Goal: Task Accomplishment & Management: Use online tool/utility

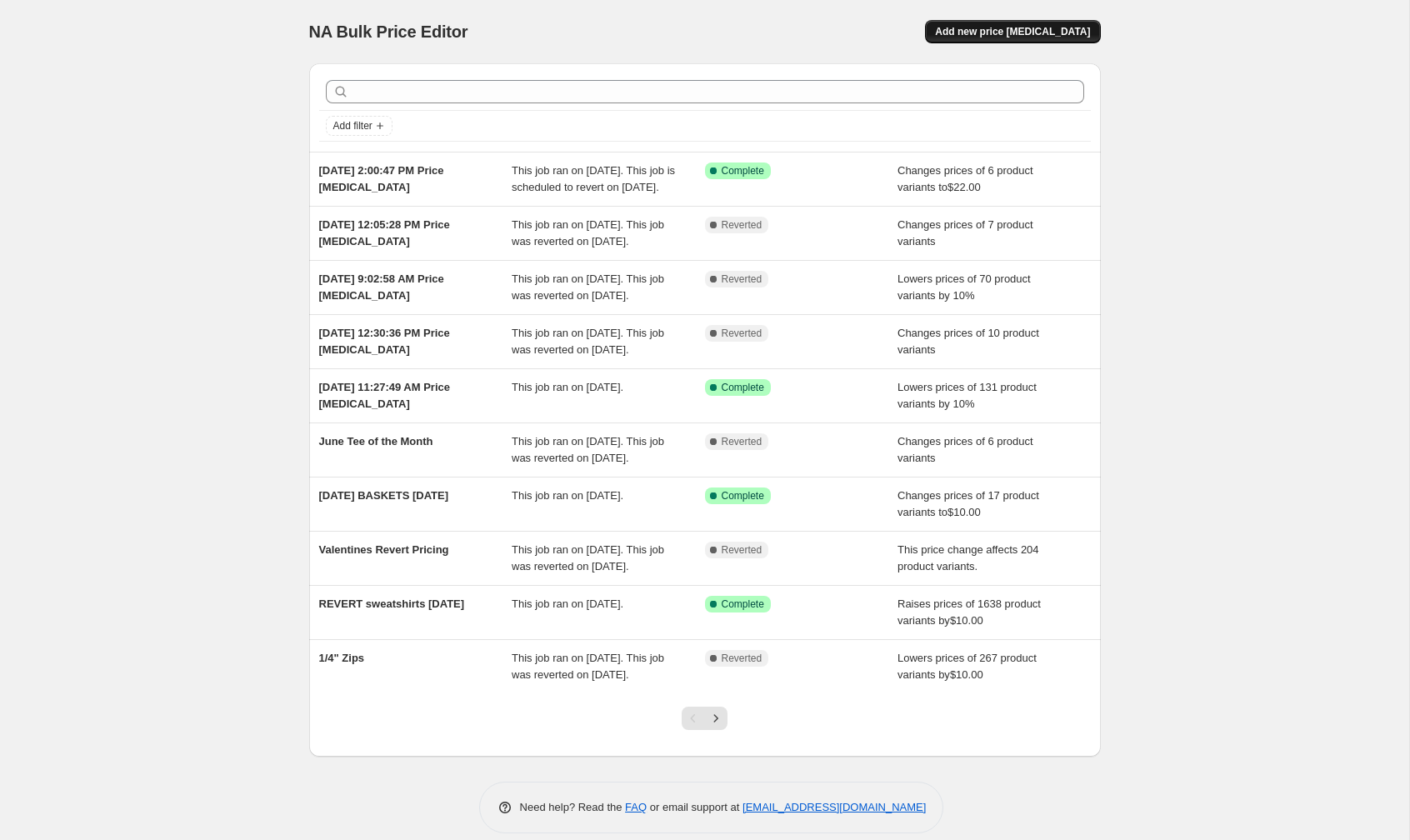
click at [1003, 34] on span "Add new price [MEDICAL_DATA]" at bounding box center [1012, 31] width 155 height 13
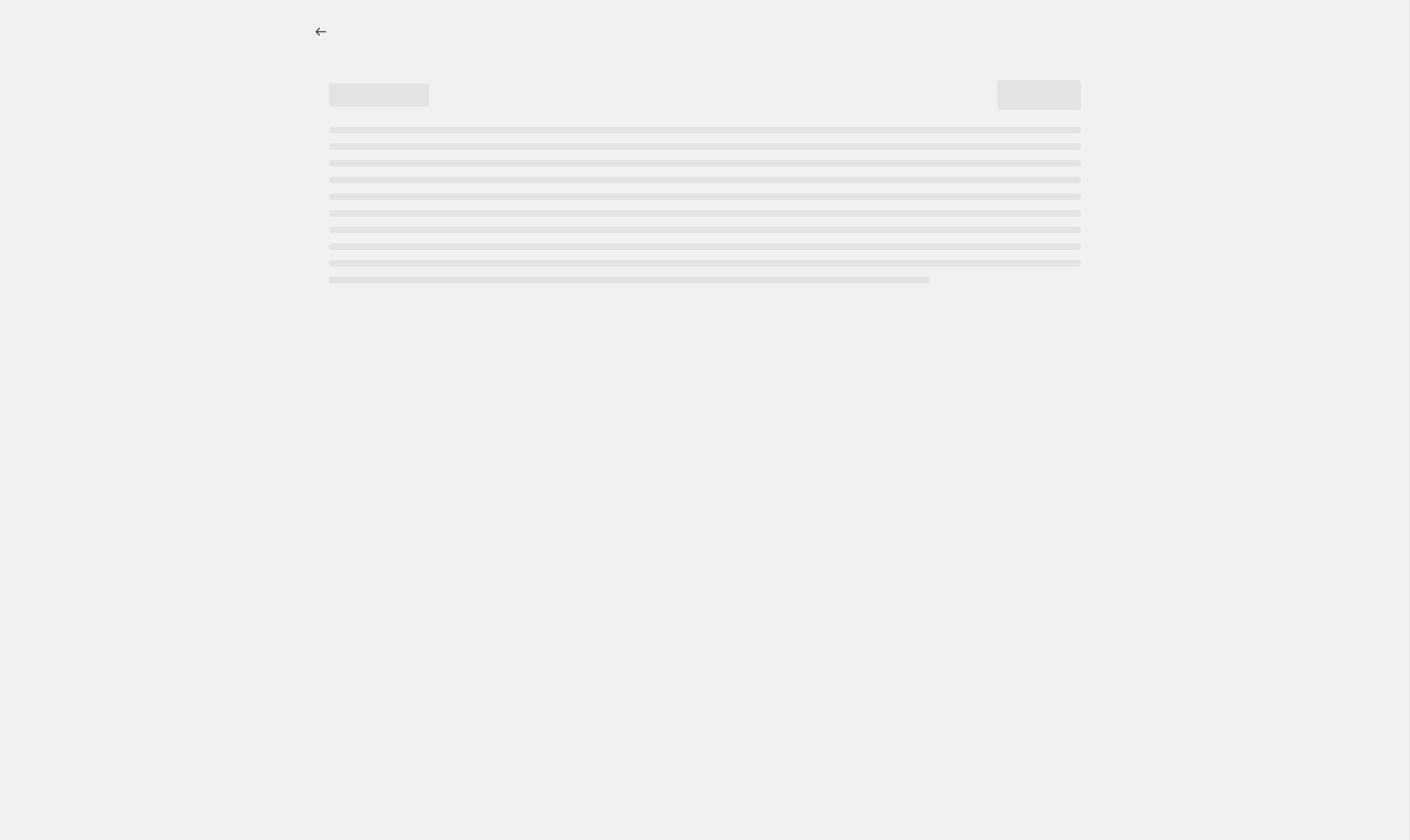
select select "percentage"
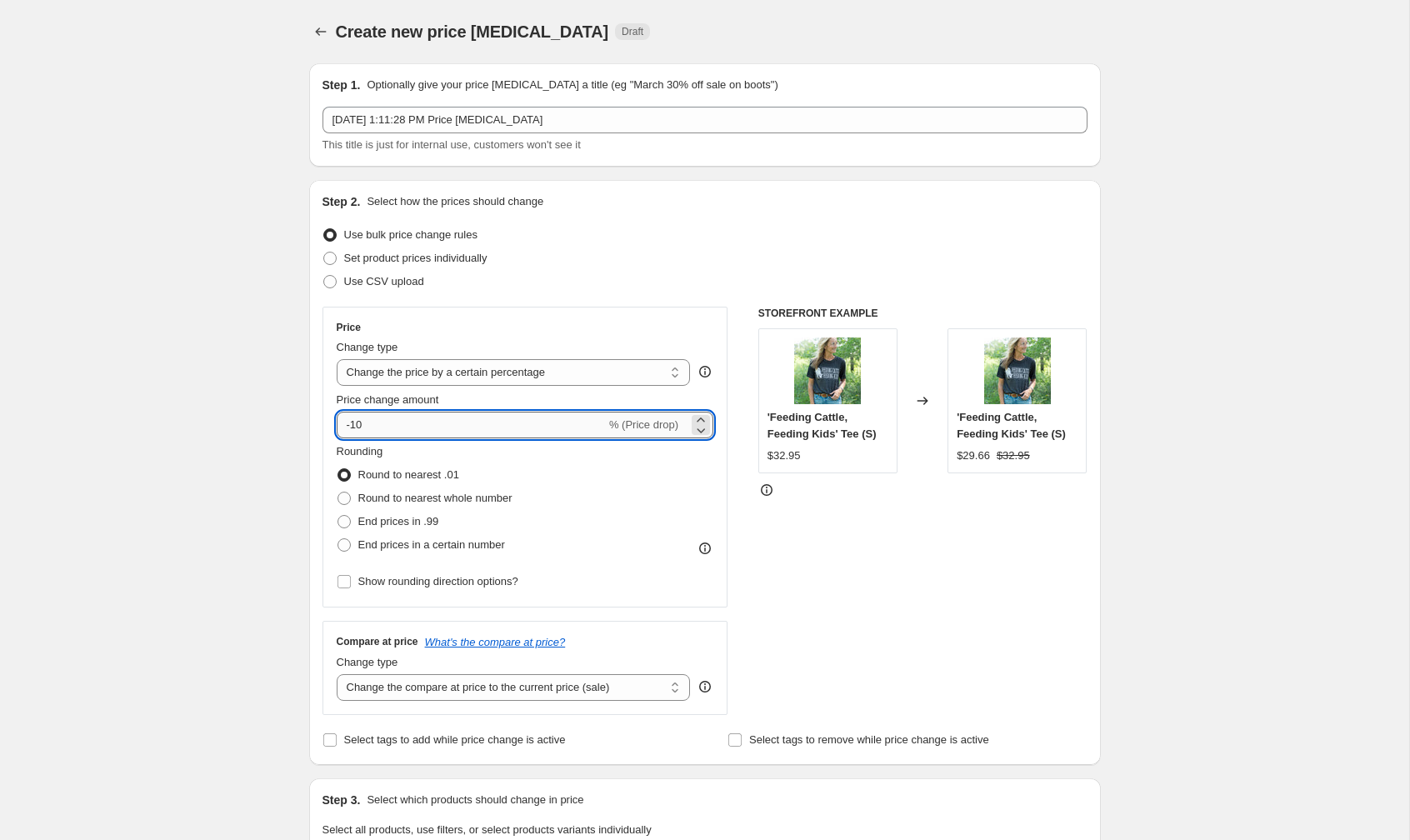
click at [503, 420] on input "-10" at bounding box center [471, 424] width 269 height 27
type input "-15"
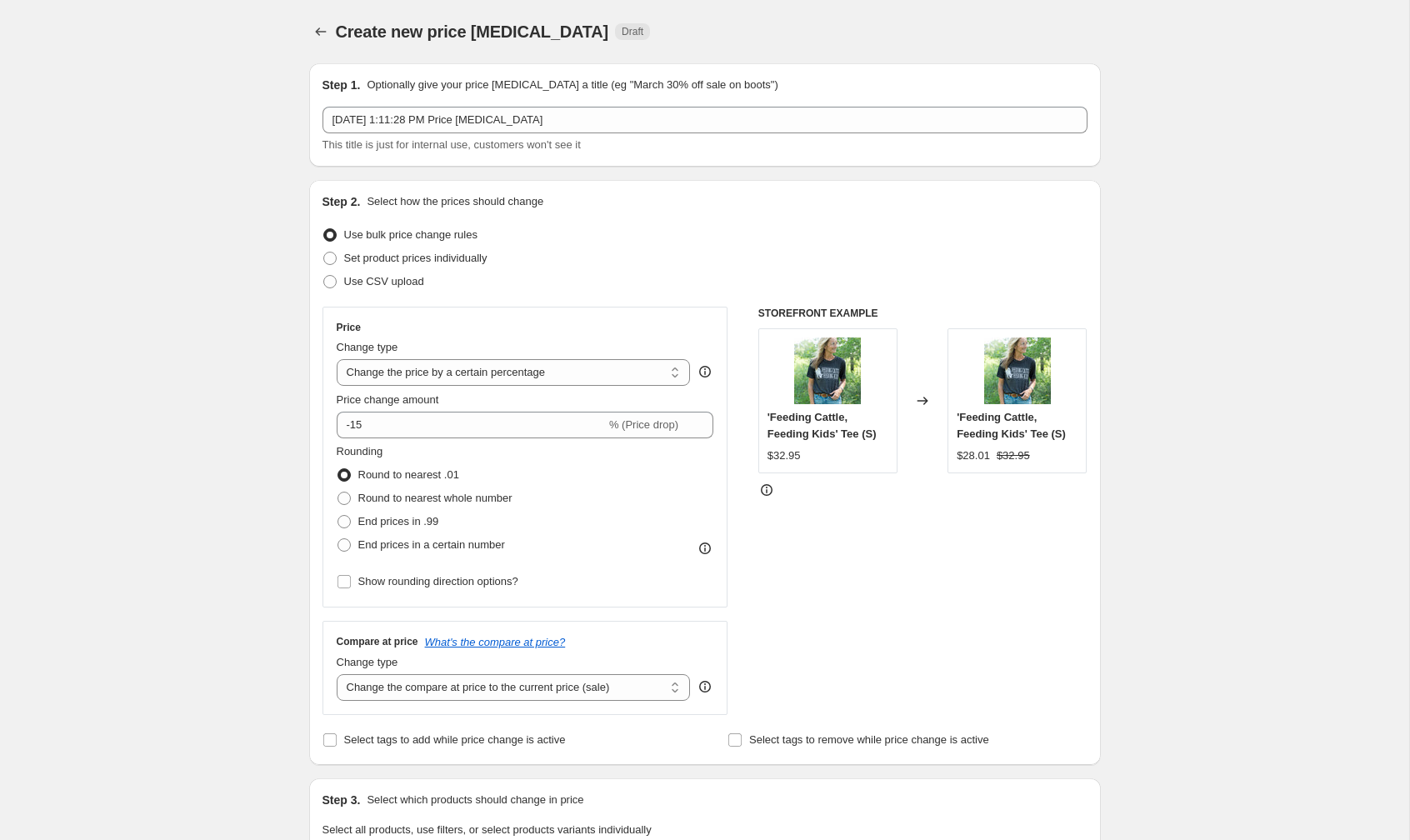
click at [576, 499] on div "Rounding Round to nearest .01 Round to nearest whole number End prices in .99 E…" at bounding box center [525, 500] width 378 height 114
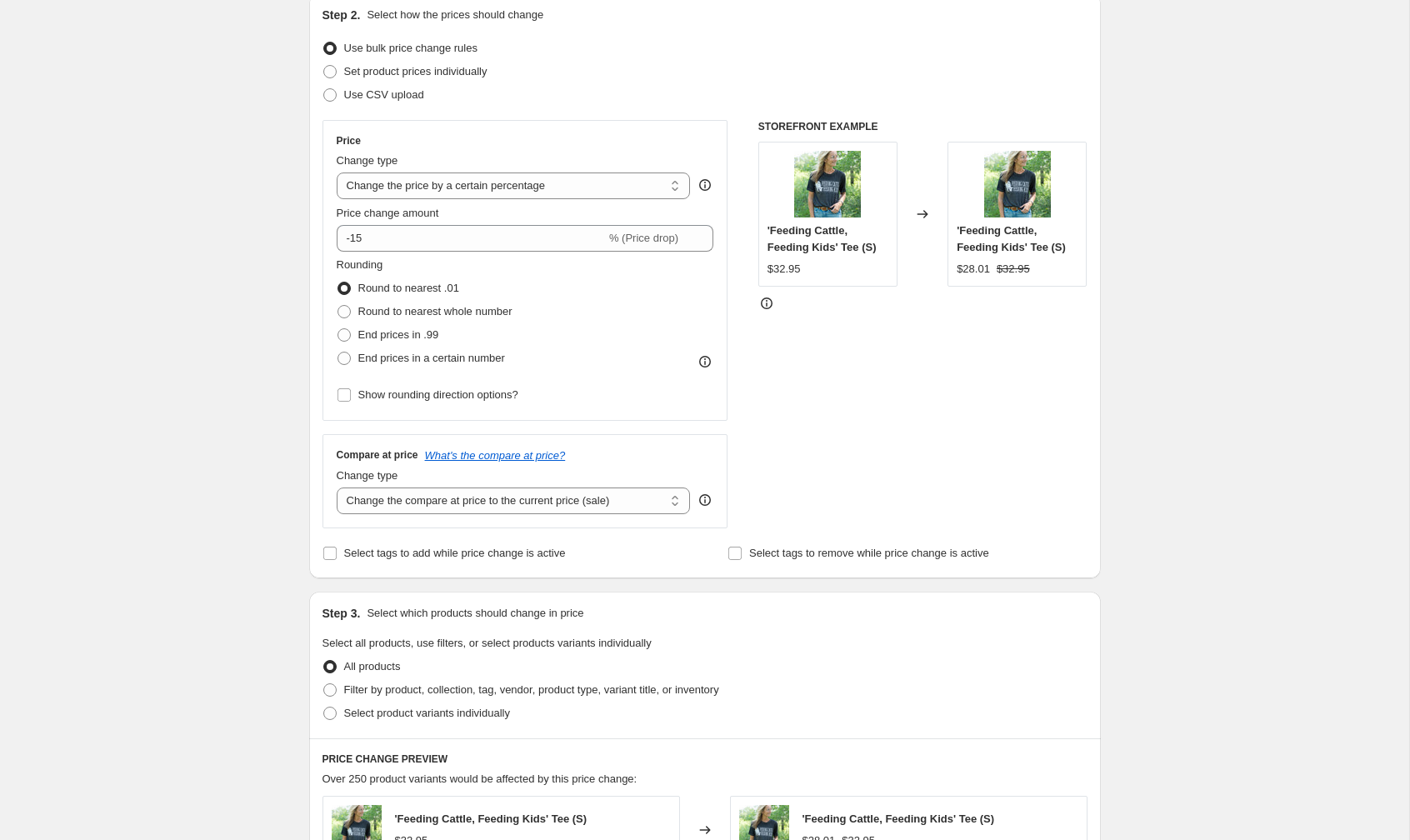
scroll to position [188, 0]
click at [553, 497] on select "Change the compare at price to the current price (sale) Change the compare at p…" at bounding box center [513, 498] width 354 height 27
click at [337, 485] on select "Change the compare at price to the current price (sale) Change the compare at p…" at bounding box center [513, 498] width 354 height 27
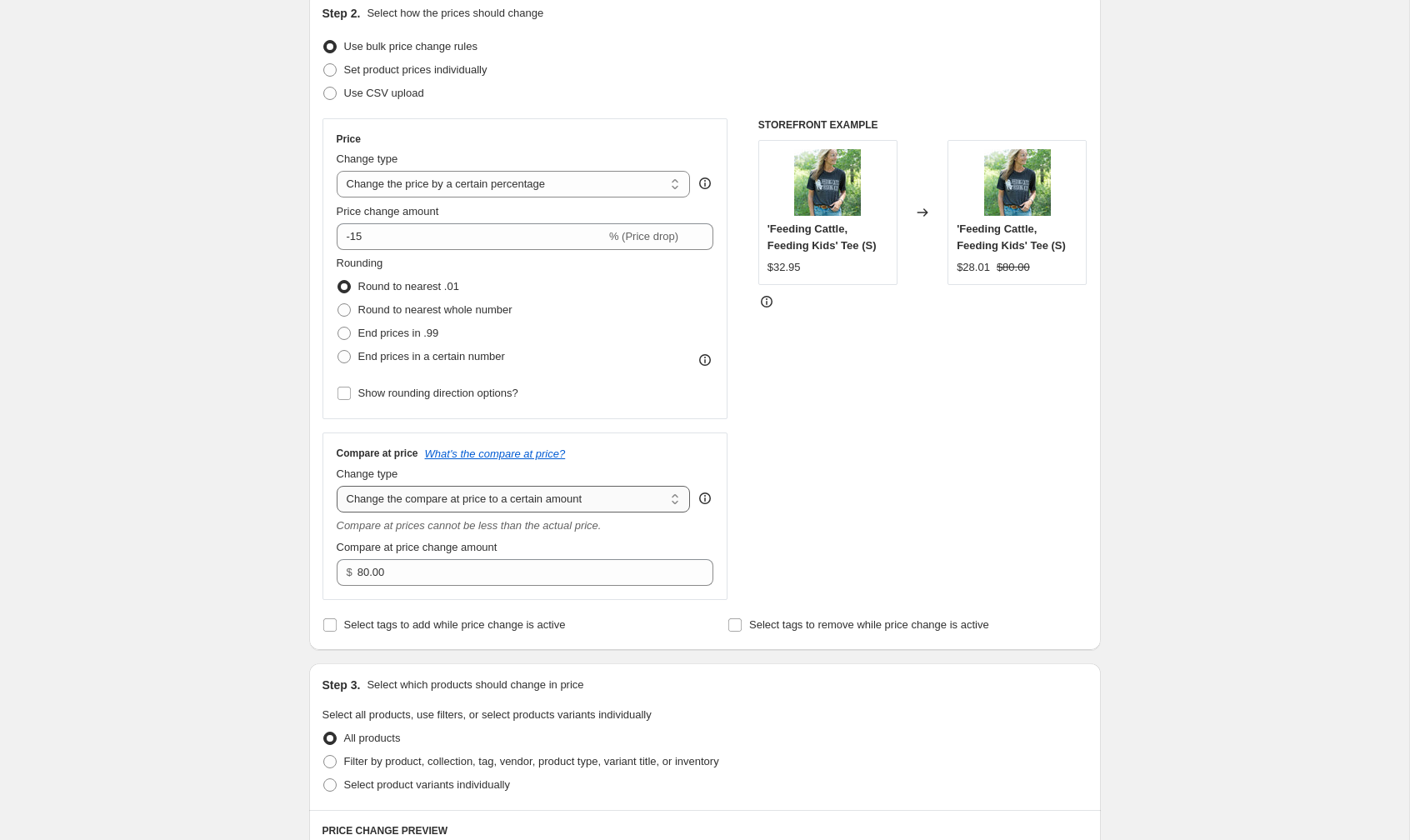
click at [641, 496] on select "Change the compare at price to the current price (sale) Change the compare at p…" at bounding box center [513, 498] width 354 height 27
select select "ep"
click at [337, 485] on select "Change the compare at price to the current price (sale) Change the compare at p…" at bounding box center [513, 498] width 354 height 27
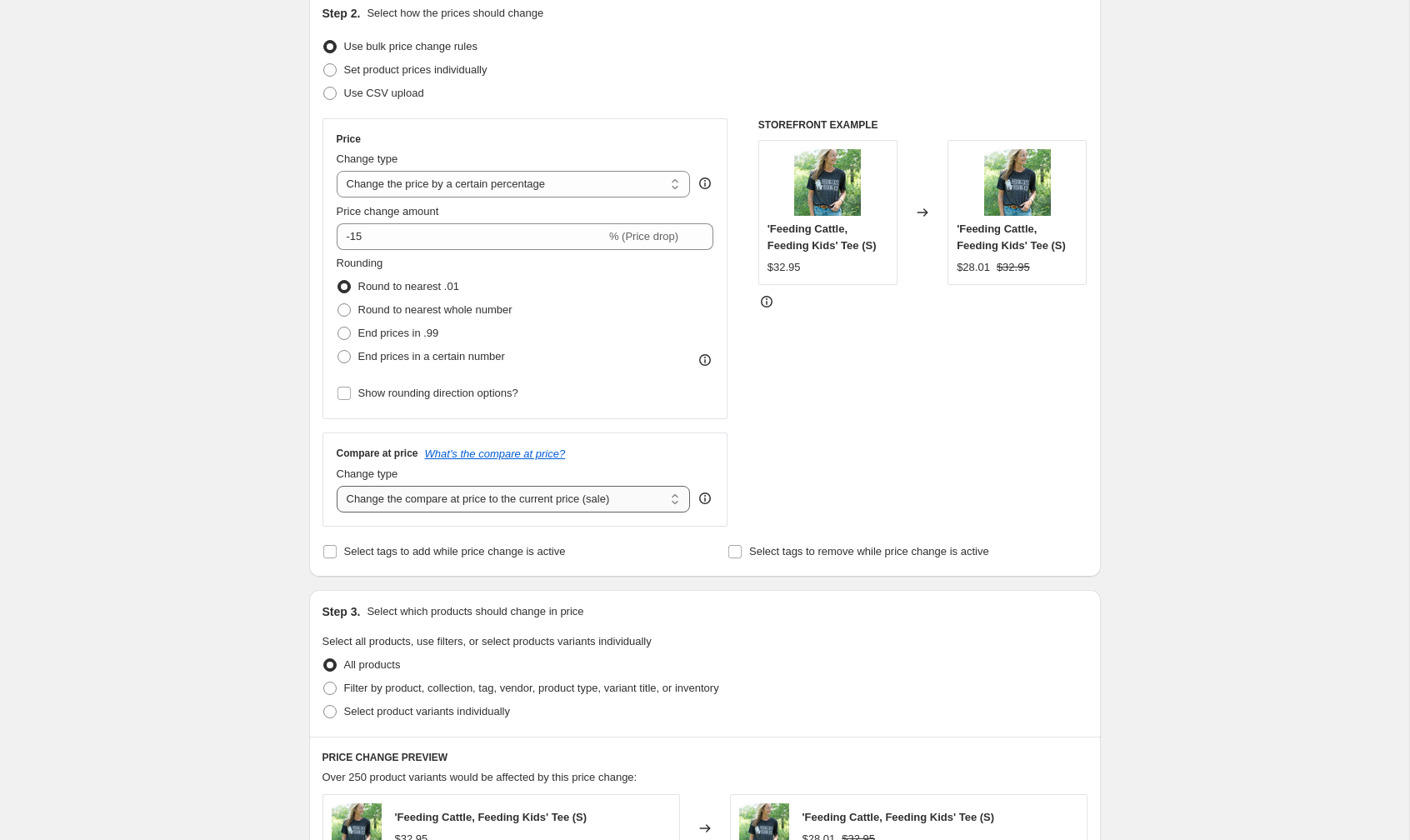
click at [636, 497] on select "Change the compare at price to the current price (sale) Change the compare at p…" at bounding box center [513, 498] width 354 height 27
click at [337, 485] on select "Change the compare at price to the current price (sale) Change the compare at p…" at bounding box center [513, 498] width 354 height 27
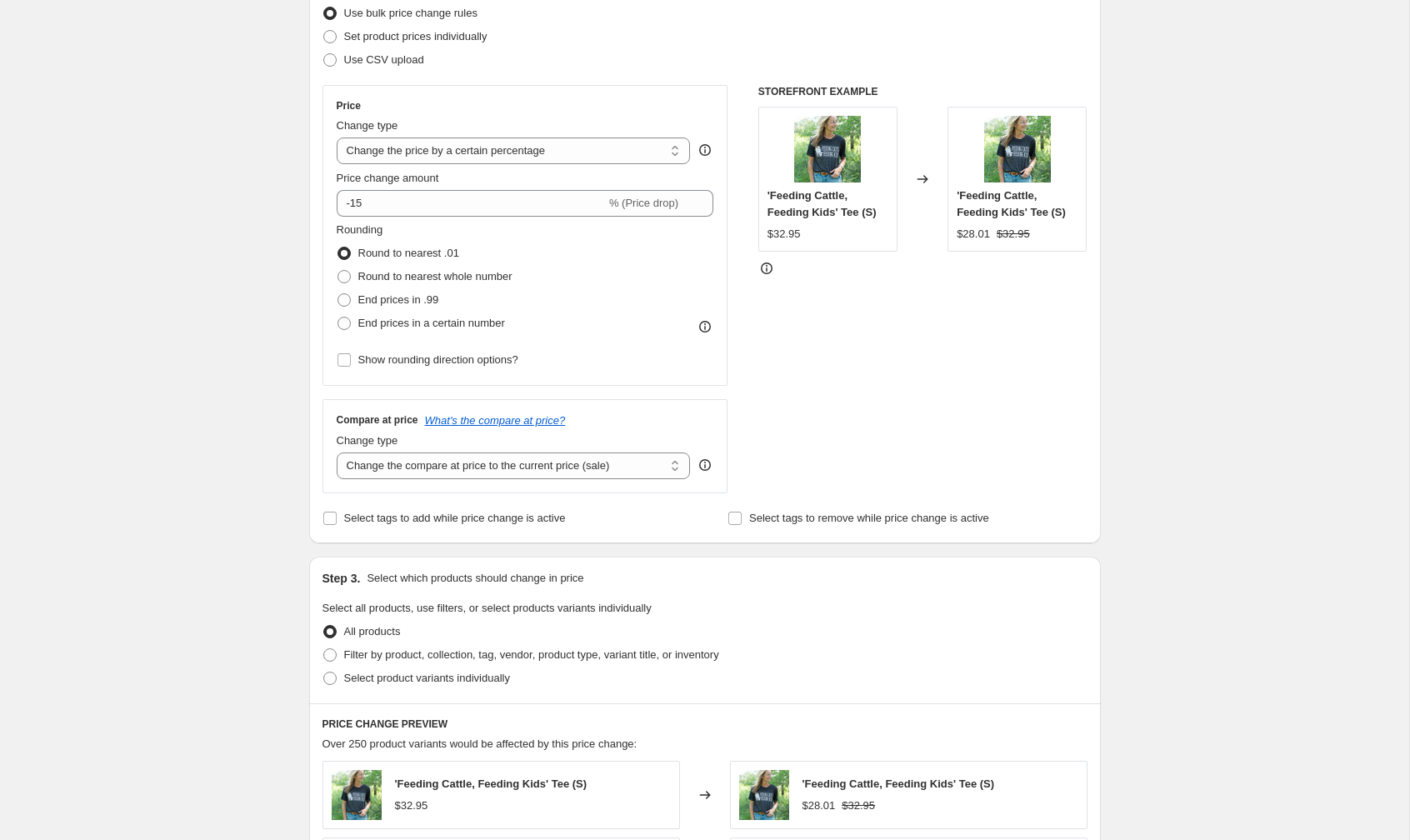
scroll to position [314, 0]
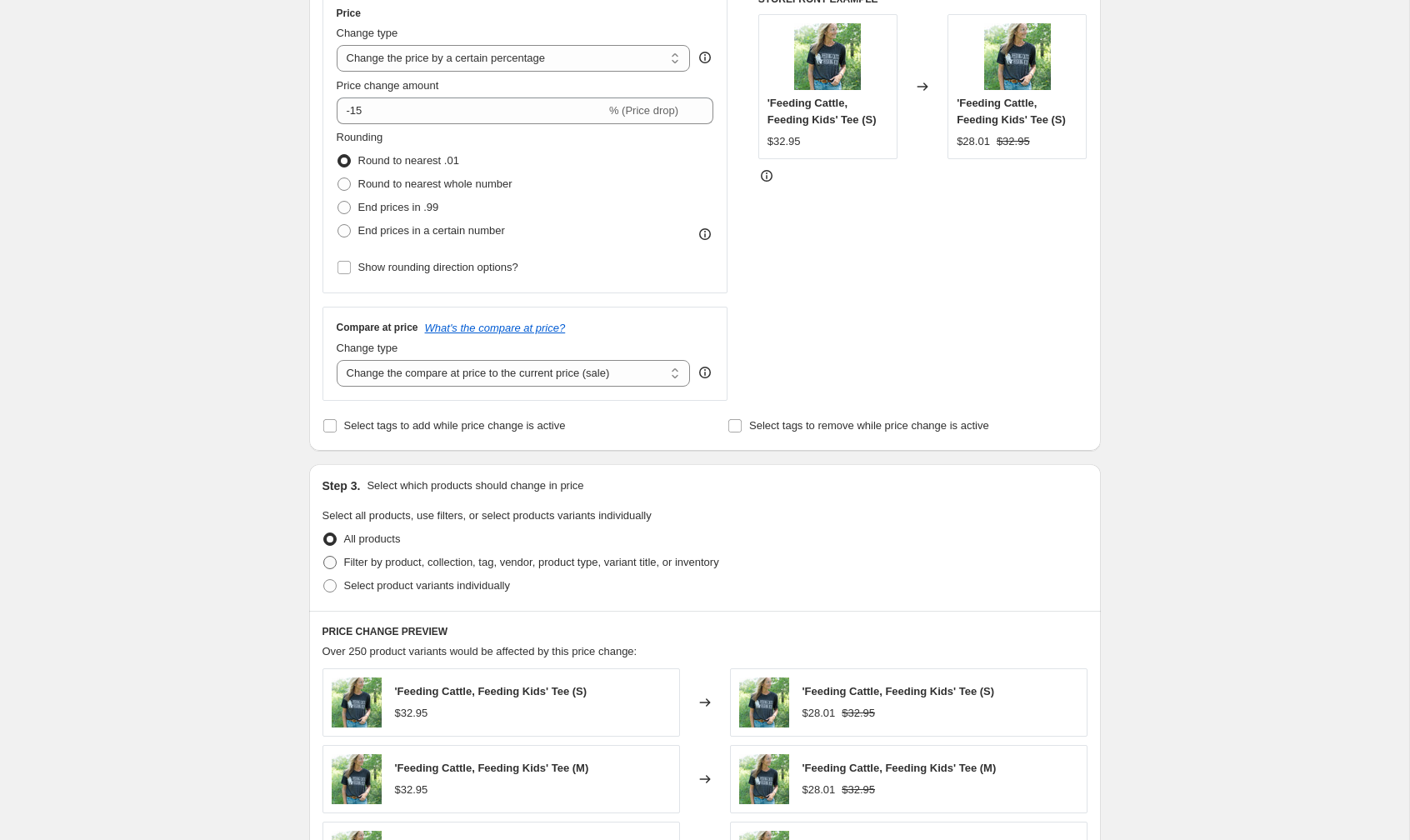
click at [335, 560] on span at bounding box center [330, 562] width 13 height 13
click at [325, 557] on input "Filter by product, collection, tag, vendor, product type, variant title, or inv…" at bounding box center [324, 556] width 1 height 1
radio input "true"
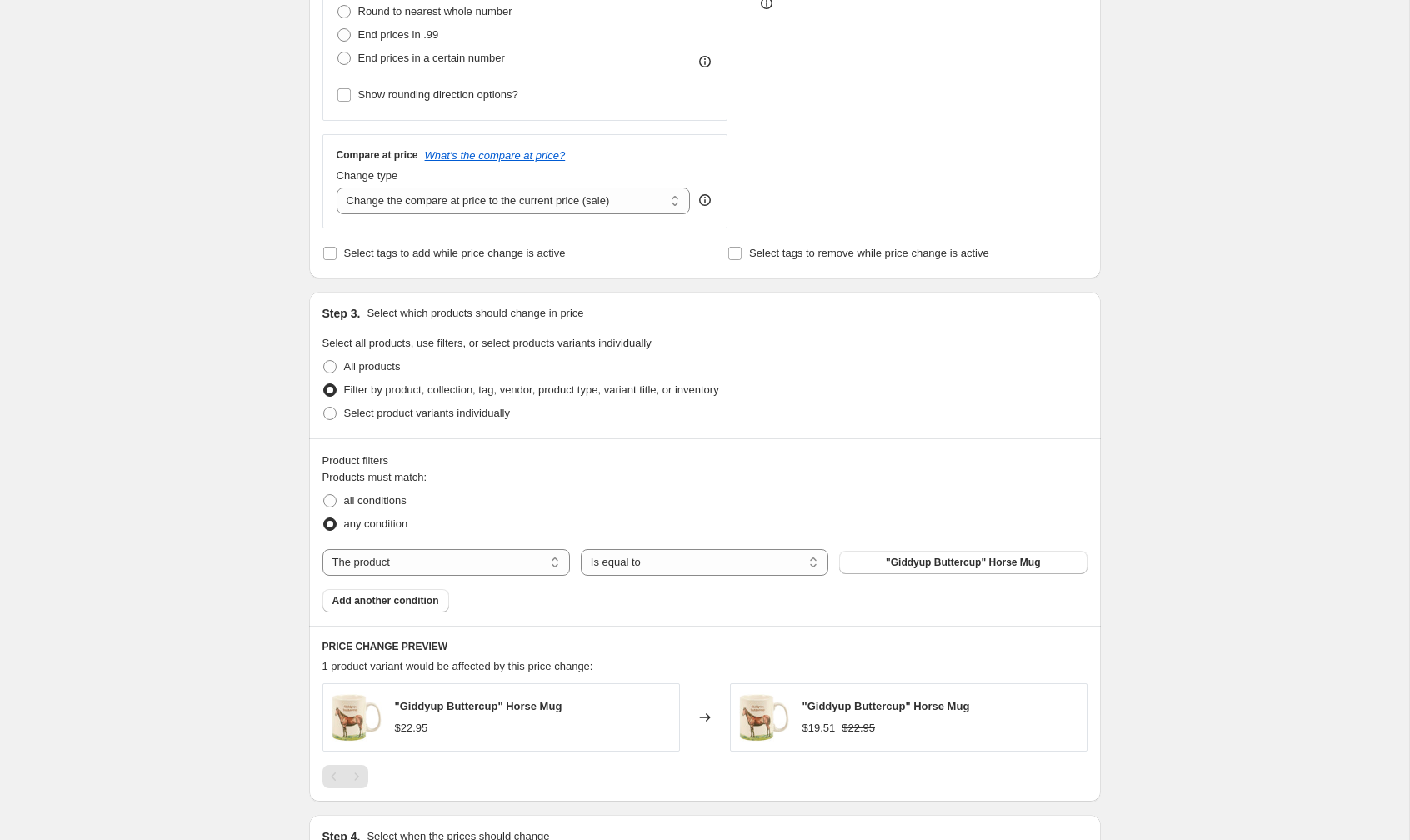
scroll to position [491, 0]
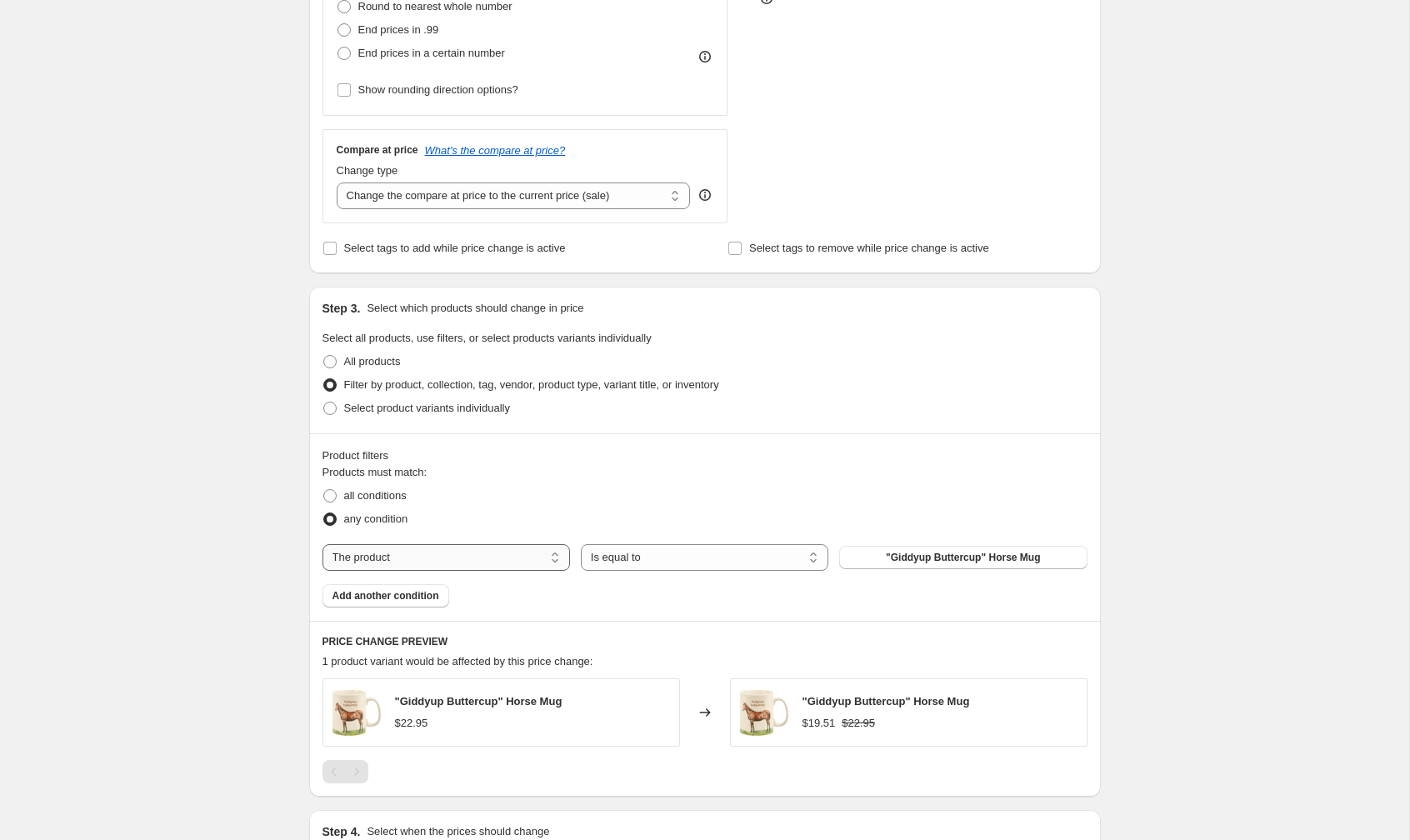
click at [450, 561] on select "The product The product's collection The product's tag The product's vendor The…" at bounding box center [447, 557] width 248 height 27
select select "collection"
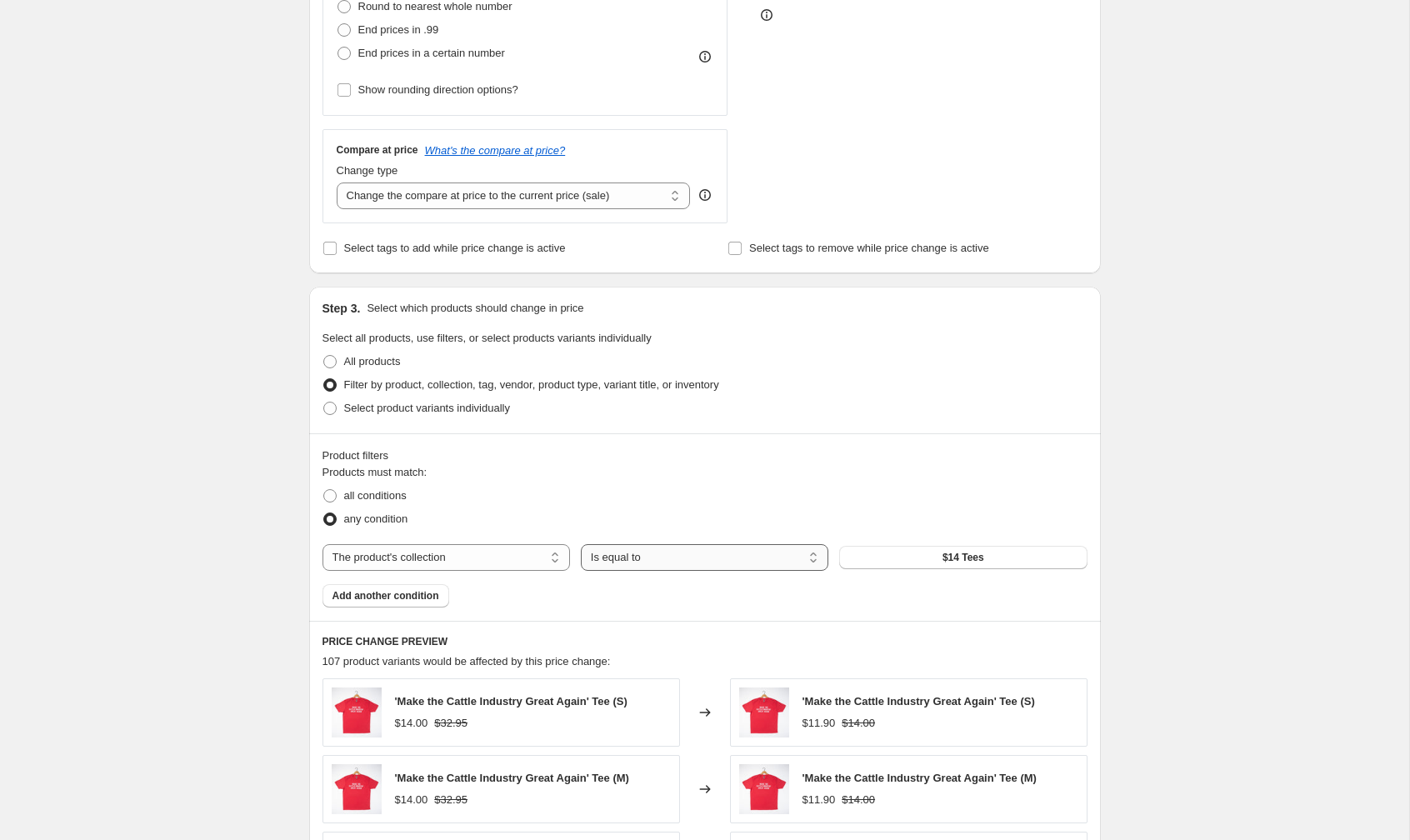
click at [647, 555] on select "Is equal to Is not equal to" at bounding box center [705, 557] width 248 height 27
click at [581, 544] on select "Is equal to Is not equal to" at bounding box center [705, 557] width 248 height 27
click at [910, 549] on button "$14 Tees" at bounding box center [963, 557] width 248 height 23
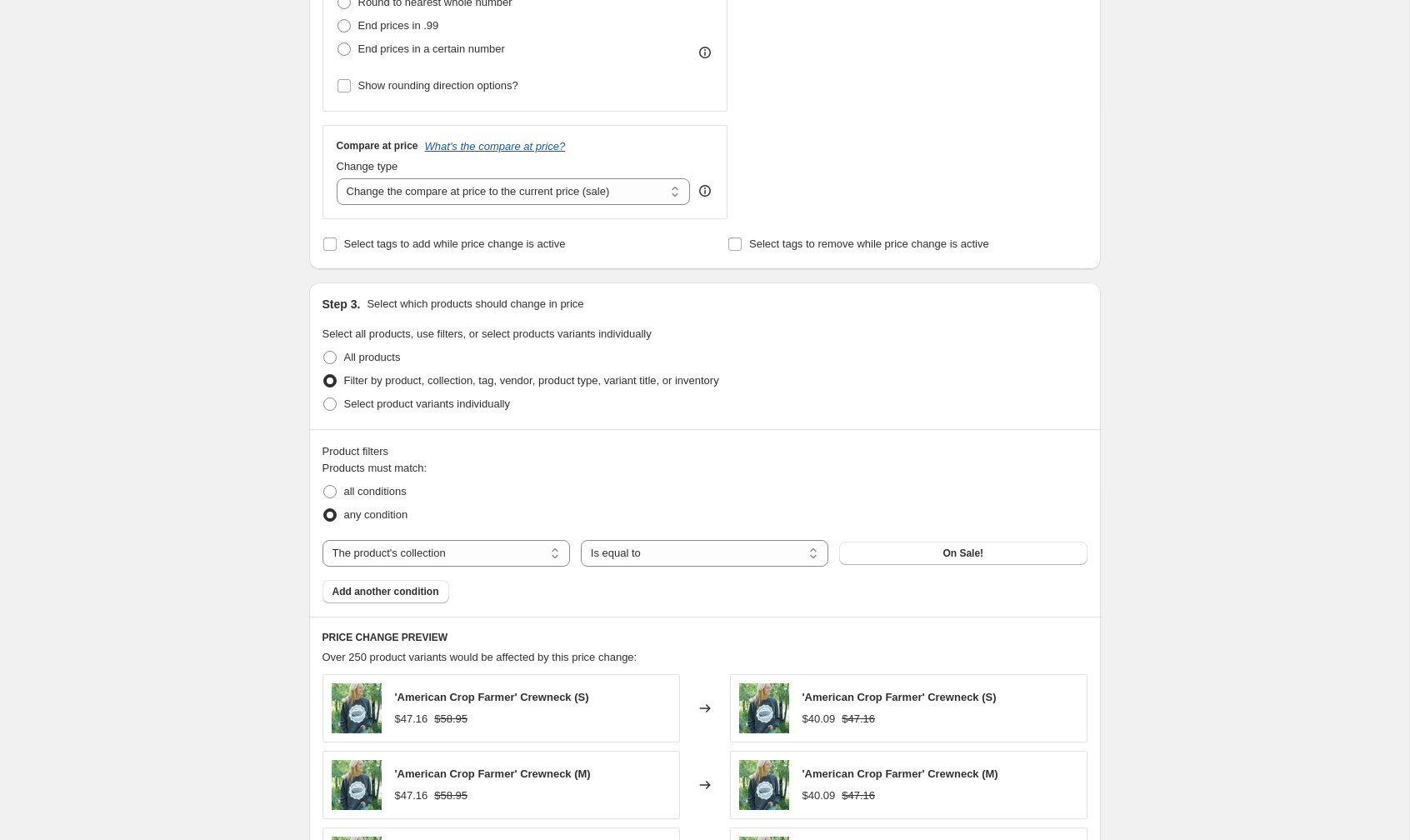
scroll to position [494, 0]
click at [640, 185] on select "Change the compare at price to the current price (sale) Change the compare at p…" at bounding box center [513, 193] width 354 height 27
click at [337, 180] on select "Change the compare at price to the current price (sale) Change the compare at p…" at bounding box center [513, 193] width 354 height 27
click at [1149, 554] on div "Create new price change job. This page is ready Create new price change job Dra…" at bounding box center [704, 432] width 1409 height 1853
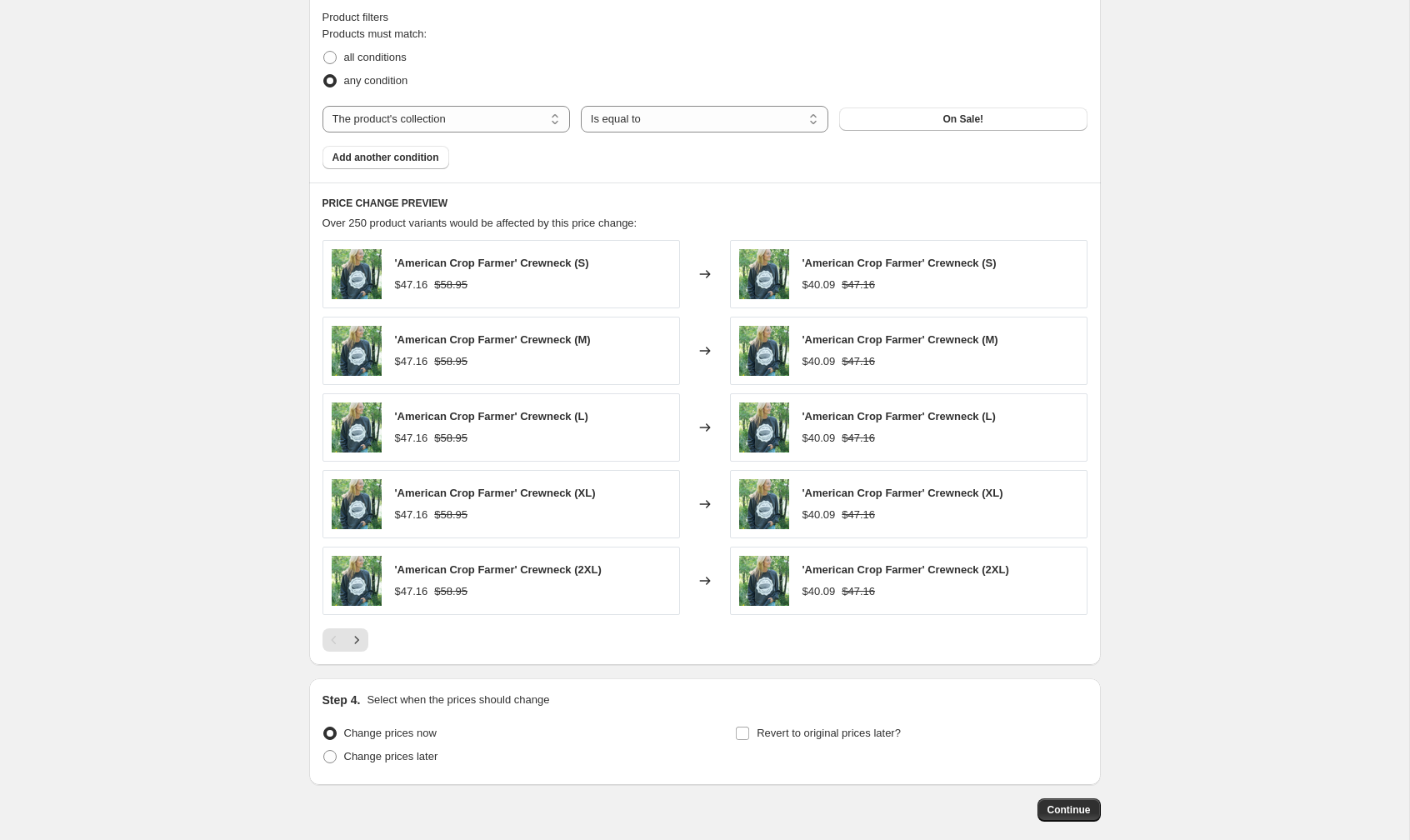
scroll to position [1006, 0]
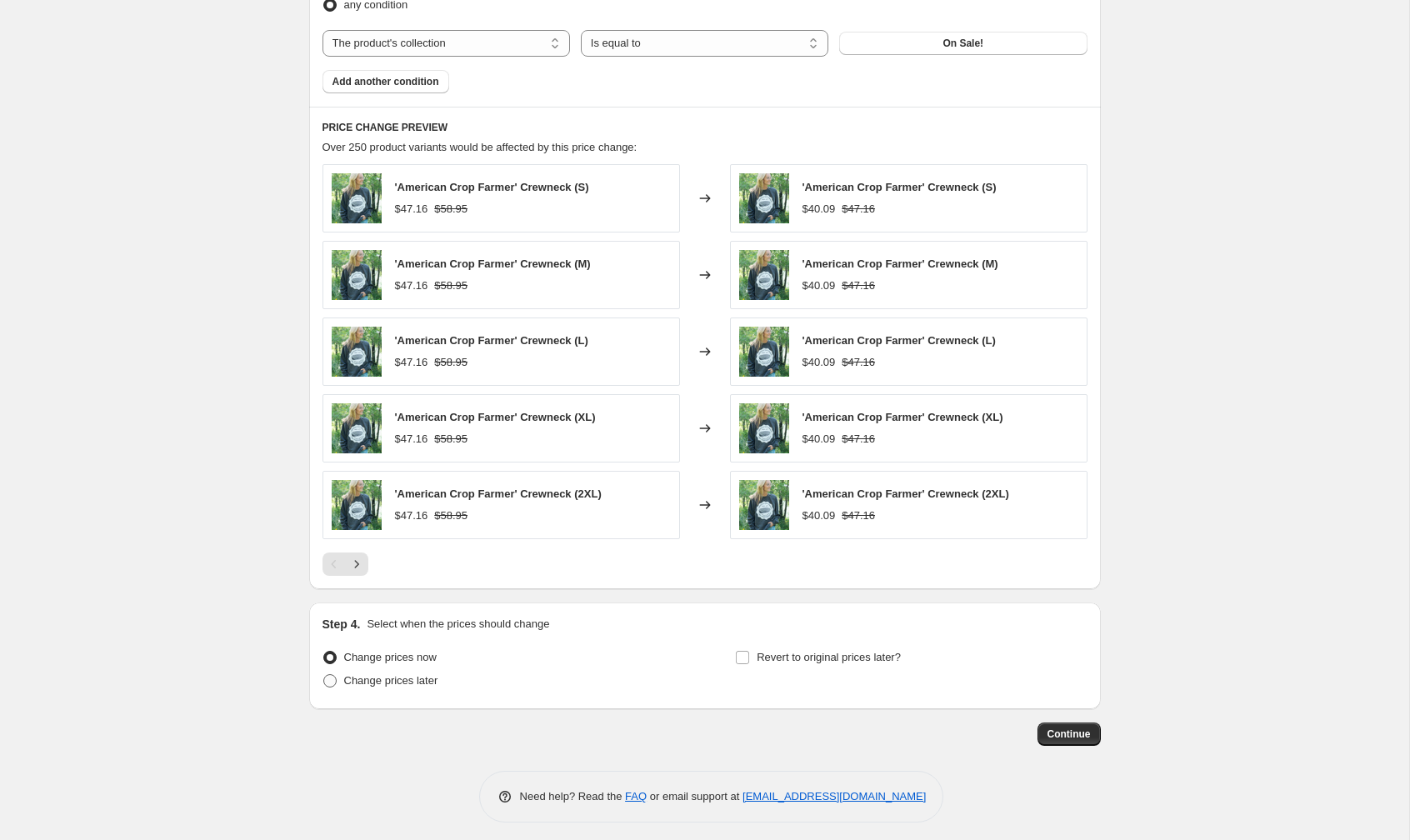
click at [395, 674] on span "Change prices later" at bounding box center [391, 680] width 94 height 13
click at [325, 674] on input "Change prices later" at bounding box center [324, 674] width 1 height 1
radio input "true"
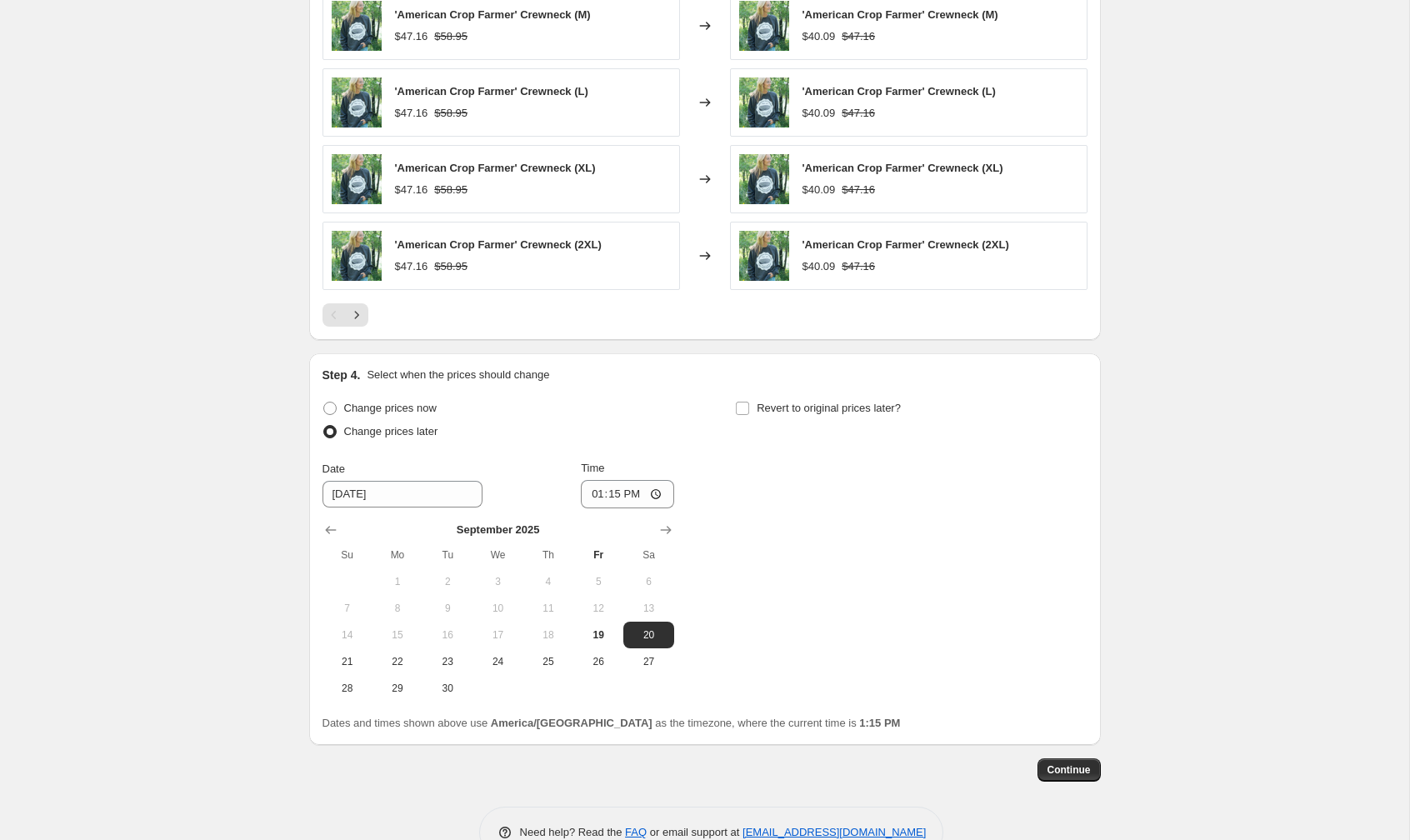
scroll to position [1292, 0]
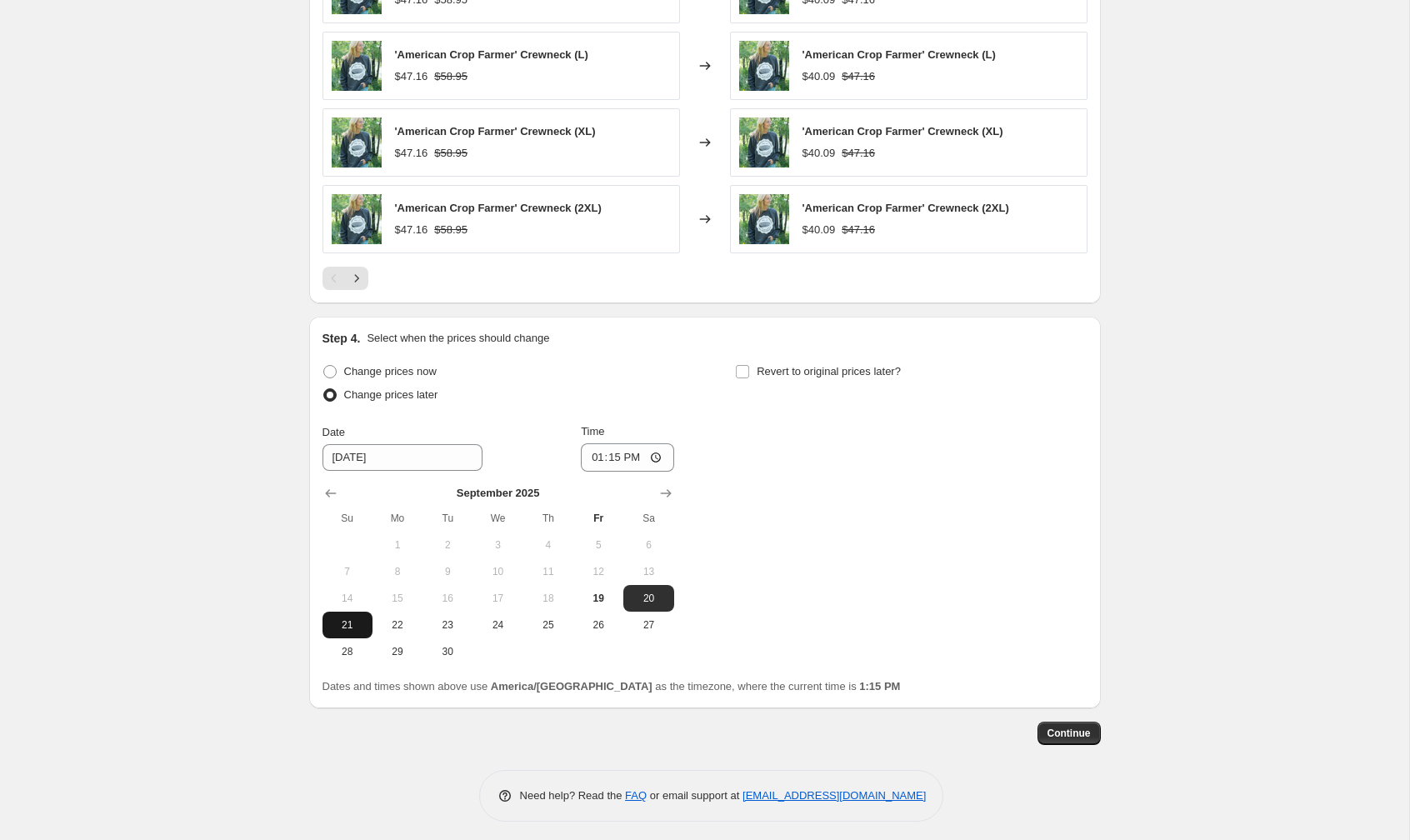
click at [347, 625] on button "21" at bounding box center [348, 625] width 50 height 27
type input "[DATE]"
click at [614, 452] on input "13:15" at bounding box center [628, 457] width 93 height 28
click at [594, 453] on input "13:15" at bounding box center [628, 457] width 93 height 28
type input "00:00"
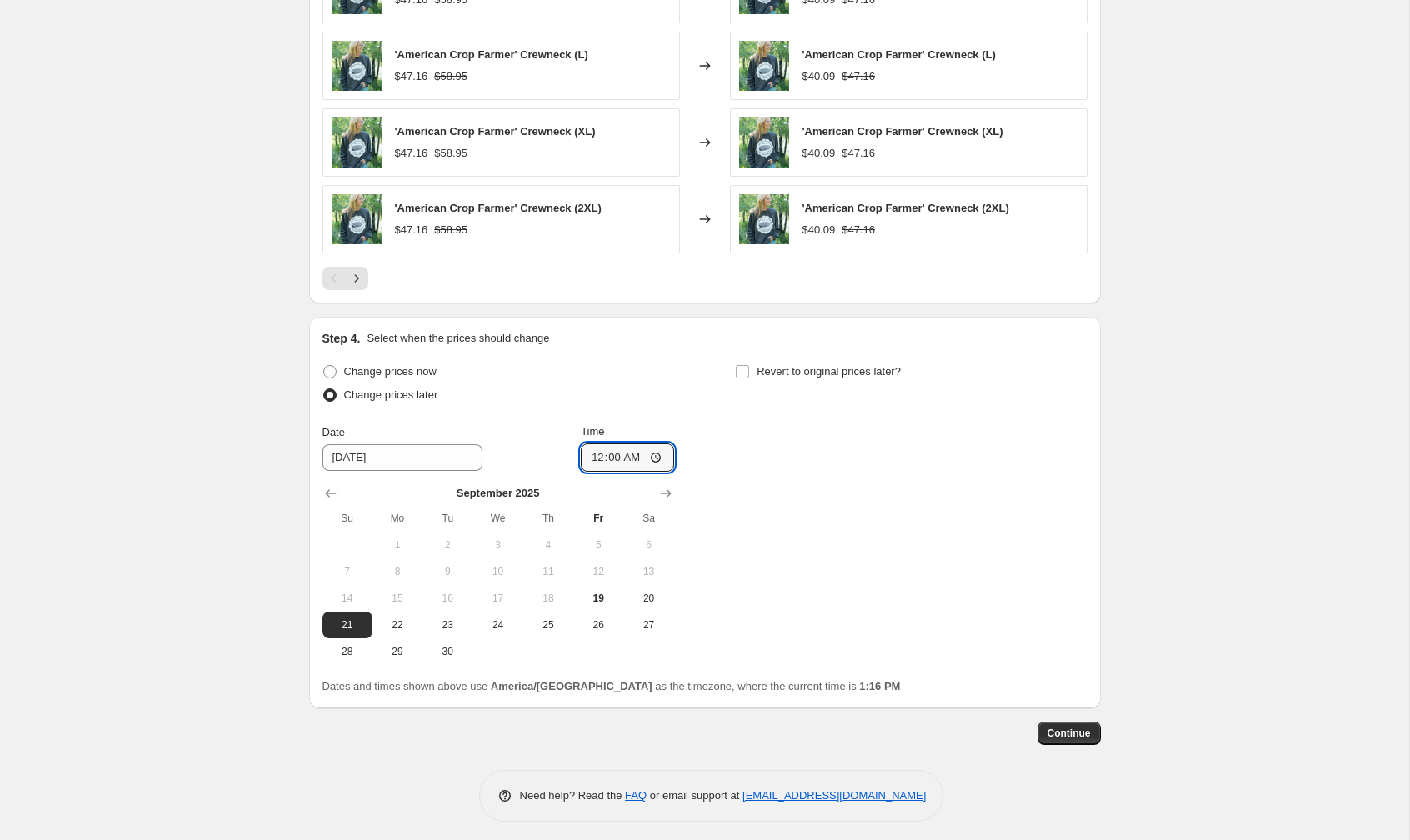
click at [731, 633] on div "Change prices now Change prices later Date 9/21/2025 Time 00:00 September 2025 …" at bounding box center [705, 512] width 765 height 305
click at [745, 368] on input "Revert to original prices later?" at bounding box center [742, 371] width 13 height 13
checkbox input "true"
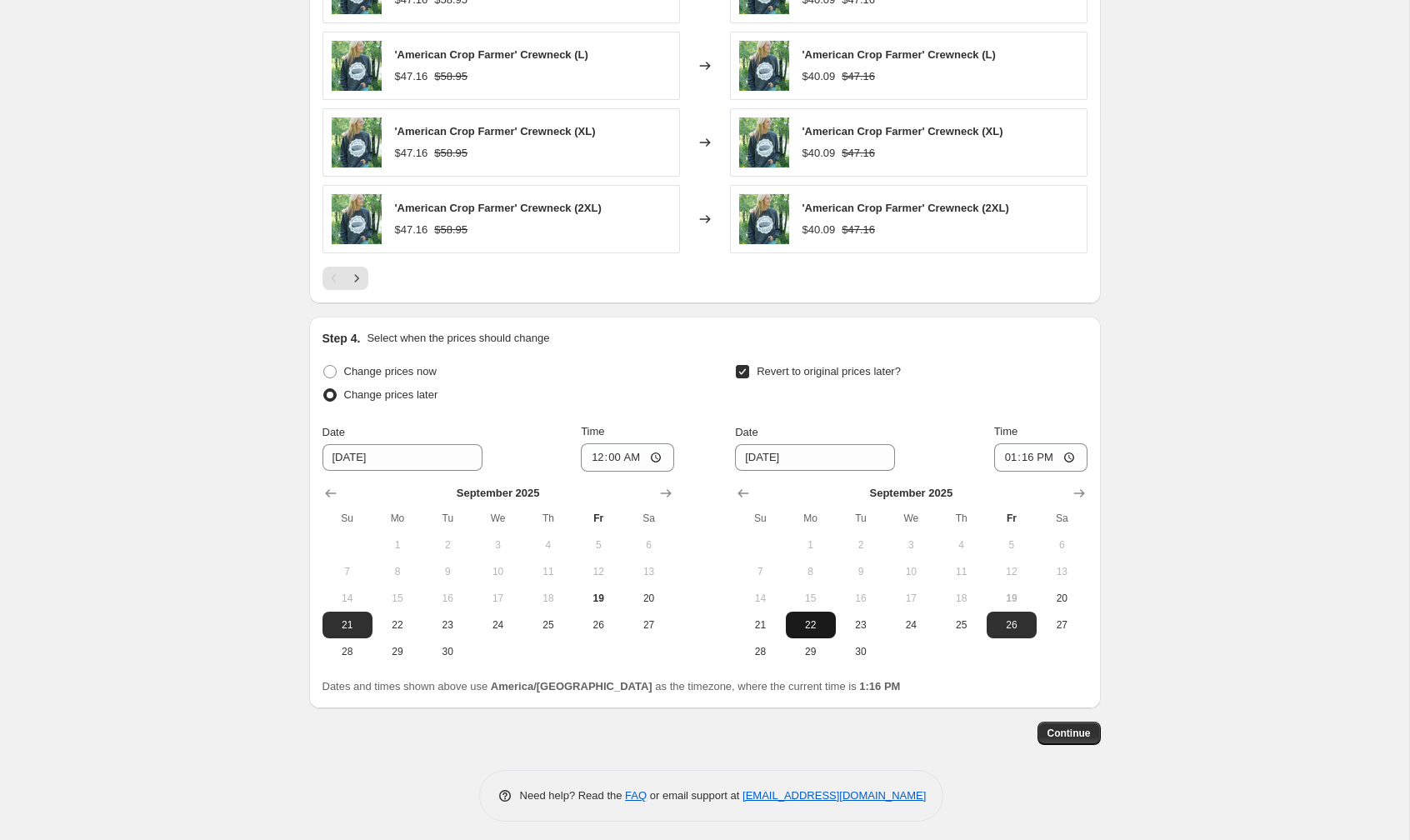
click at [814, 618] on span "22" at bounding box center [811, 624] width 37 height 13
click at [862, 621] on span "23" at bounding box center [861, 624] width 37 height 13
type input "[DATE]"
click at [1023, 455] on input "13:16" at bounding box center [1041, 457] width 93 height 28
click at [1005, 455] on input "13:16" at bounding box center [1041, 457] width 93 height 28
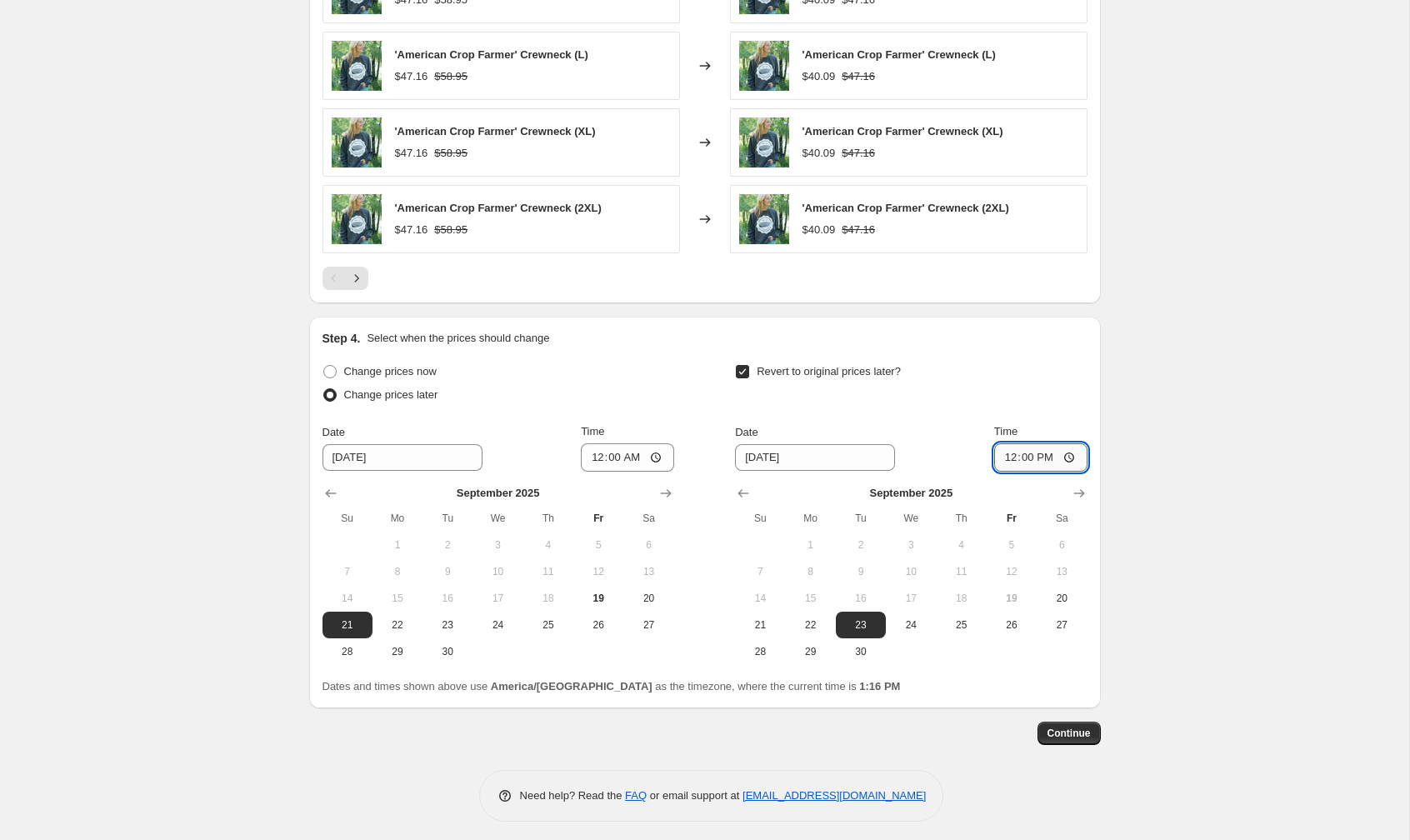
type input "00:00"
click at [1063, 728] on span "Continue" at bounding box center [1069, 732] width 43 height 13
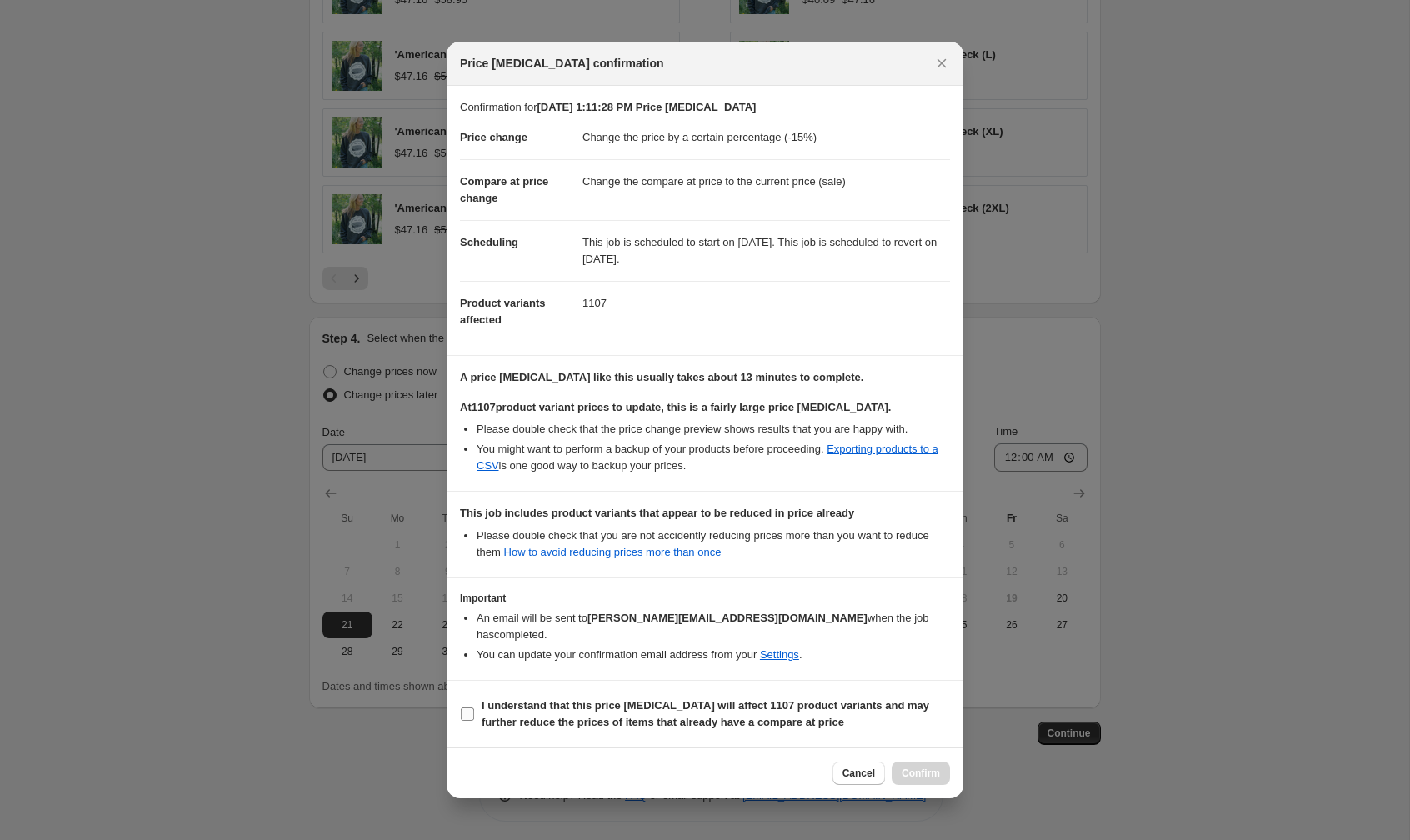
click at [467, 707] on input "I understand that this price change job will affect 1107 product variants and m…" at bounding box center [467, 713] width 13 height 13
checkbox input "true"
click at [925, 767] on span "Confirm" at bounding box center [920, 773] width 39 height 13
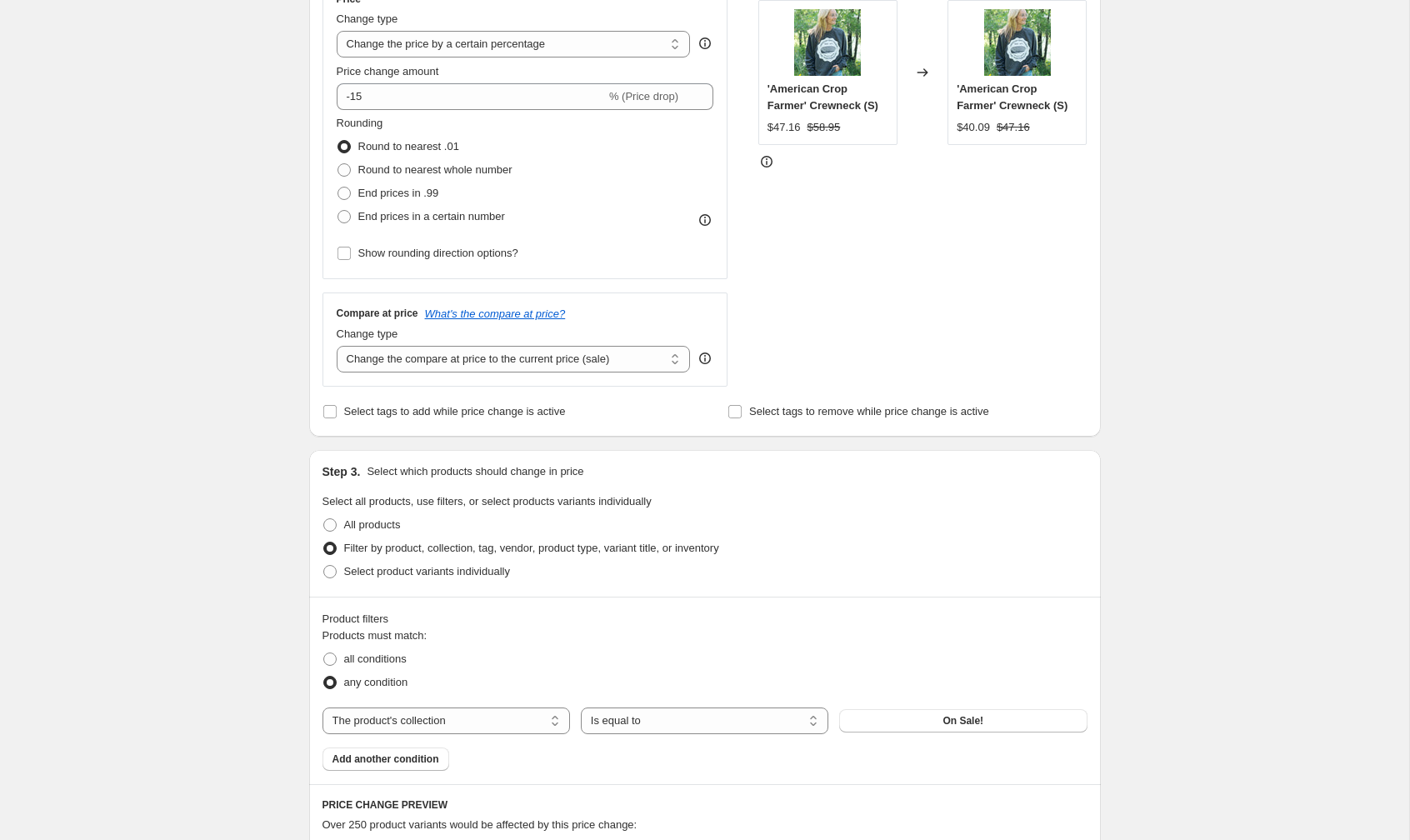
scroll to position [0, 0]
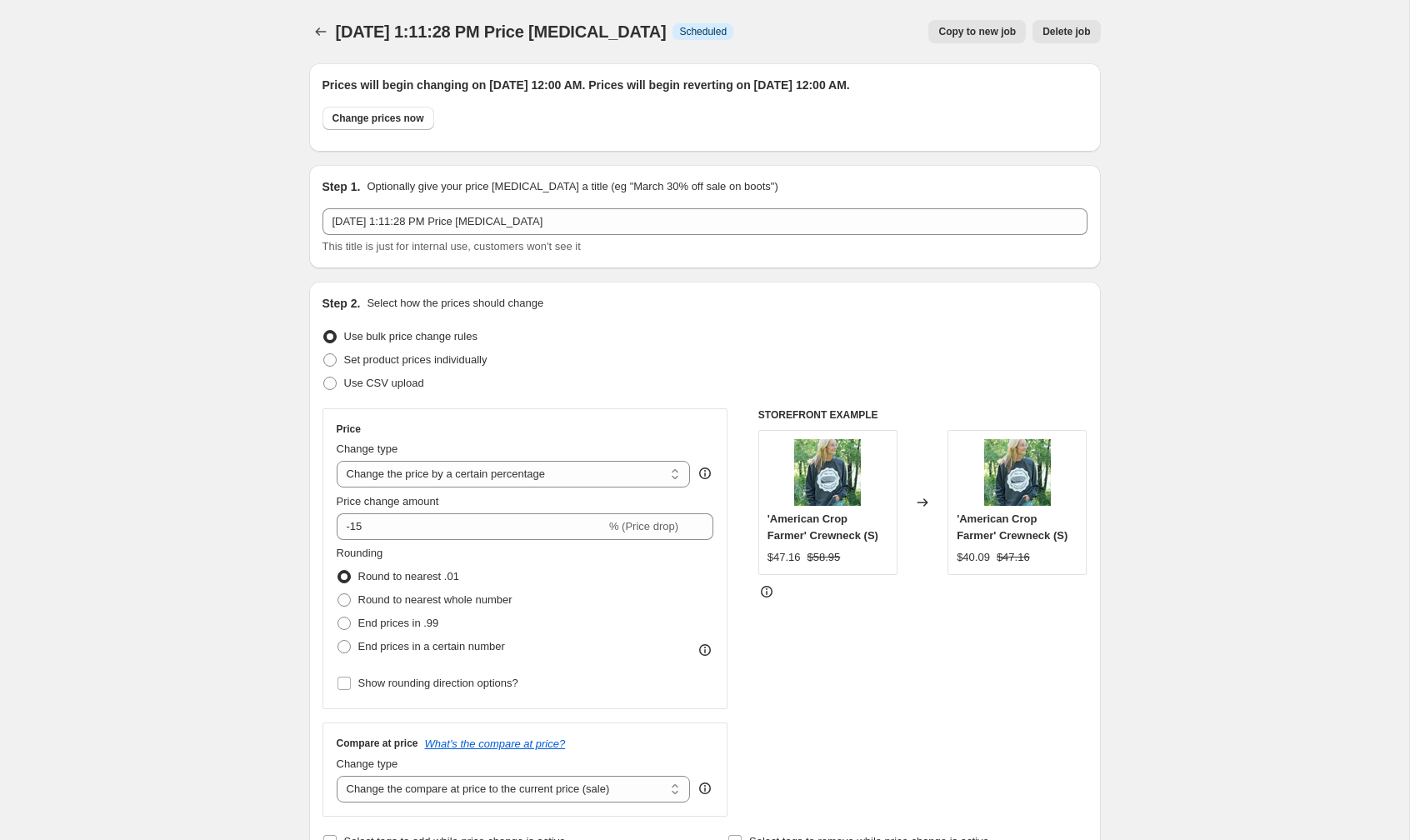
click at [965, 32] on span "Copy to new job" at bounding box center [977, 31] width 77 height 13
select select "percentage"
select select "collection"
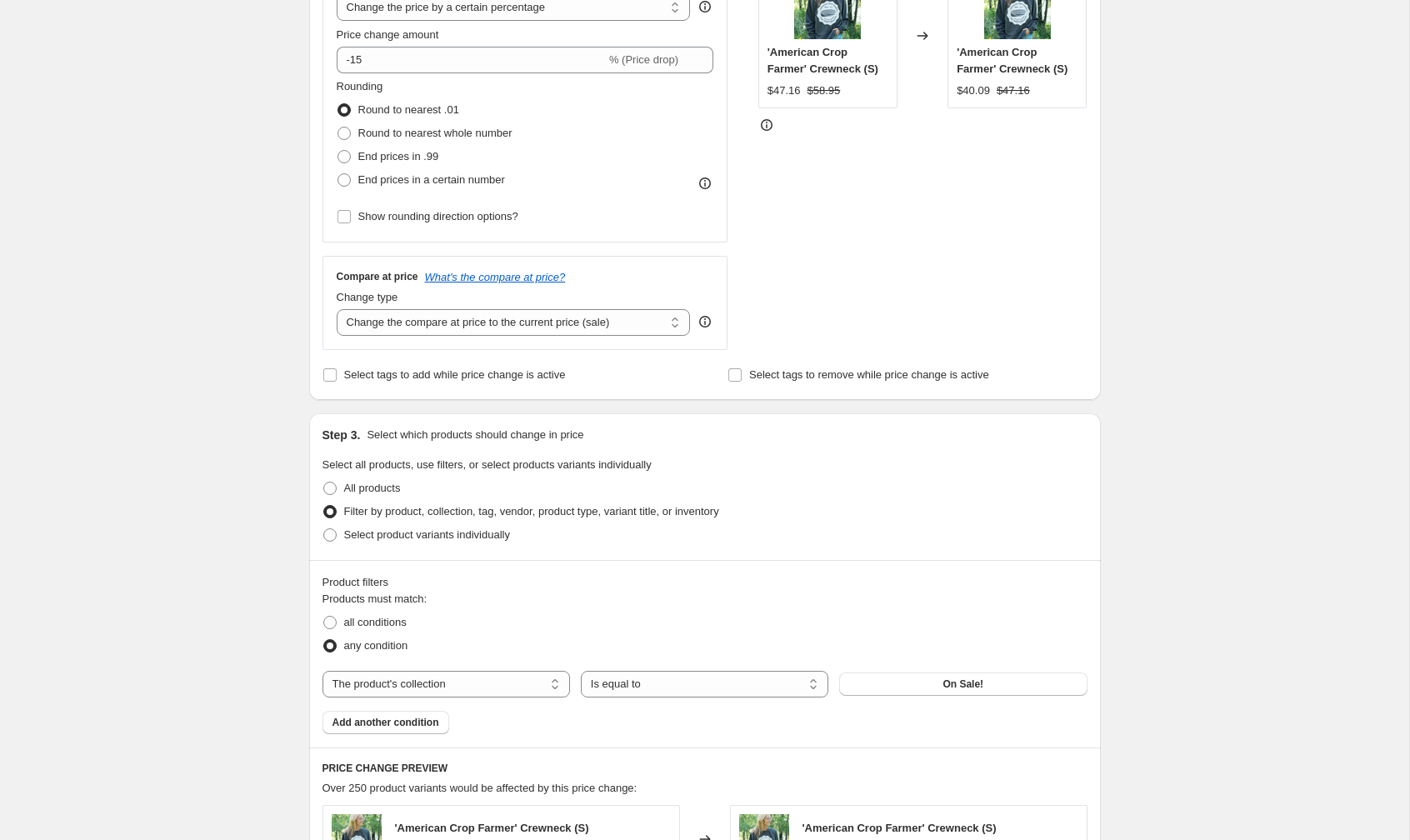
scroll to position [477, 0]
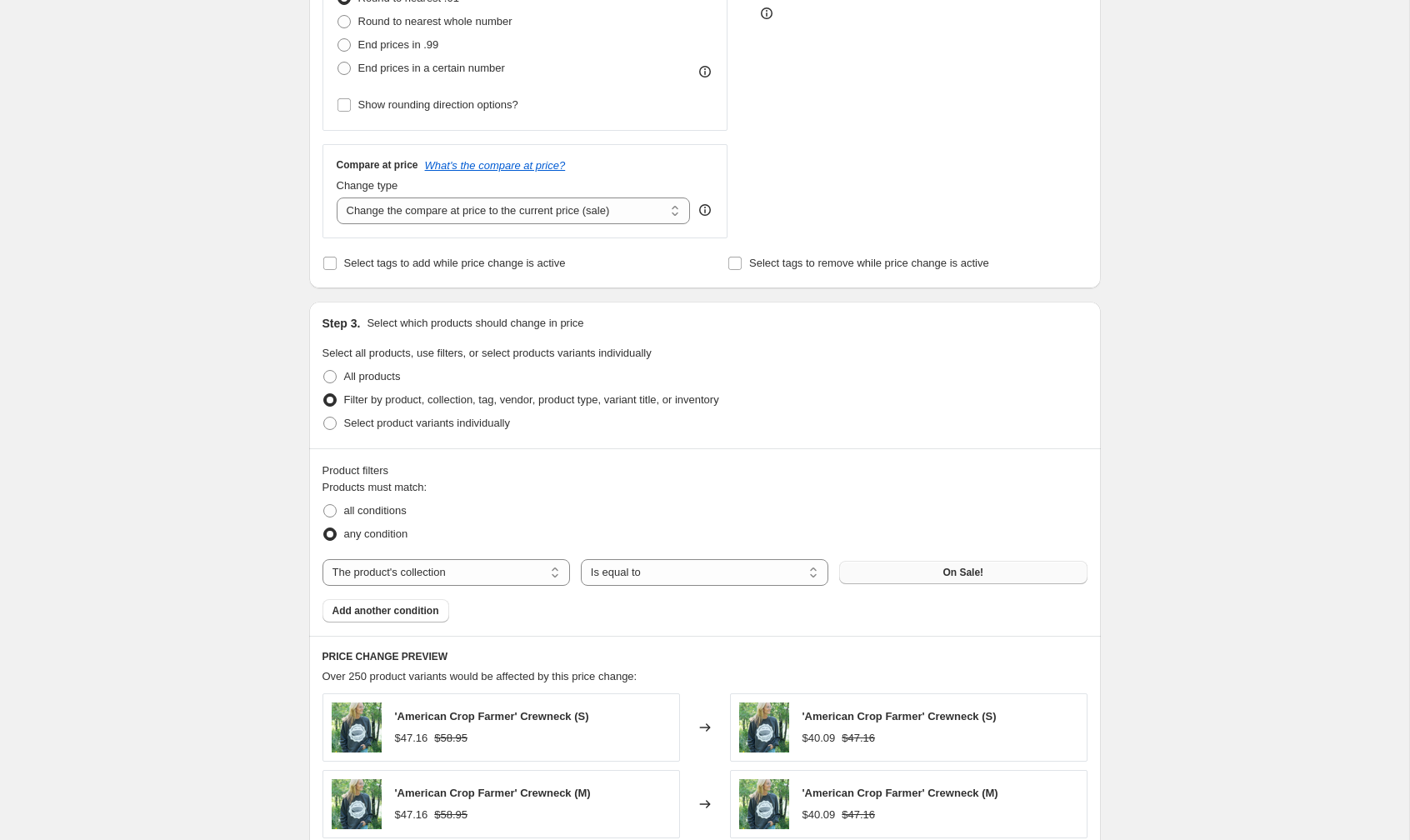
click at [978, 571] on span "On Sale!" at bounding box center [962, 571] width 40 height 13
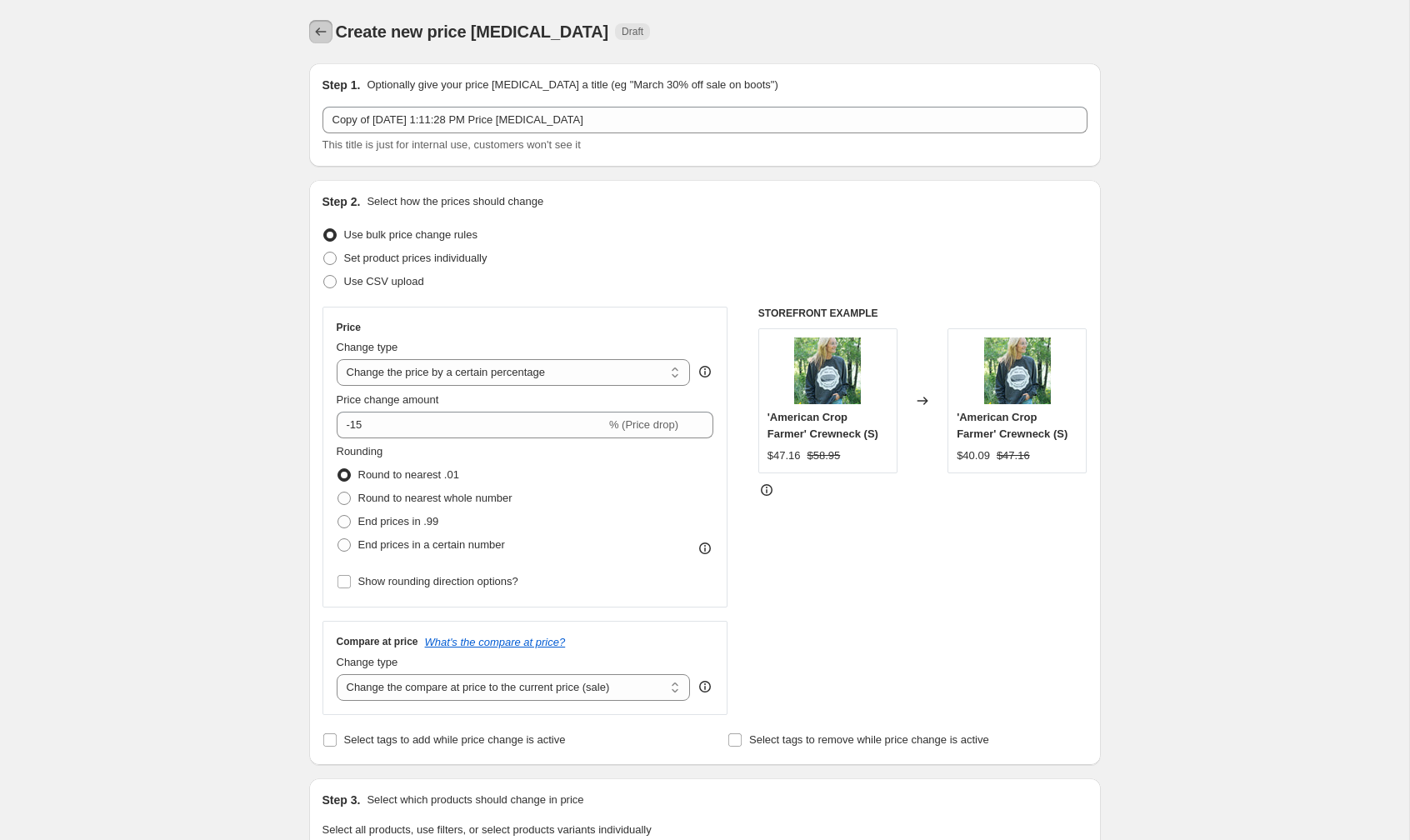
click at [313, 35] on icon "Price change jobs" at bounding box center [320, 31] width 16 height 16
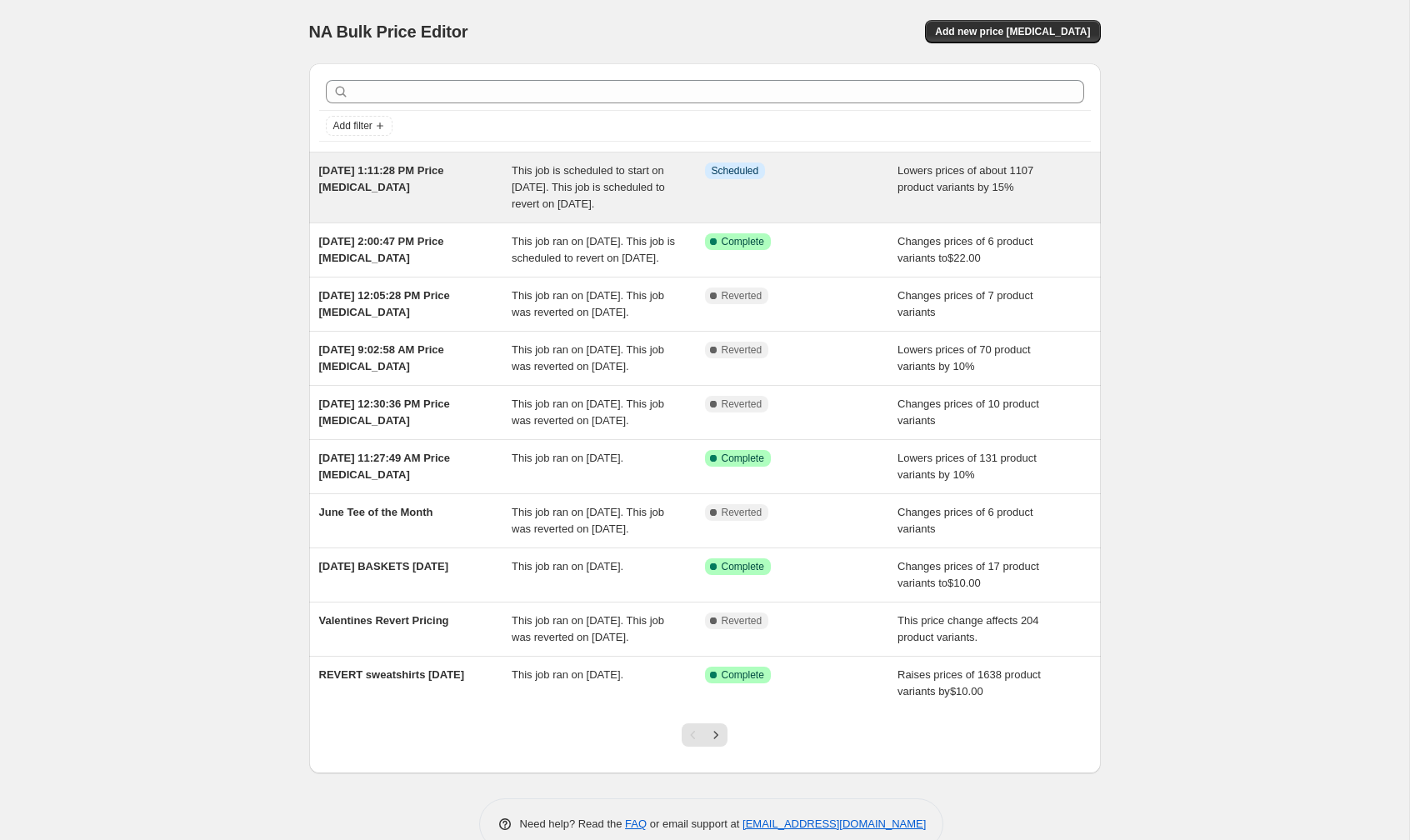
click at [380, 168] on span "[DATE] 1:11:28 PM Price [MEDICAL_DATA]" at bounding box center [381, 179] width 125 height 29
select select "percentage"
select select "collection"
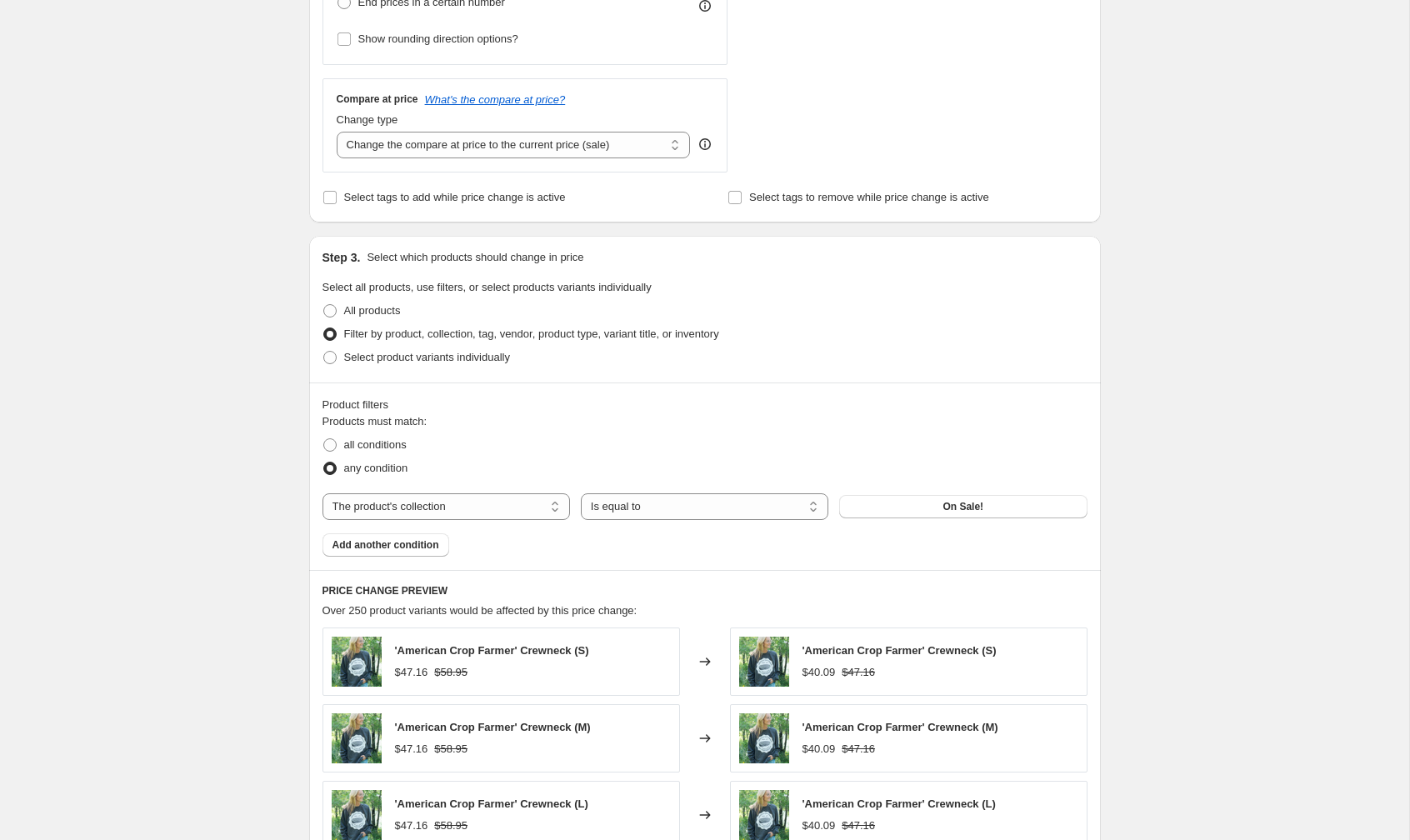
scroll to position [646, 0]
click at [388, 540] on span "Add another condition" at bounding box center [386, 541] width 107 height 13
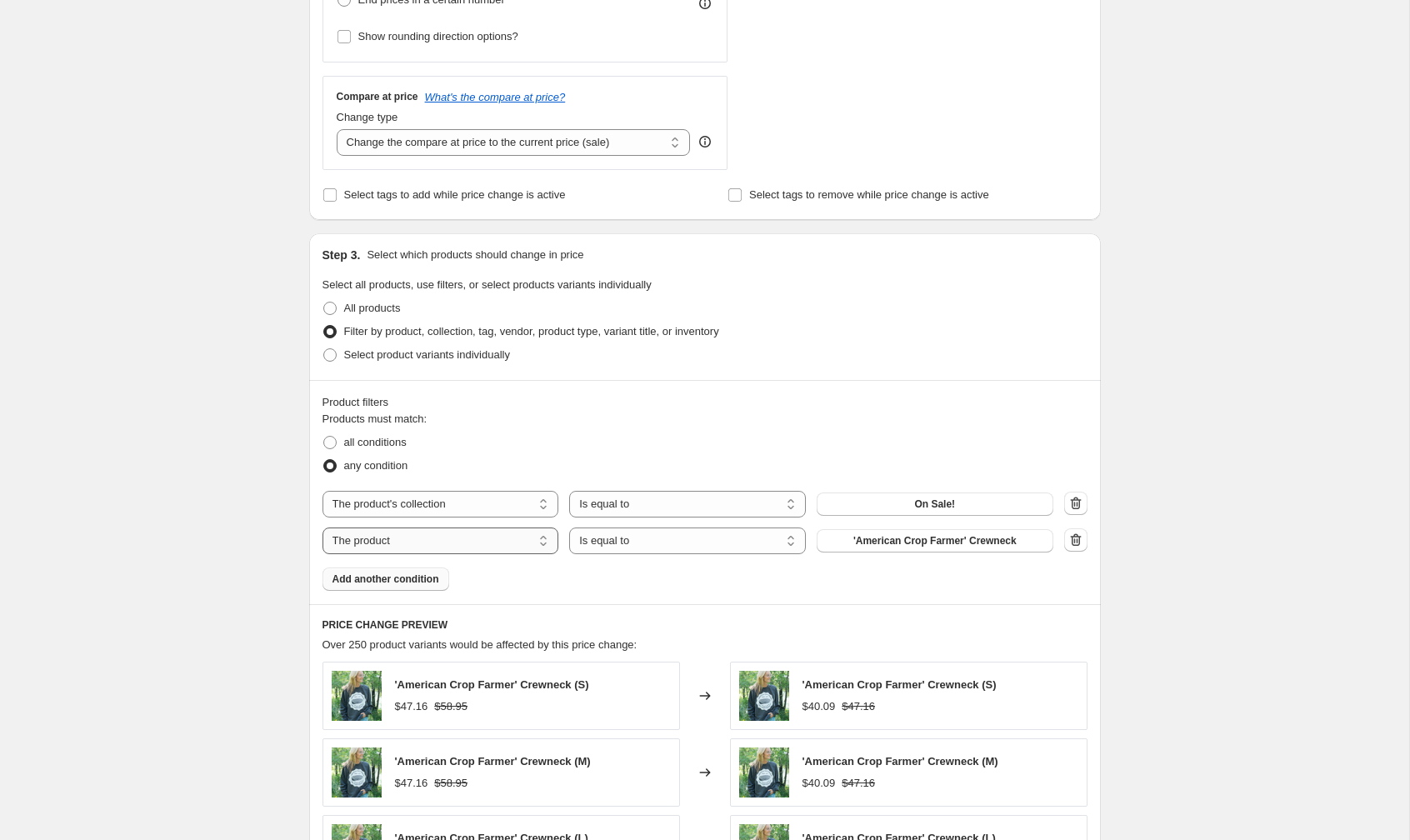
click at [517, 541] on select "The product The product's collection The product's tag The product's vendor The…" at bounding box center [441, 540] width 237 height 27
select select "collection"
click at [894, 536] on button "$14 Tees" at bounding box center [935, 540] width 237 height 23
click at [436, 586] on button "Add another condition" at bounding box center [386, 578] width 127 height 23
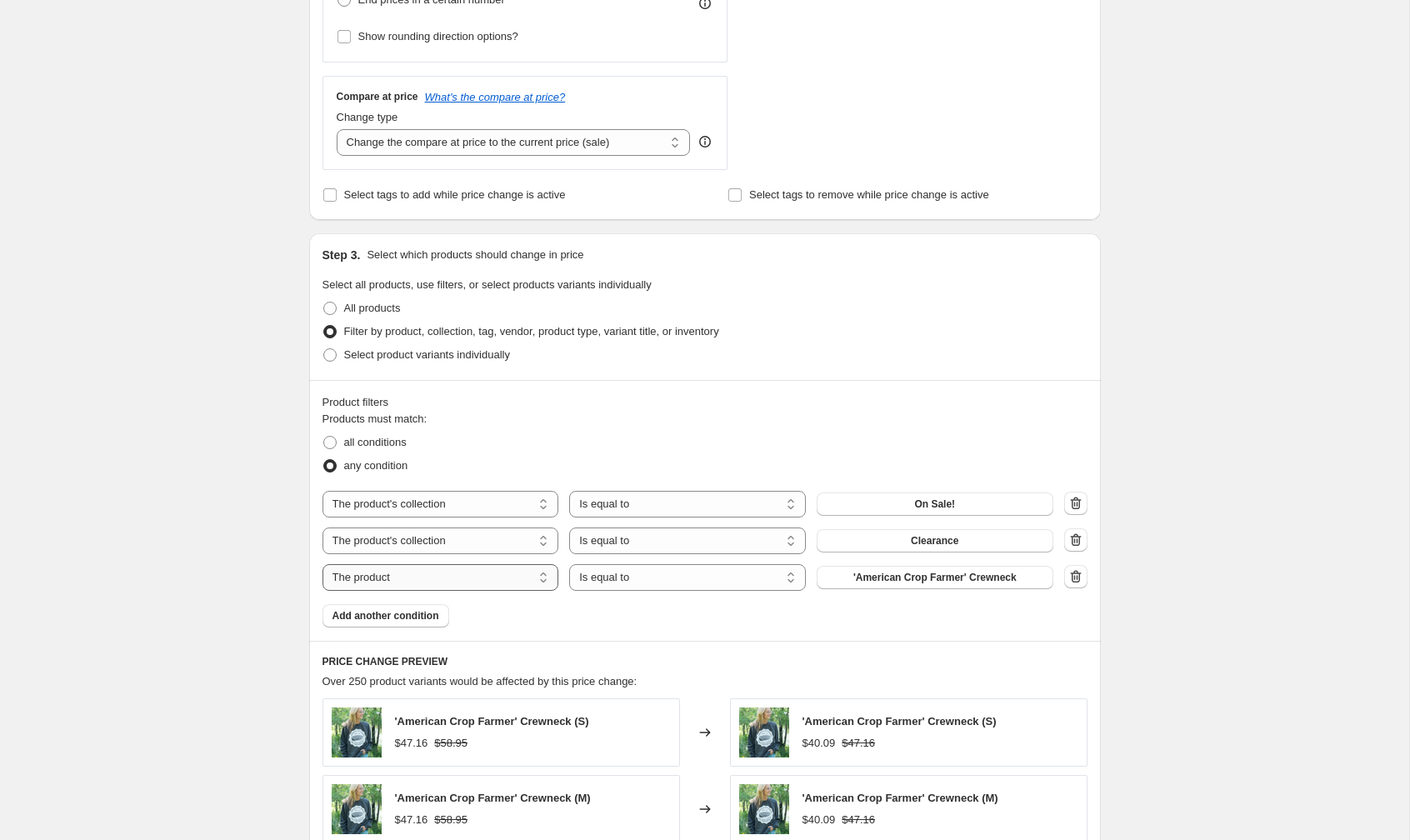
click at [438, 579] on select "The product The product's collection The product's tag The product's vendor The…" at bounding box center [441, 577] width 237 height 27
select select "collection"
click at [908, 578] on button "$14 Tees" at bounding box center [935, 577] width 237 height 23
click at [1081, 573] on icon "button" at bounding box center [1075, 576] width 16 height 16
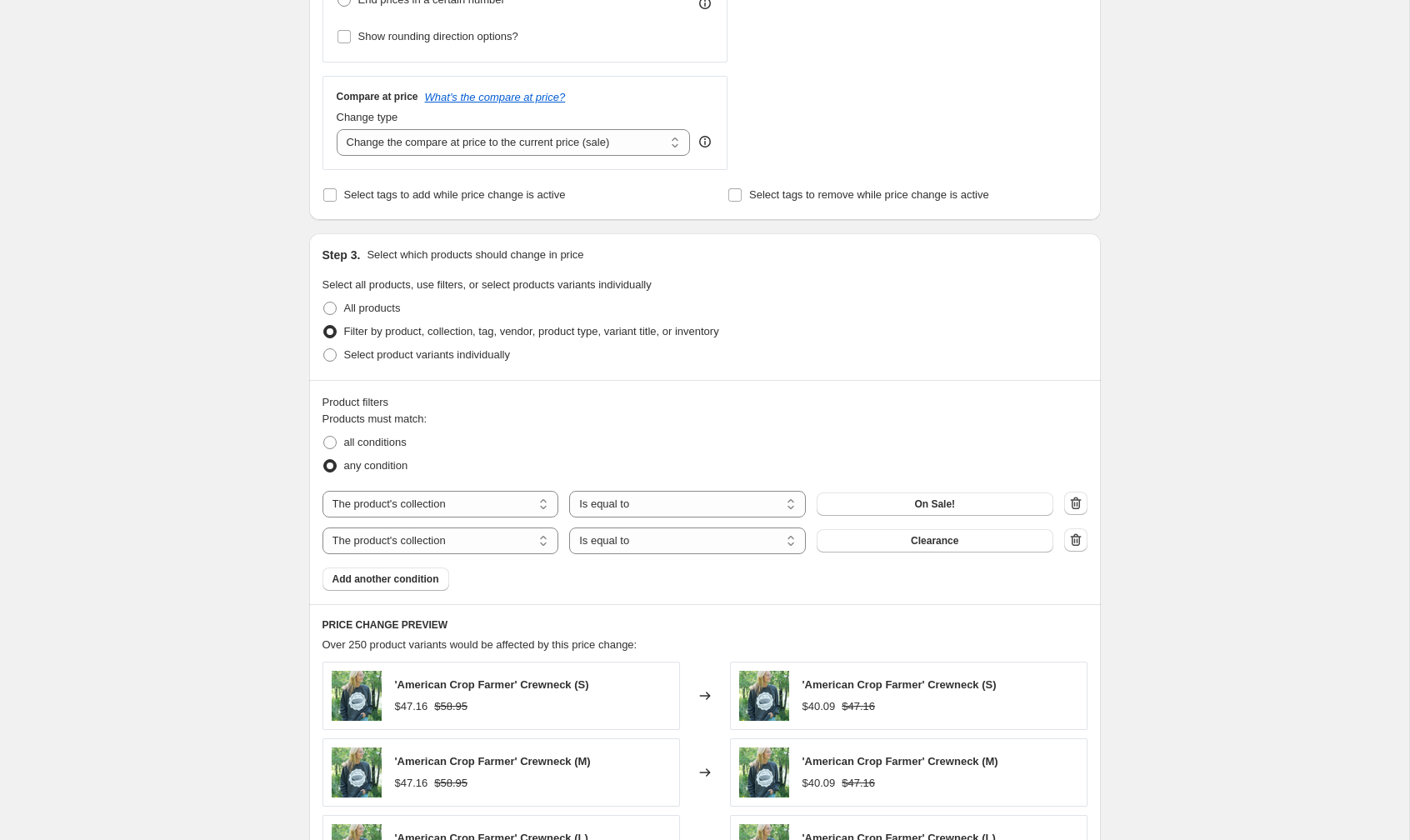
click at [1184, 398] on div "Sep 19, 2025, 1:11:28 PM Price change job. This page is ready Sep 19, 2025, 1:1…" at bounding box center [704, 491] width 1409 height 2276
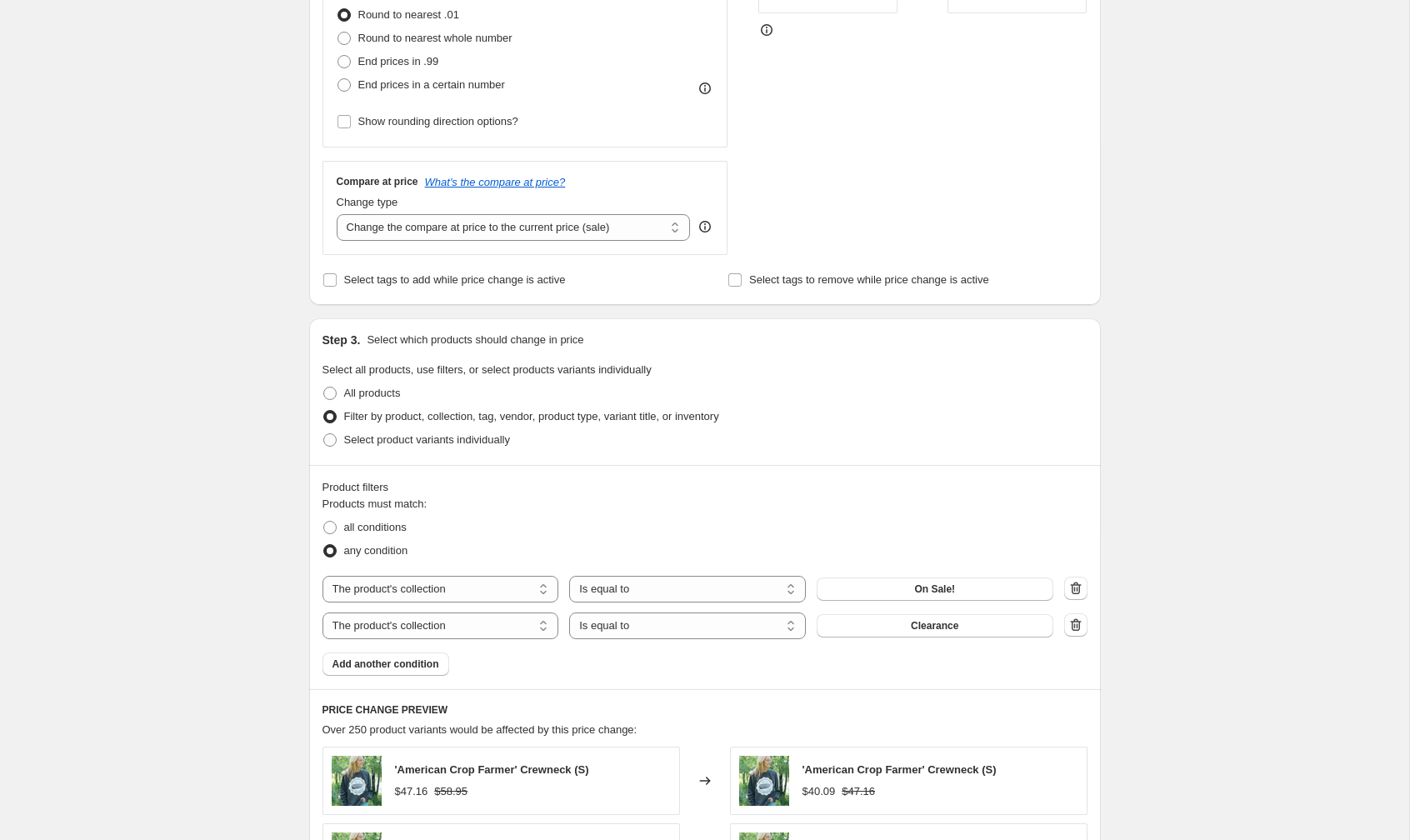
scroll to position [1429, 0]
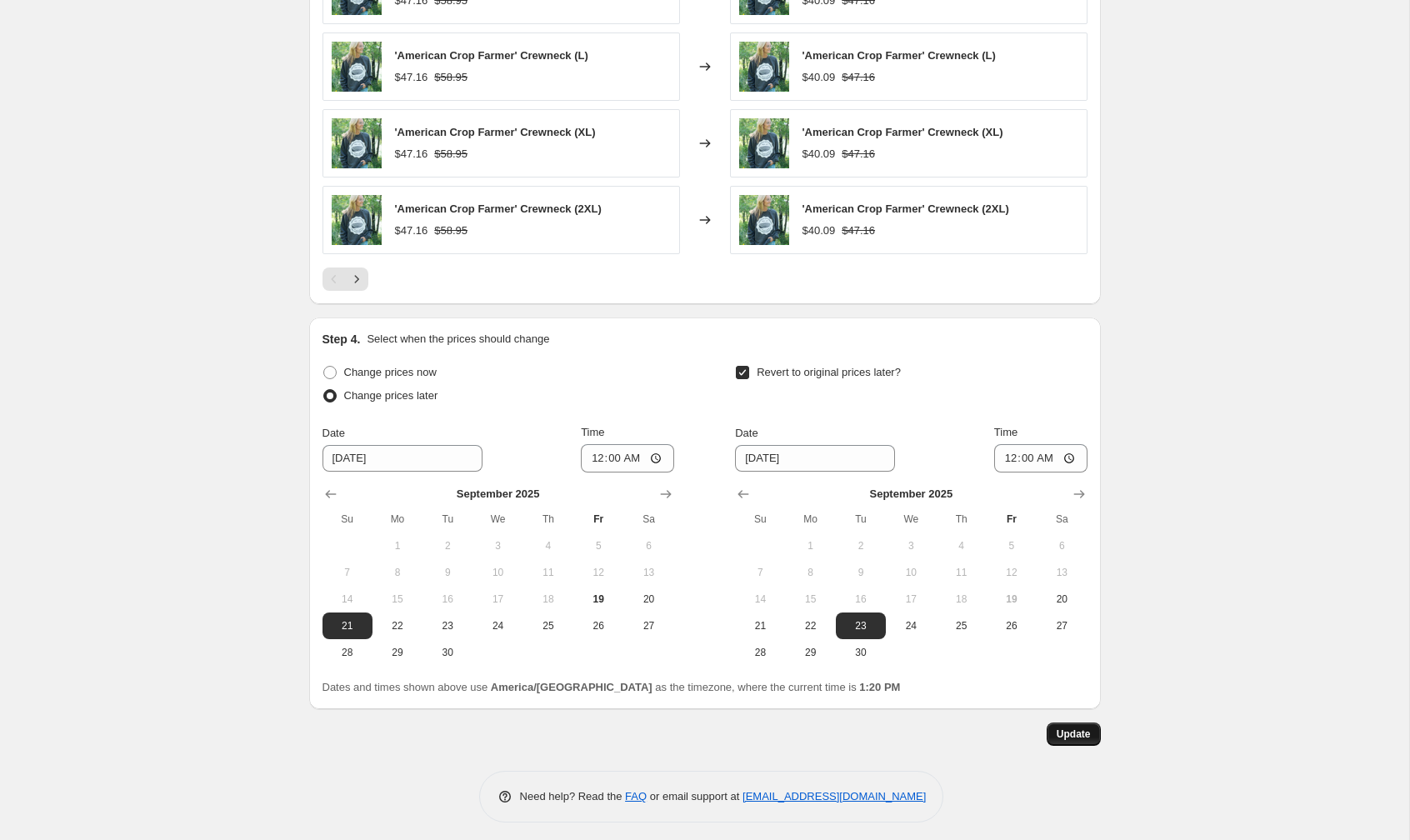
click at [1073, 727] on span "Update" at bounding box center [1074, 733] width 34 height 13
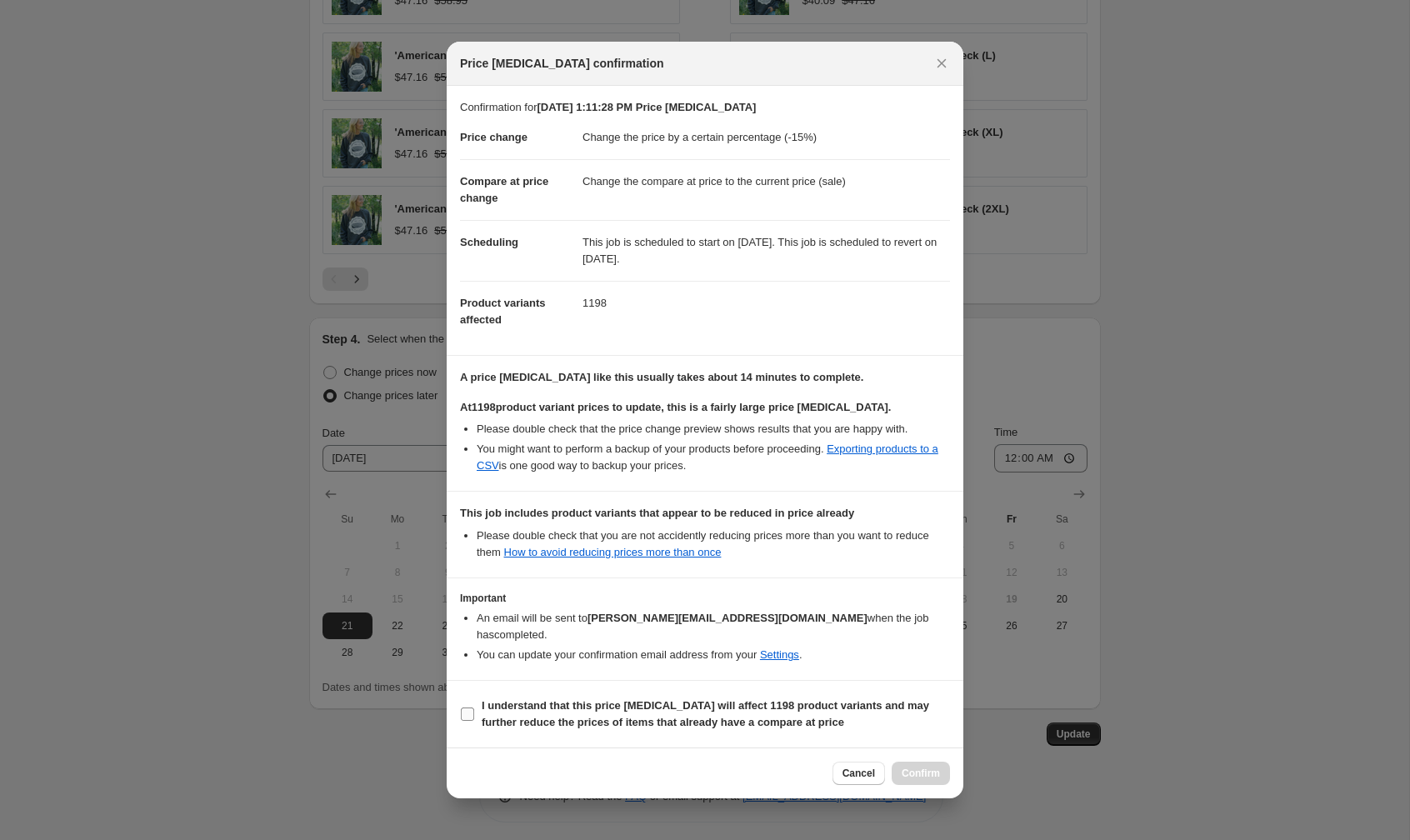
click at [467, 707] on input "I understand that this price change job will affect 1198 product variants and m…" at bounding box center [467, 713] width 13 height 13
checkbox input "true"
click at [905, 767] on span "Confirm" at bounding box center [920, 773] width 39 height 13
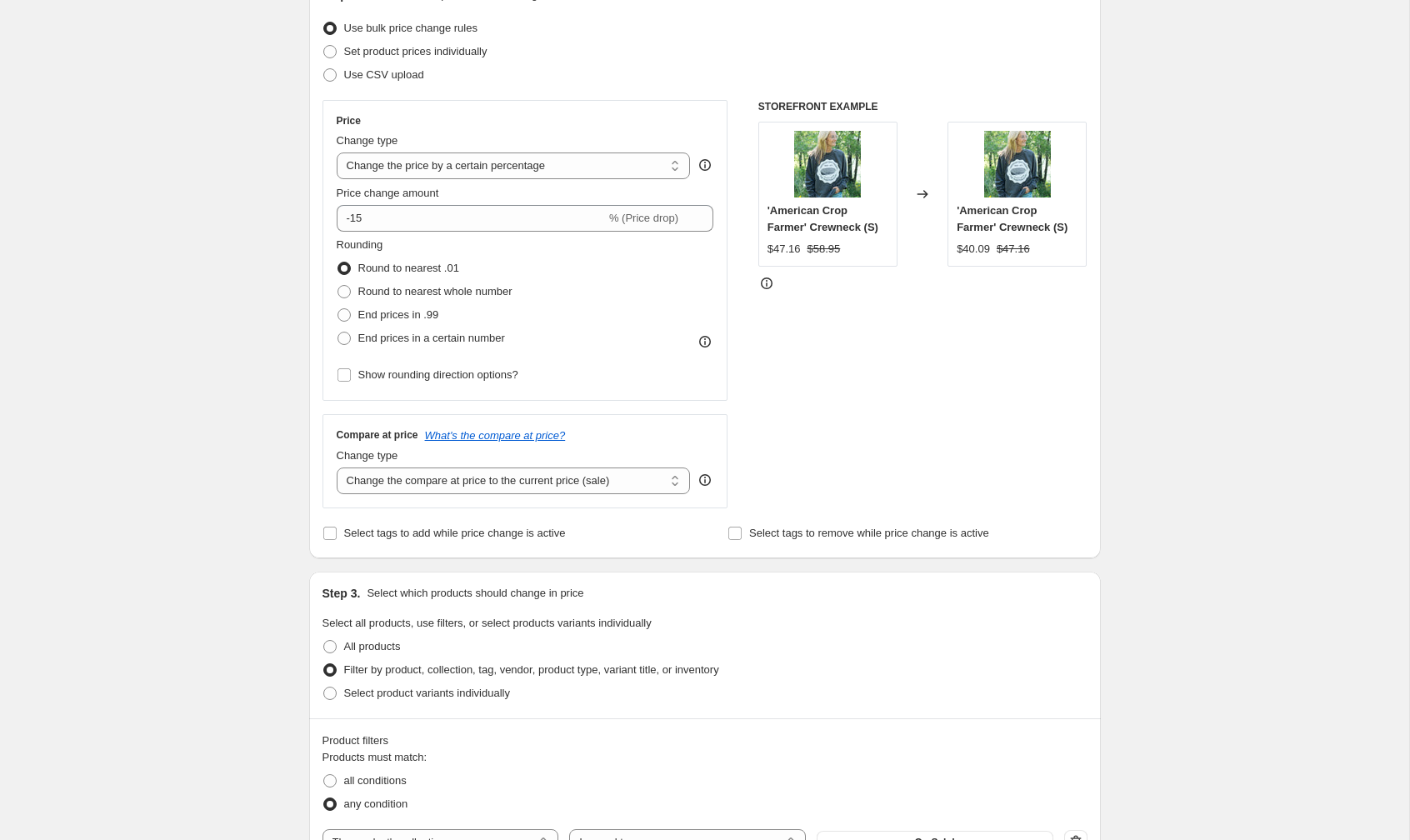
scroll to position [0, 0]
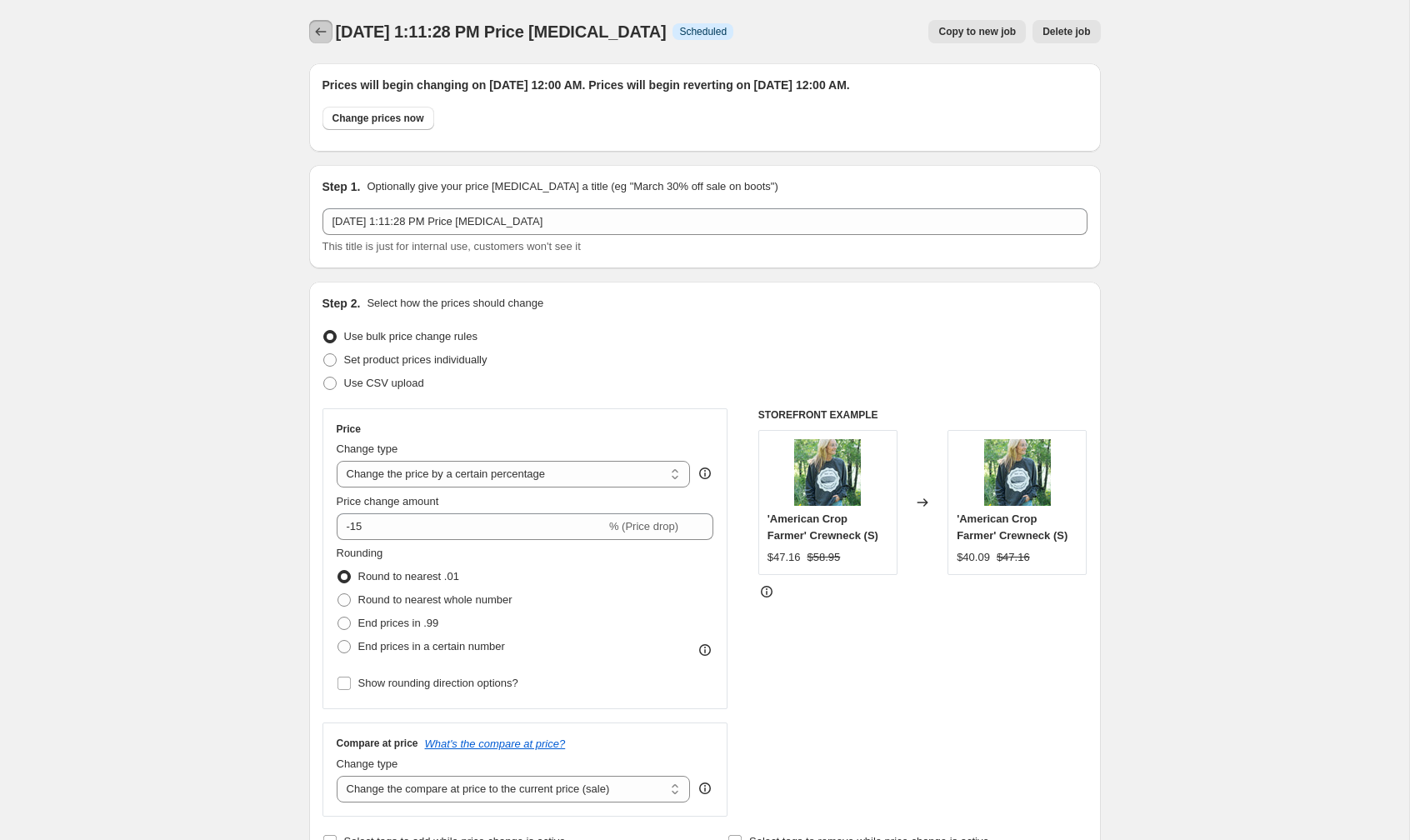
click at [326, 29] on icon "Price change jobs" at bounding box center [320, 31] width 16 height 16
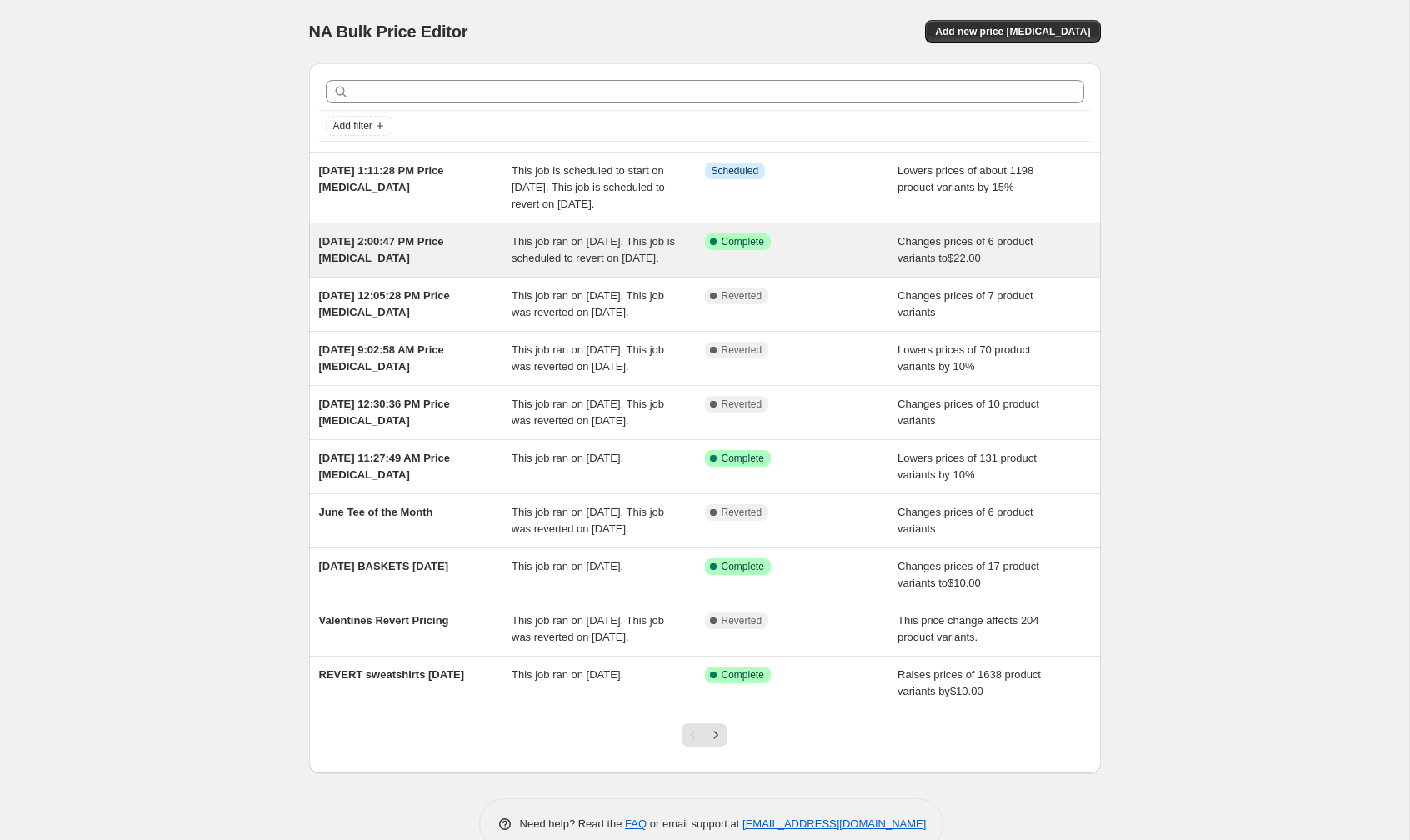
click at [364, 264] on span "[DATE] 2:00:47 PM Price [MEDICAL_DATA]" at bounding box center [381, 250] width 125 height 29
click at [388, 267] on div "[DATE] 2:00:47 PM Price [MEDICAL_DATA]" at bounding box center [416, 250] width 194 height 34
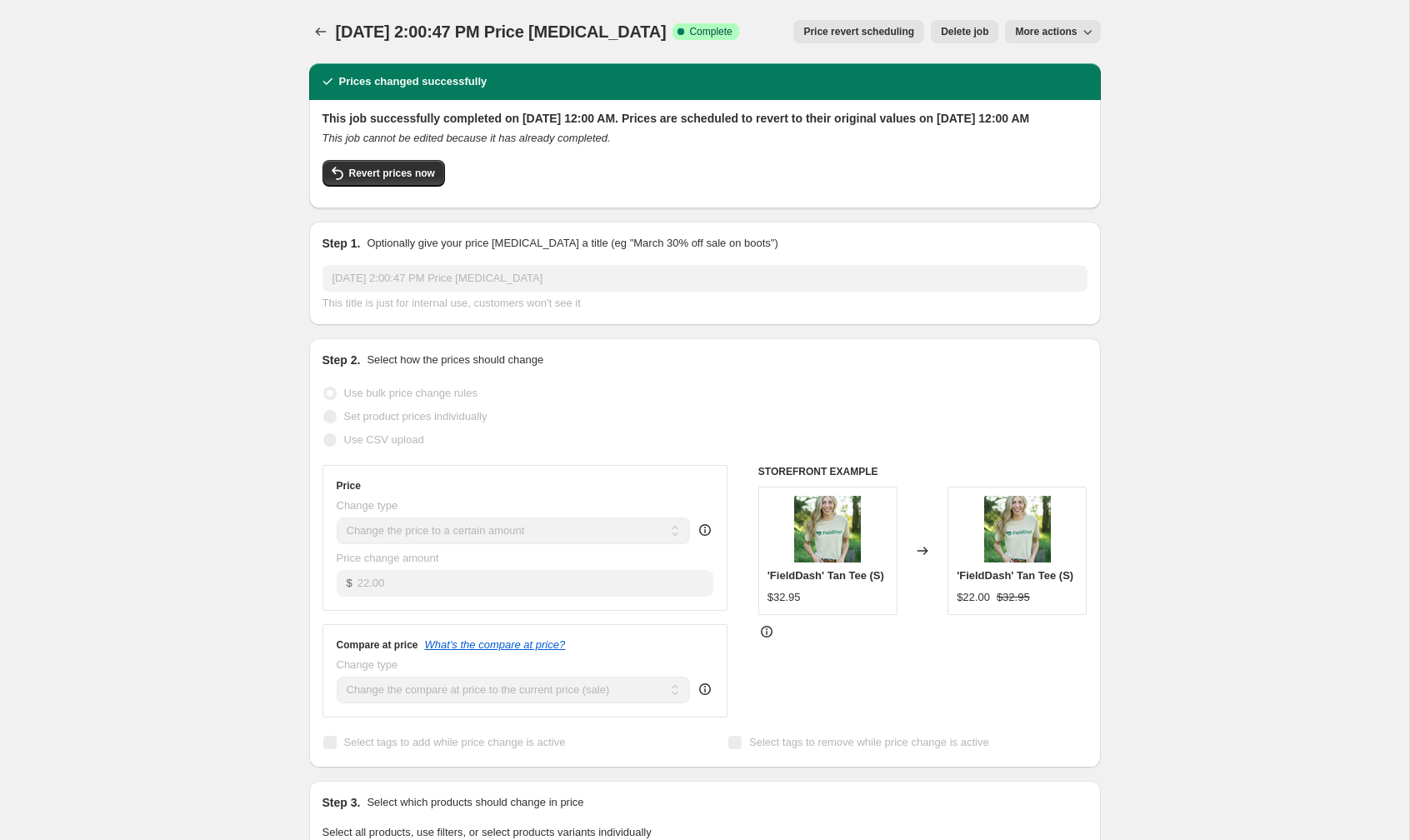
click at [1085, 33] on icon "button" at bounding box center [1087, 31] width 16 height 16
click at [319, 30] on icon "Price change jobs" at bounding box center [320, 31] width 16 height 16
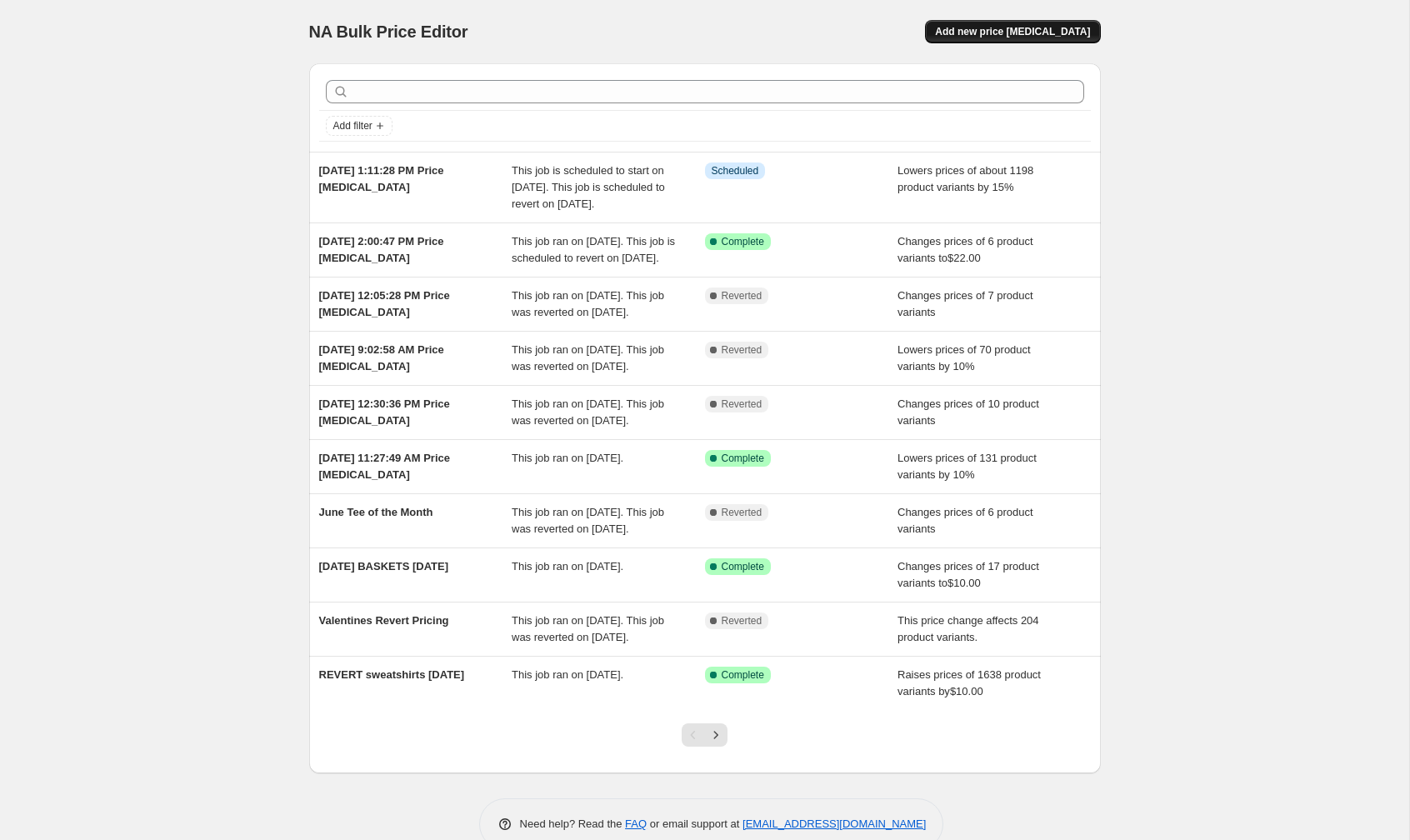
click at [999, 32] on span "Add new price [MEDICAL_DATA]" at bounding box center [1012, 31] width 155 height 13
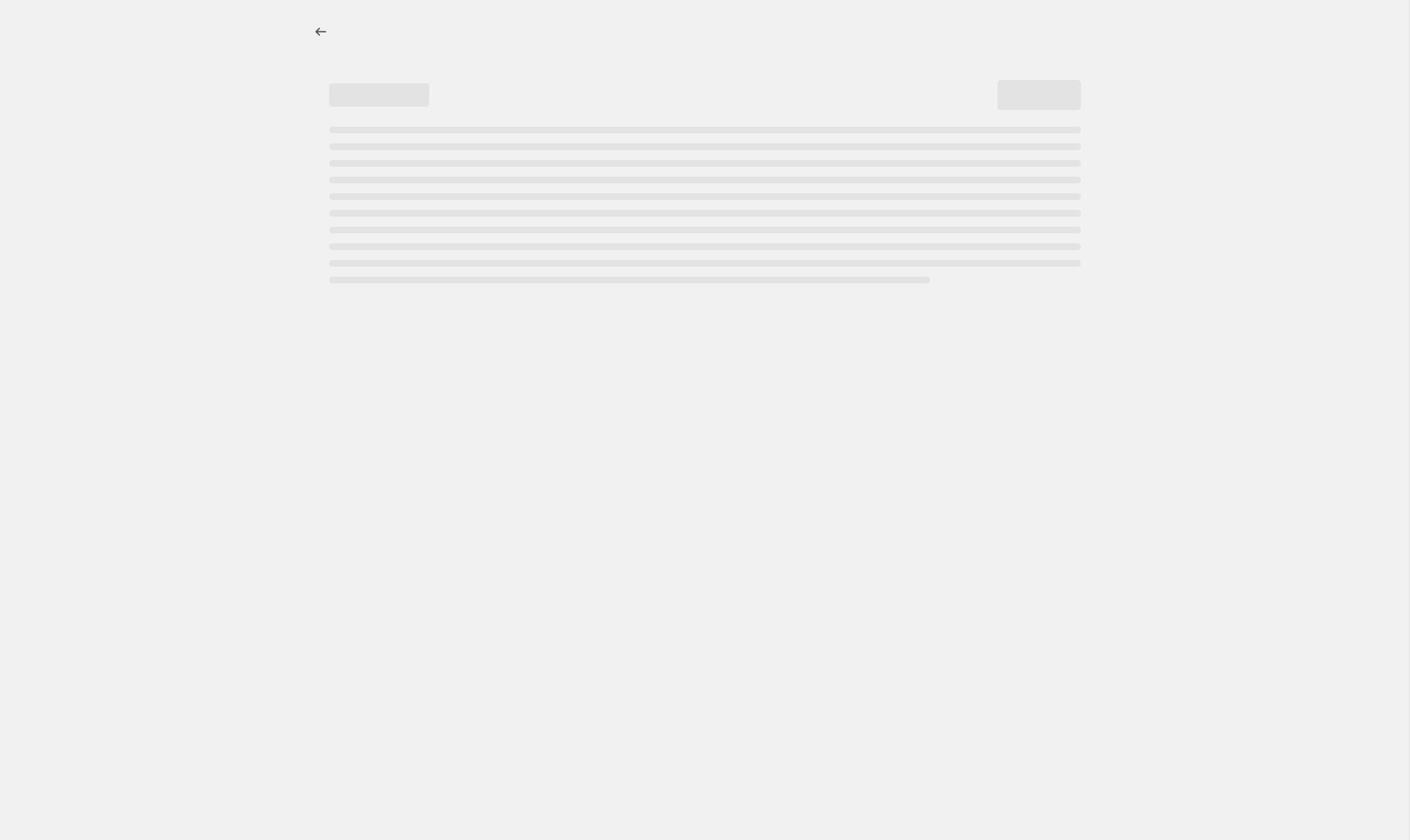
select select "percentage"
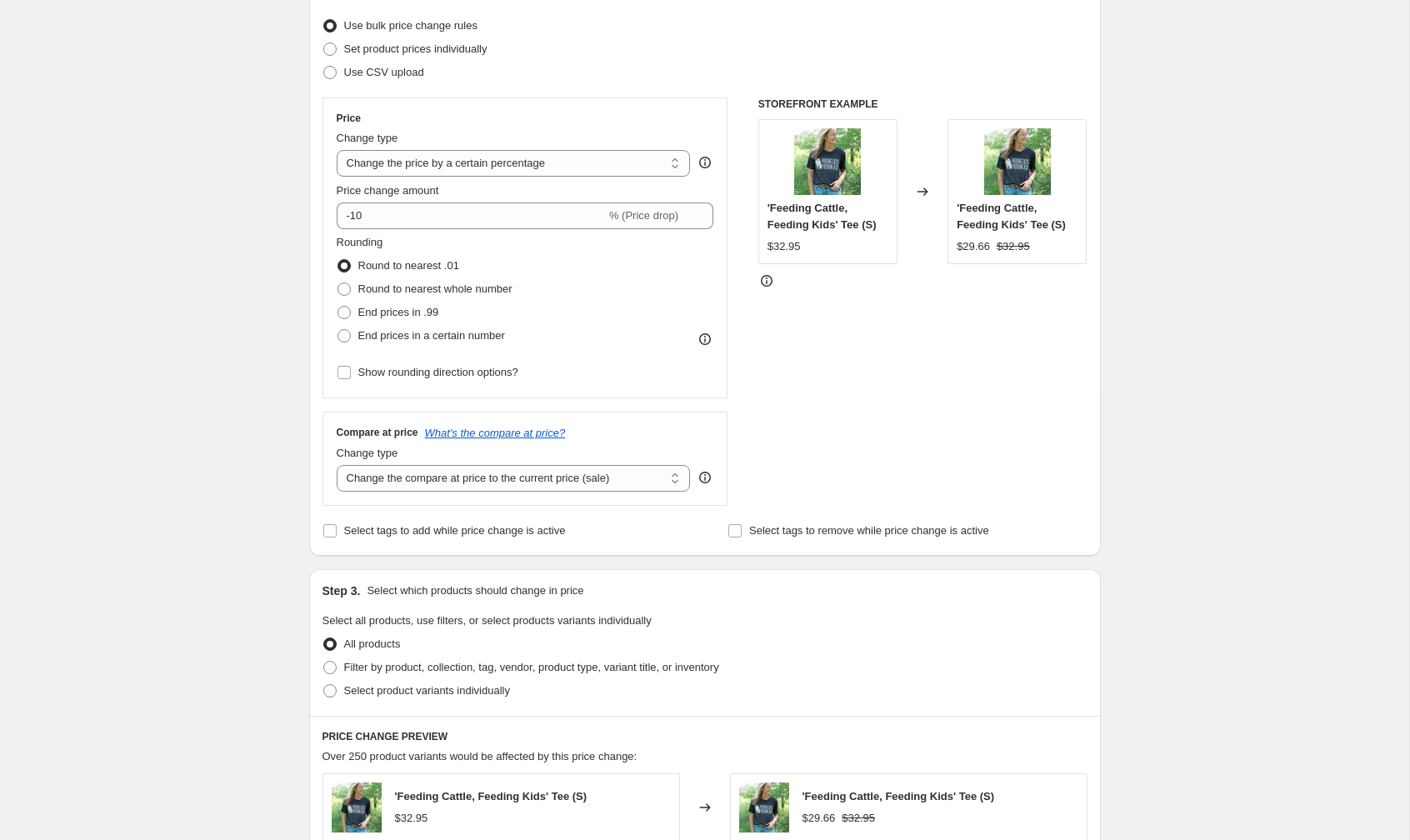
scroll to position [221, 0]
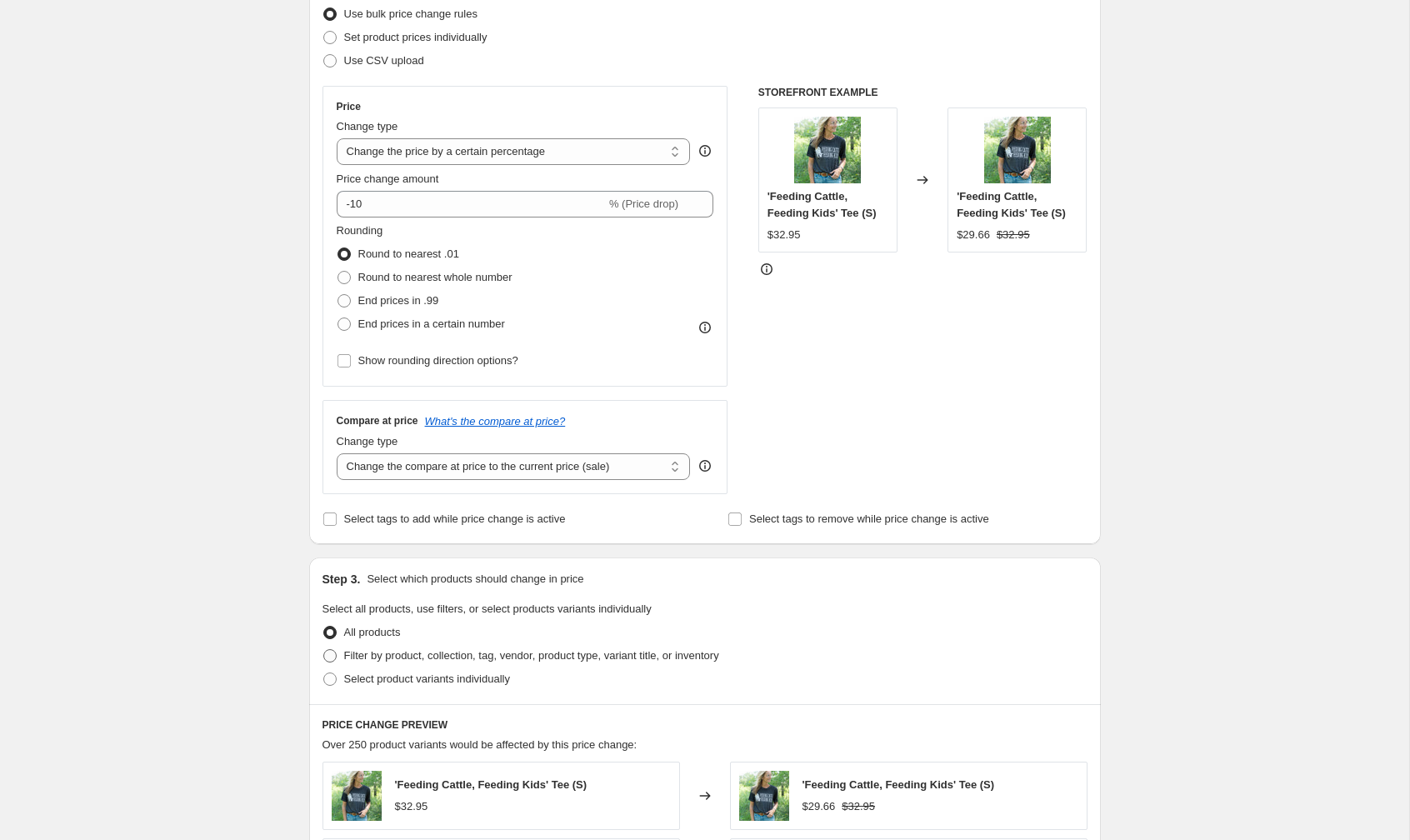
click at [352, 652] on span "Filter by product, collection, tag, vendor, product type, variant title, or inv…" at bounding box center [532, 655] width 375 height 13
click at [325, 650] on input "Filter by product, collection, tag, vendor, product type, variant title, or inv…" at bounding box center [324, 649] width 1 height 1
radio input "true"
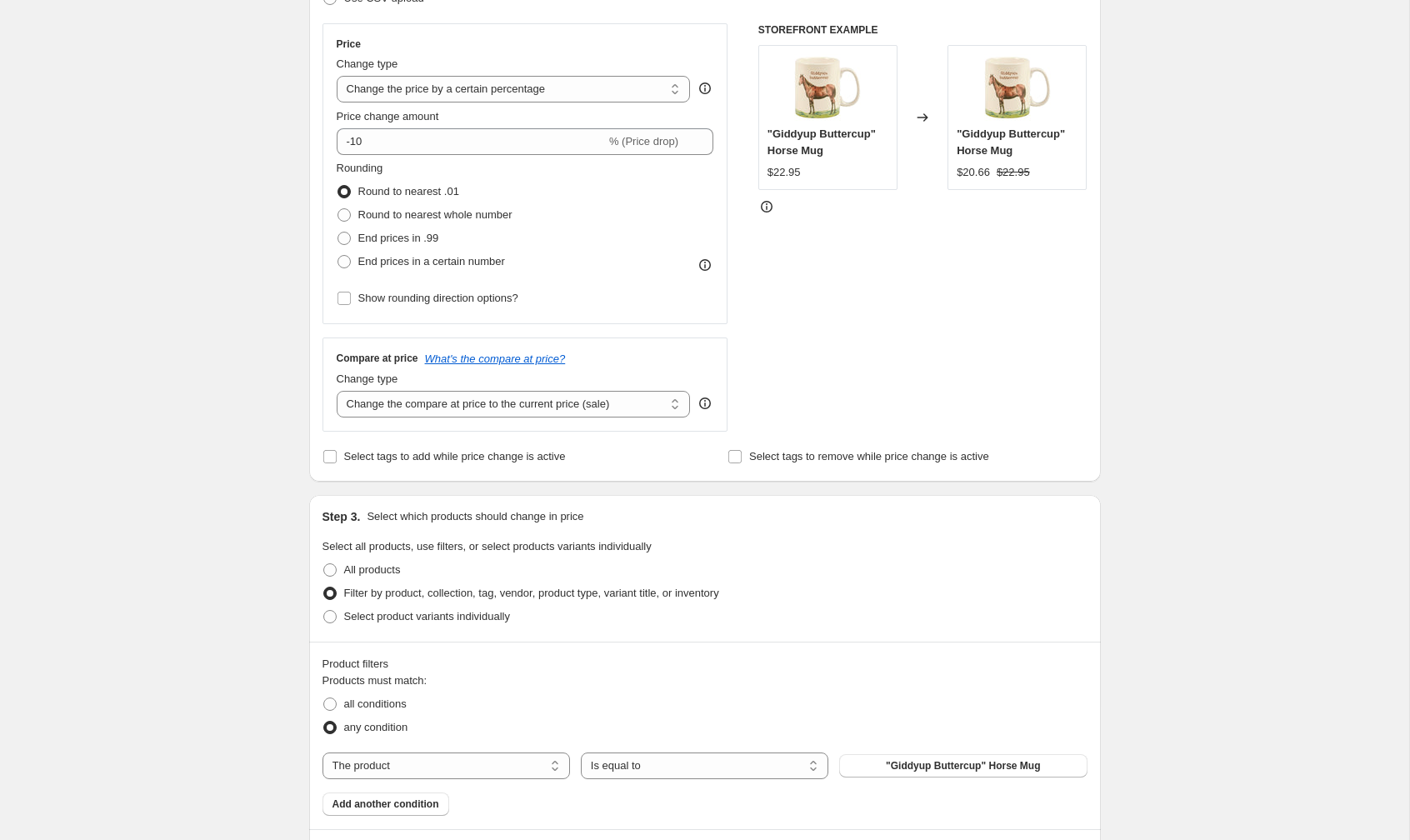
scroll to position [286, 0]
click at [473, 760] on select "The product The product's collection The product's tag The product's vendor The…" at bounding box center [447, 763] width 248 height 27
select select "collection"
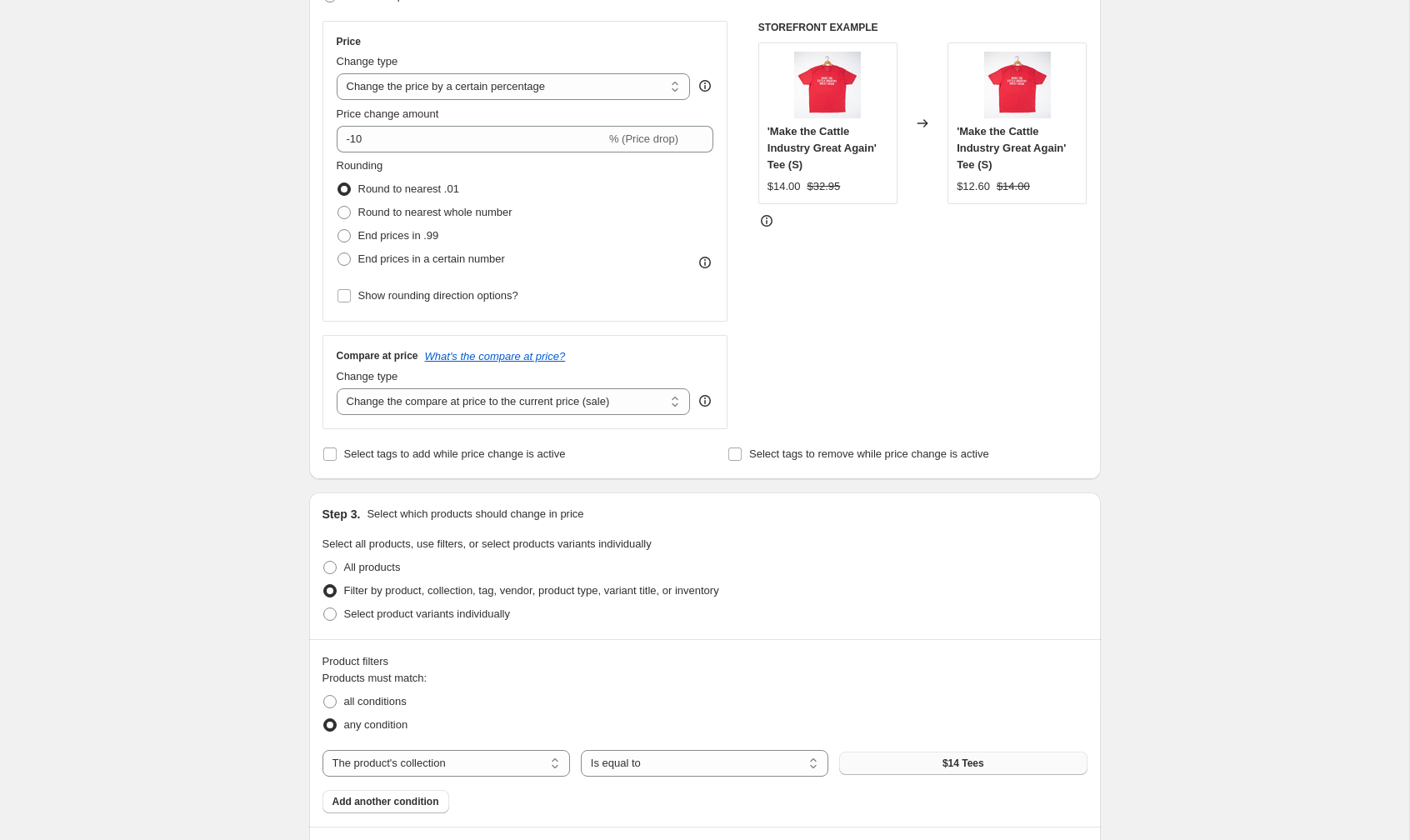
click at [869, 760] on button "$14 Tees" at bounding box center [963, 763] width 248 height 23
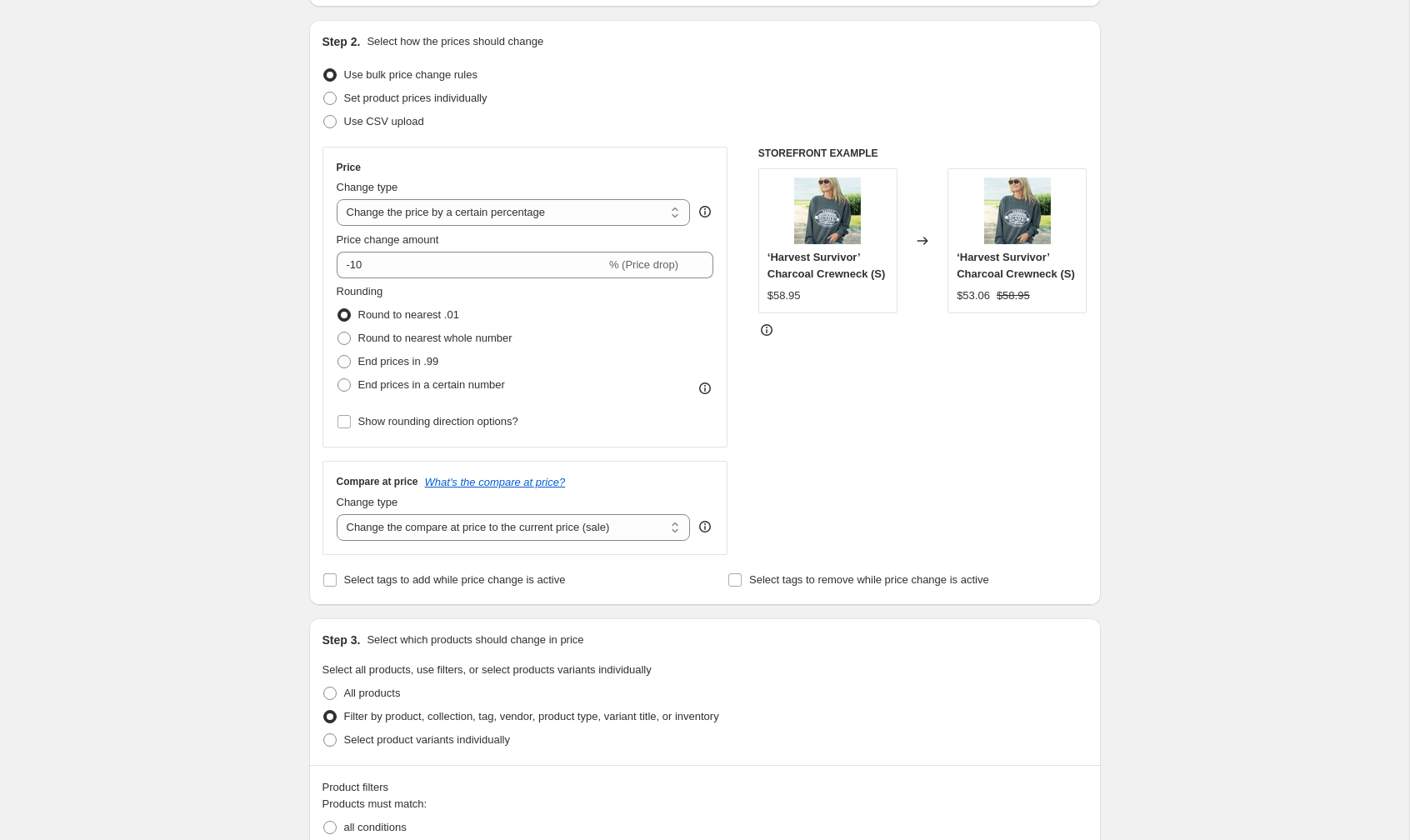
scroll to position [165, 0]
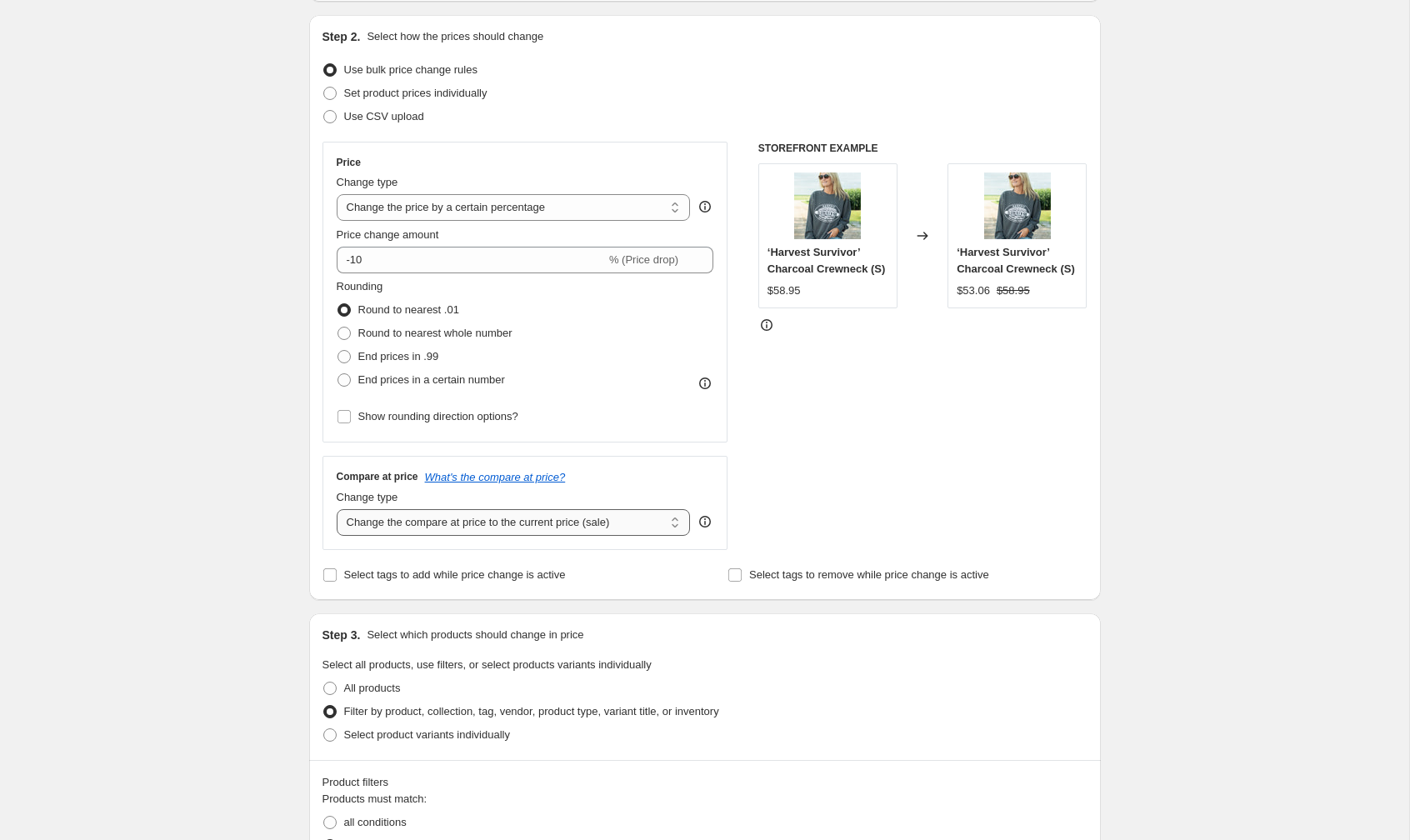
click at [442, 523] on select "Change the compare at price to the current price (sale) Change the compare at p…" at bounding box center [513, 522] width 354 height 27
click at [337, 510] on select "Change the compare at price to the current price (sale) Change the compare at p…" at bounding box center [513, 522] width 354 height 27
click at [1160, 543] on div "Create new price change job. This page is ready Create new price change job Dra…" at bounding box center [704, 761] width 1409 height 1853
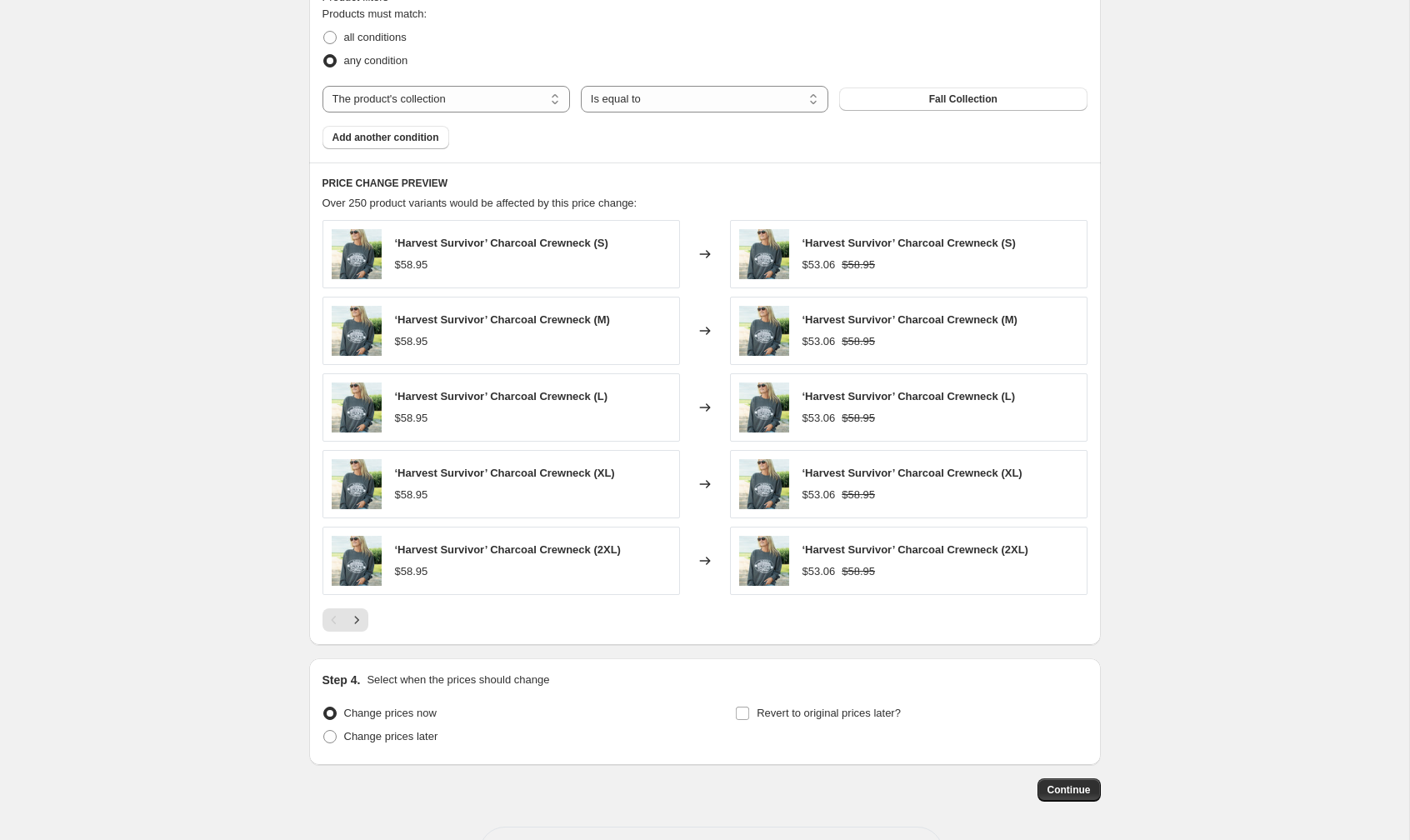
scroll to position [1006, 0]
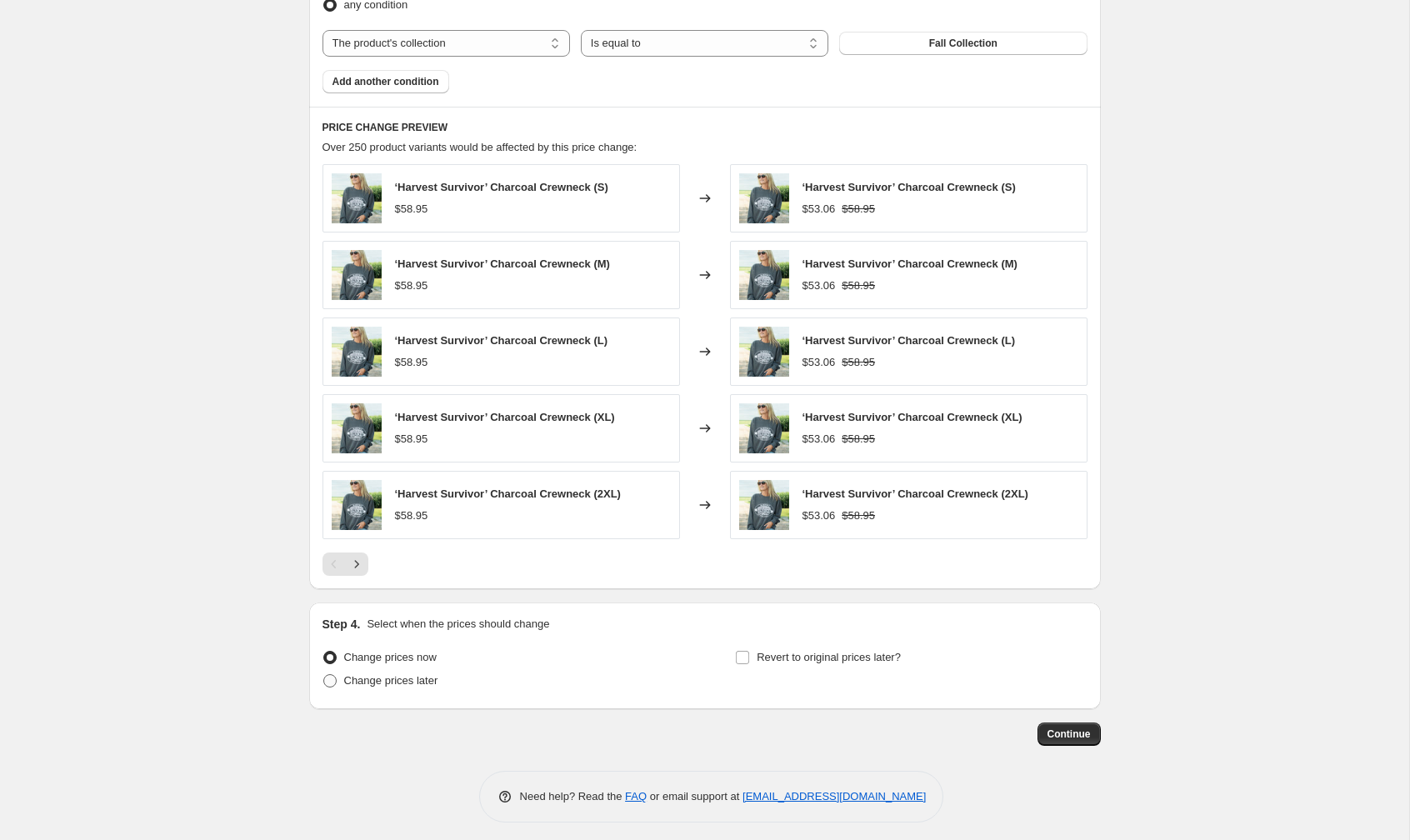
click at [400, 675] on span "Change prices later" at bounding box center [391, 680] width 94 height 13
click at [325, 675] on input "Change prices later" at bounding box center [324, 674] width 1 height 1
radio input "true"
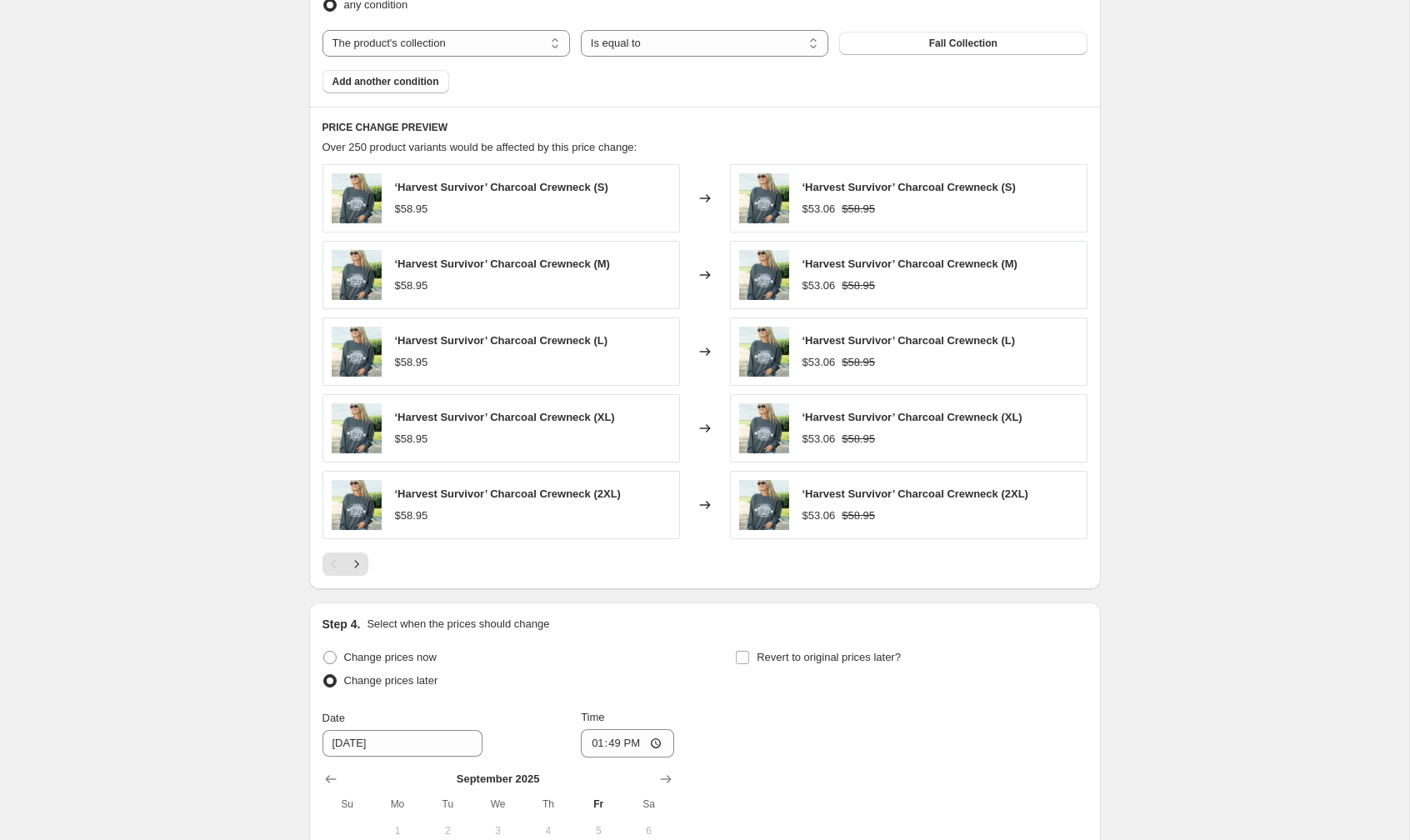
scroll to position [1292, 0]
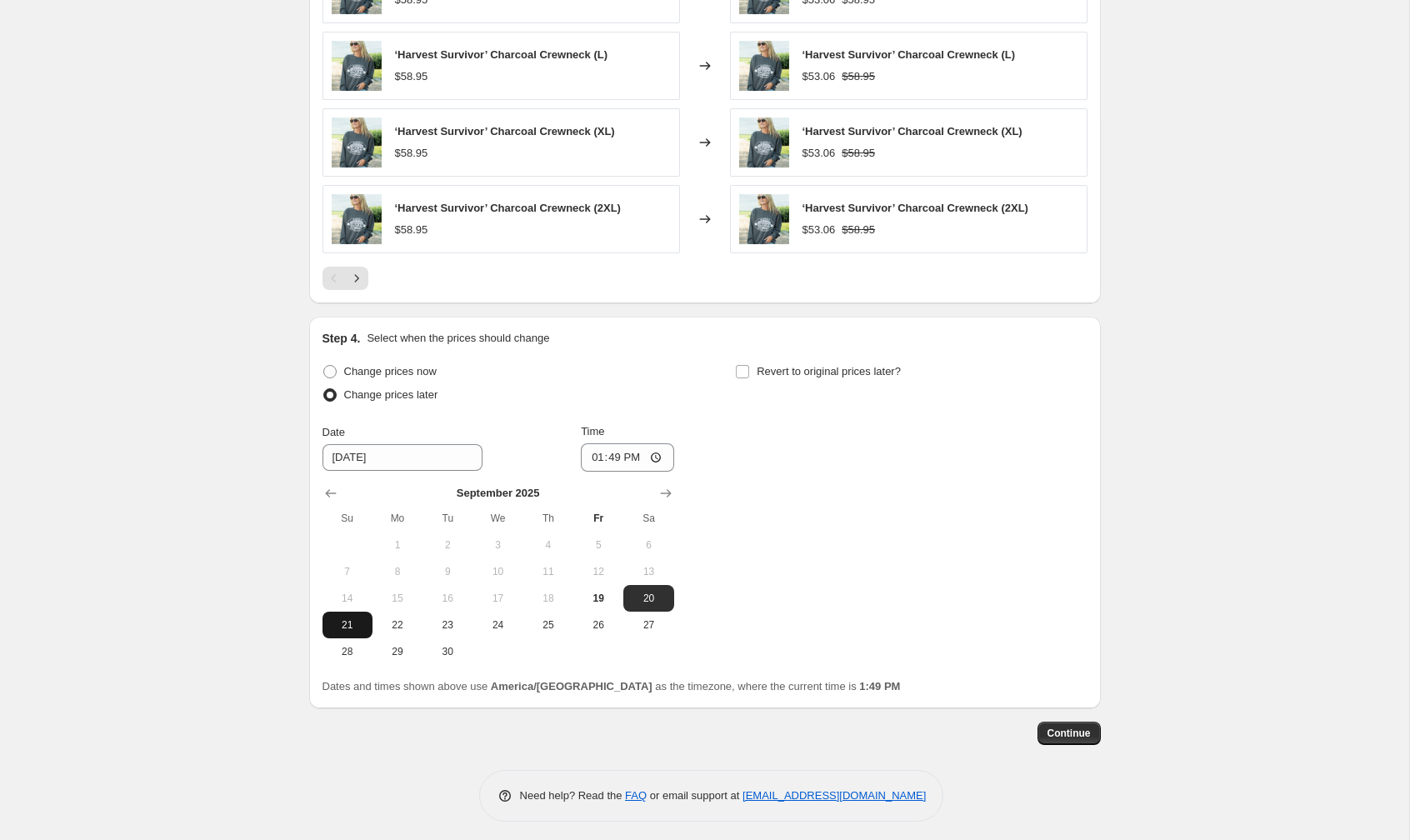
click at [346, 625] on span "21" at bounding box center [347, 624] width 37 height 13
type input "[DATE]"
click at [614, 453] on input "13:49" at bounding box center [628, 457] width 93 height 28
click at [595, 454] on input "13:49" at bounding box center [628, 457] width 93 height 28
click at [615, 454] on input "12:49" at bounding box center [628, 457] width 93 height 28
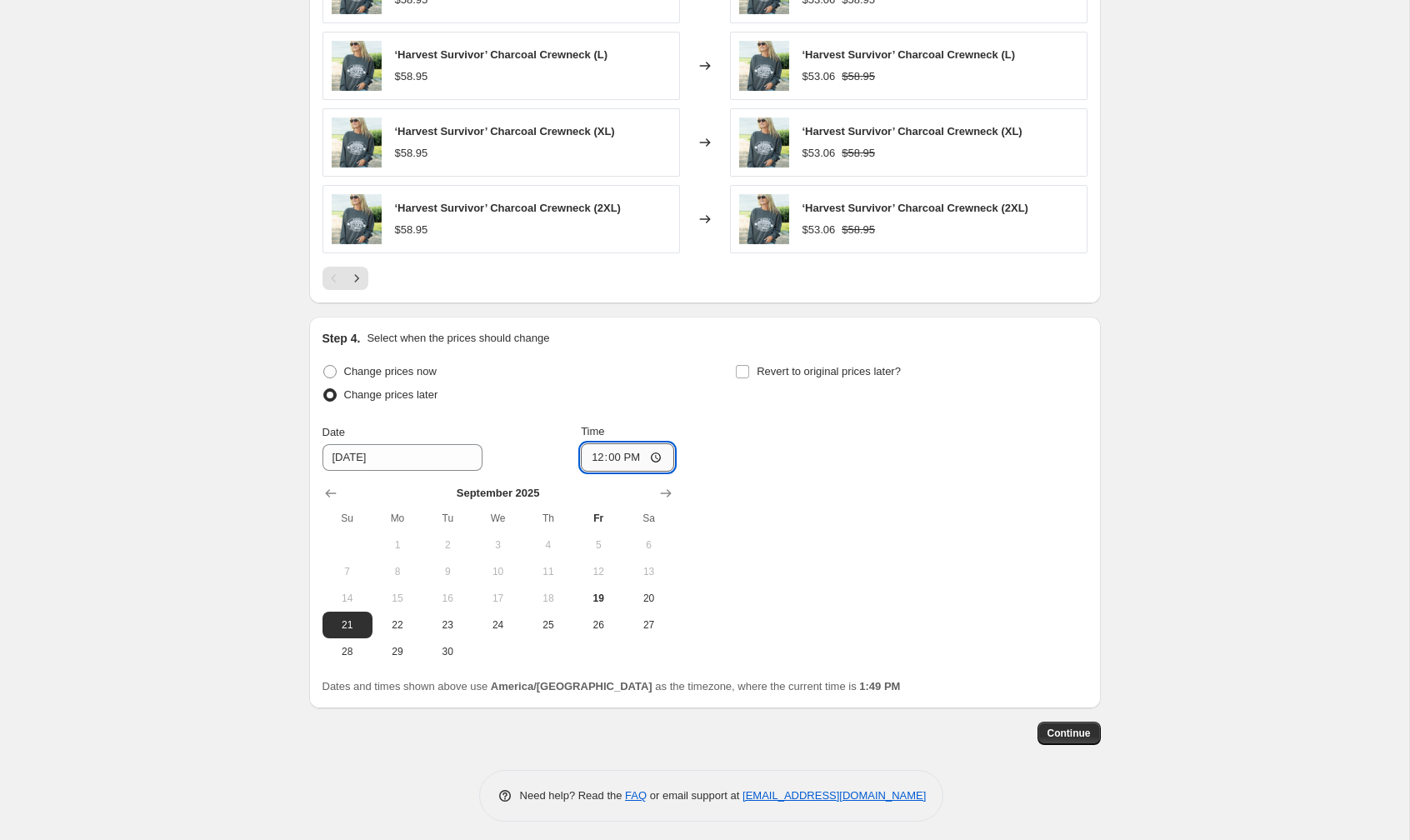
click at [629, 455] on input "12:00" at bounding box center [628, 457] width 93 height 28
type input "00:00"
click at [733, 373] on div "Change prices now Change prices later Date 9/21/2025 Time 00:00 September 2025 …" at bounding box center [705, 512] width 765 height 305
click at [745, 365] on input "Revert to original prices later?" at bounding box center [742, 371] width 13 height 13
checkbox input "true"
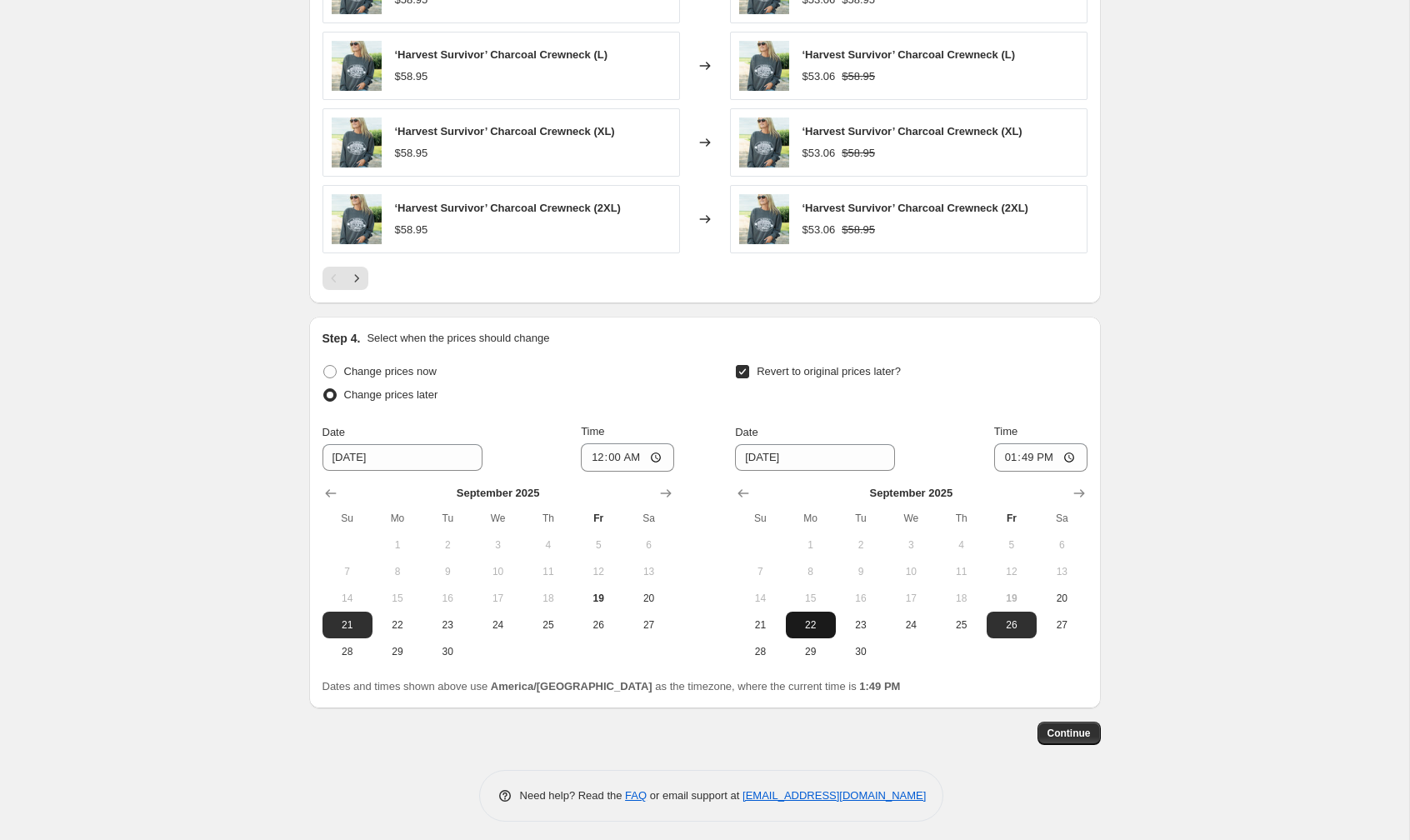
click at [821, 618] on span "22" at bounding box center [811, 624] width 37 height 13
click at [857, 618] on span "23" at bounding box center [861, 624] width 37 height 13
type input "[DATE]"
click at [1006, 452] on input "13:49" at bounding box center [1041, 457] width 93 height 28
click at [1023, 457] on input "12:49" at bounding box center [1041, 457] width 93 height 28
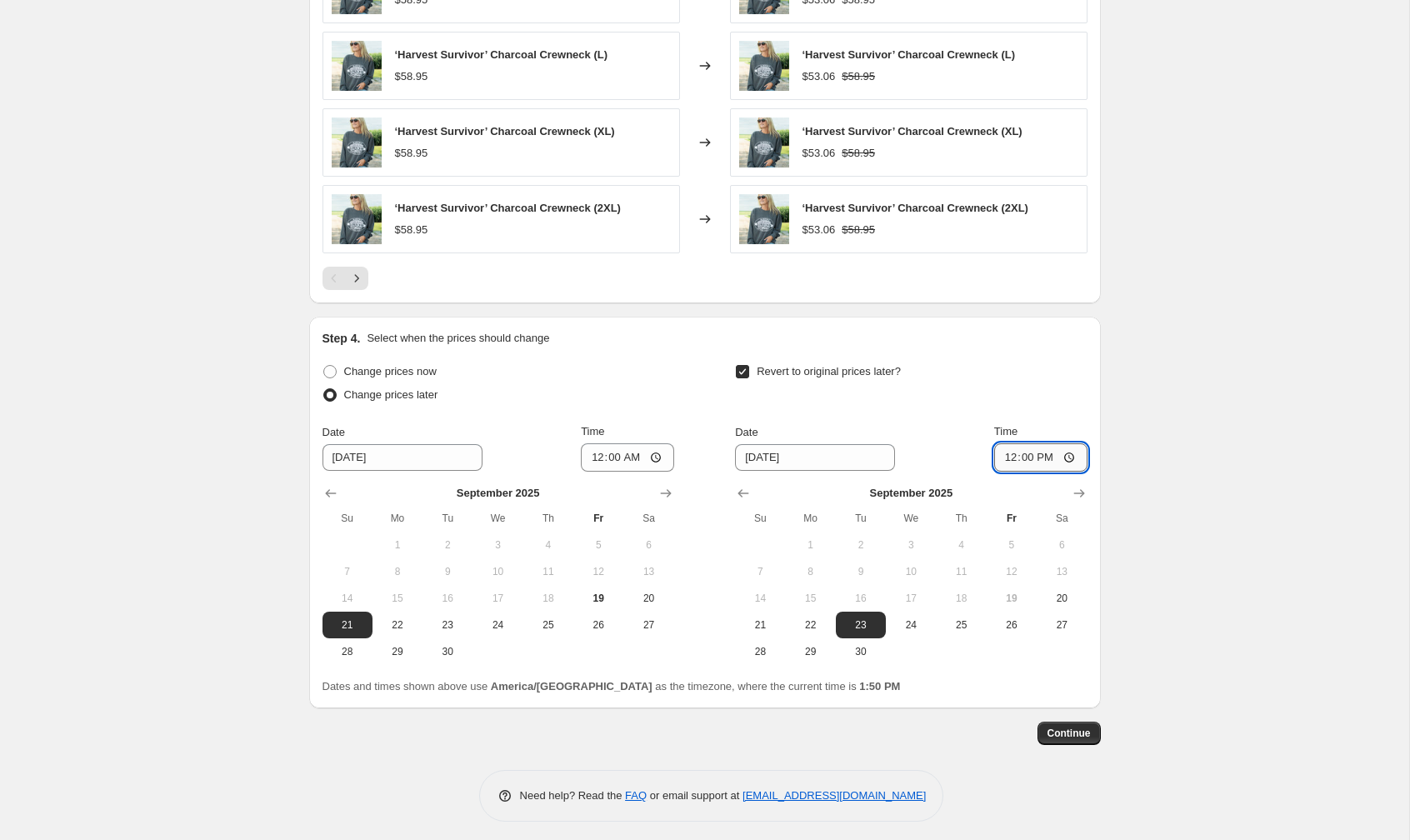
type input "00:00"
click at [1076, 726] on span "Continue" at bounding box center [1069, 732] width 43 height 13
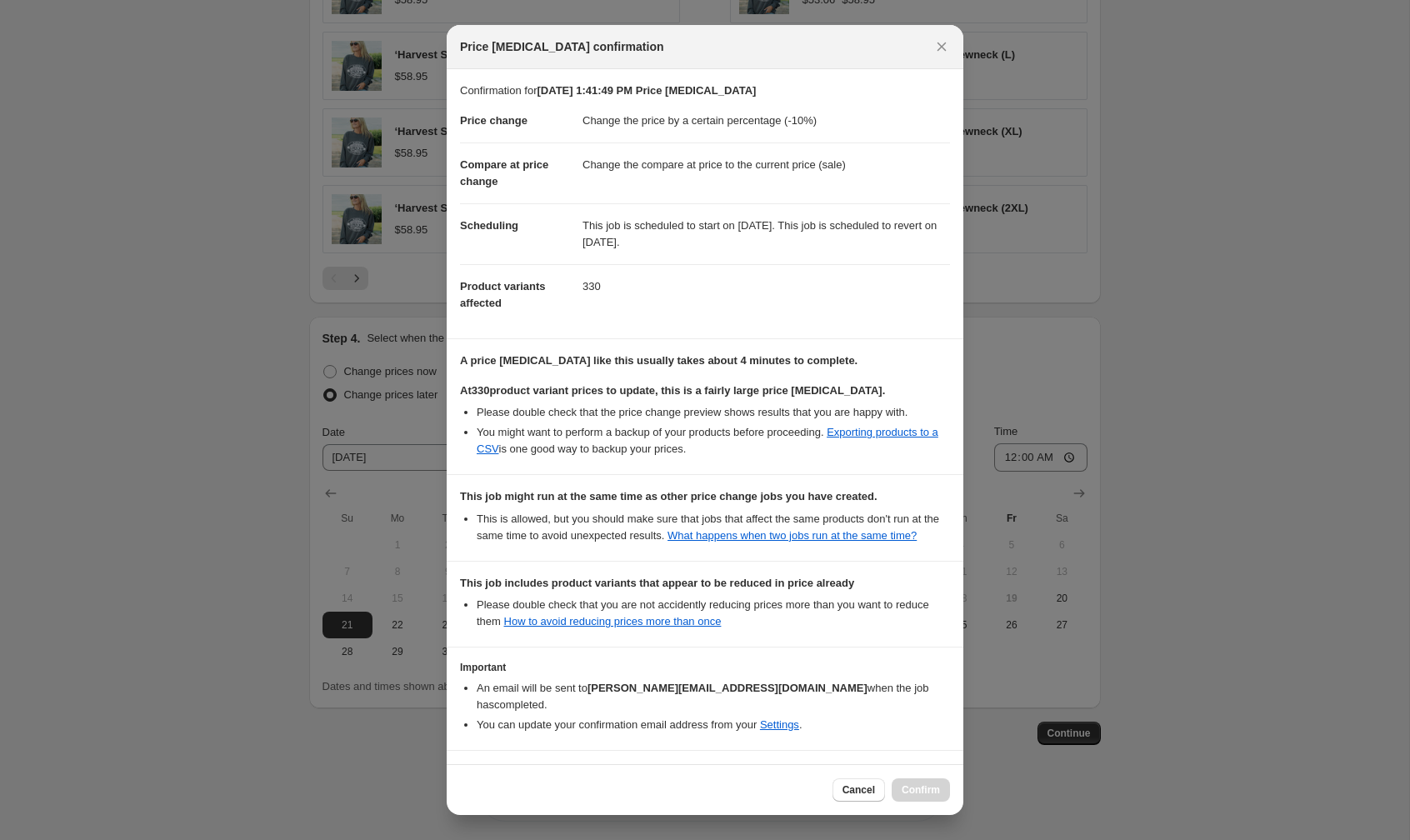
scroll to position [65, 0]
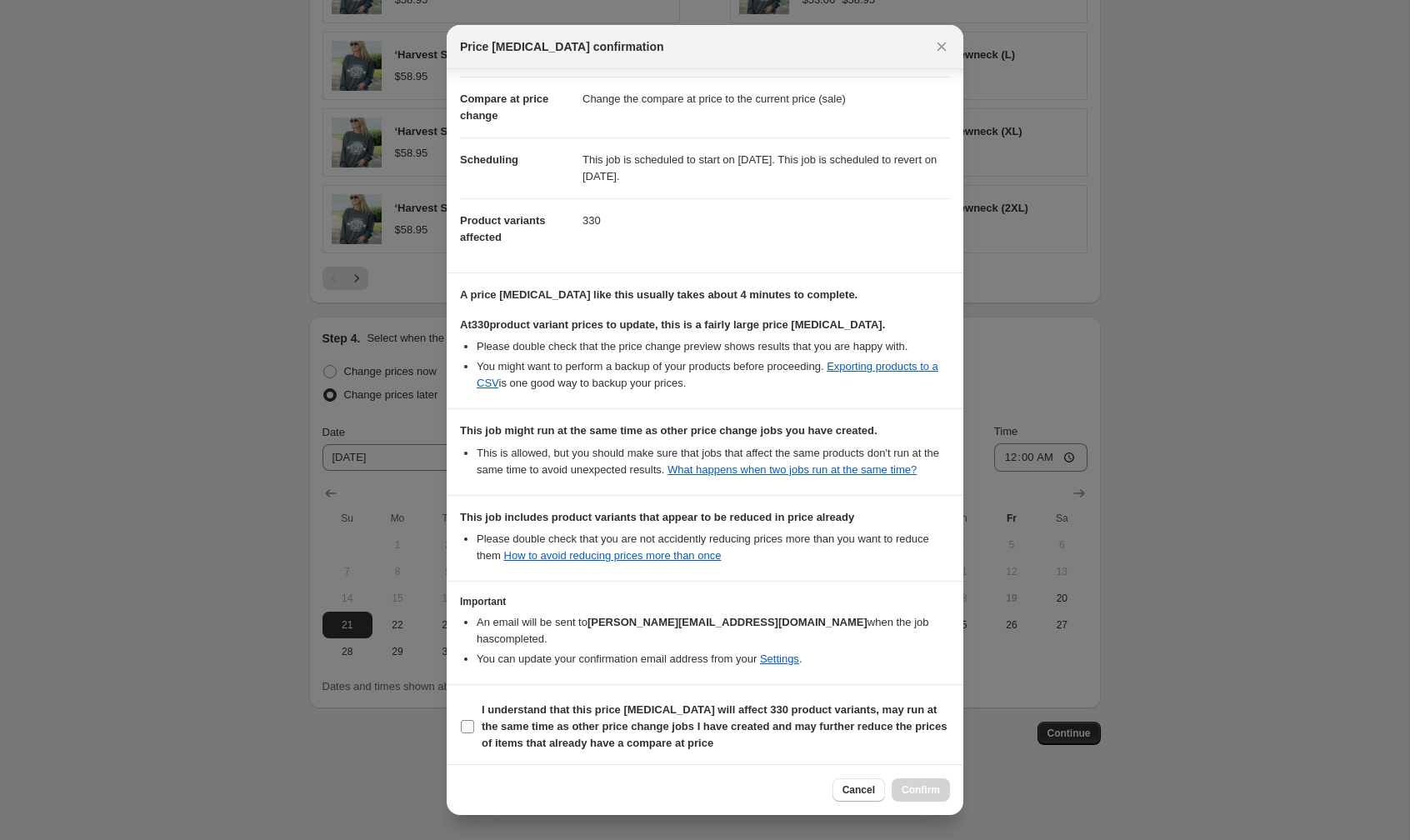
click at [470, 724] on input "I understand that this price change job will affect 330 product variants, may r…" at bounding box center [467, 726] width 13 height 13
checkbox input "true"
click at [931, 795] on span "Confirm" at bounding box center [920, 789] width 39 height 13
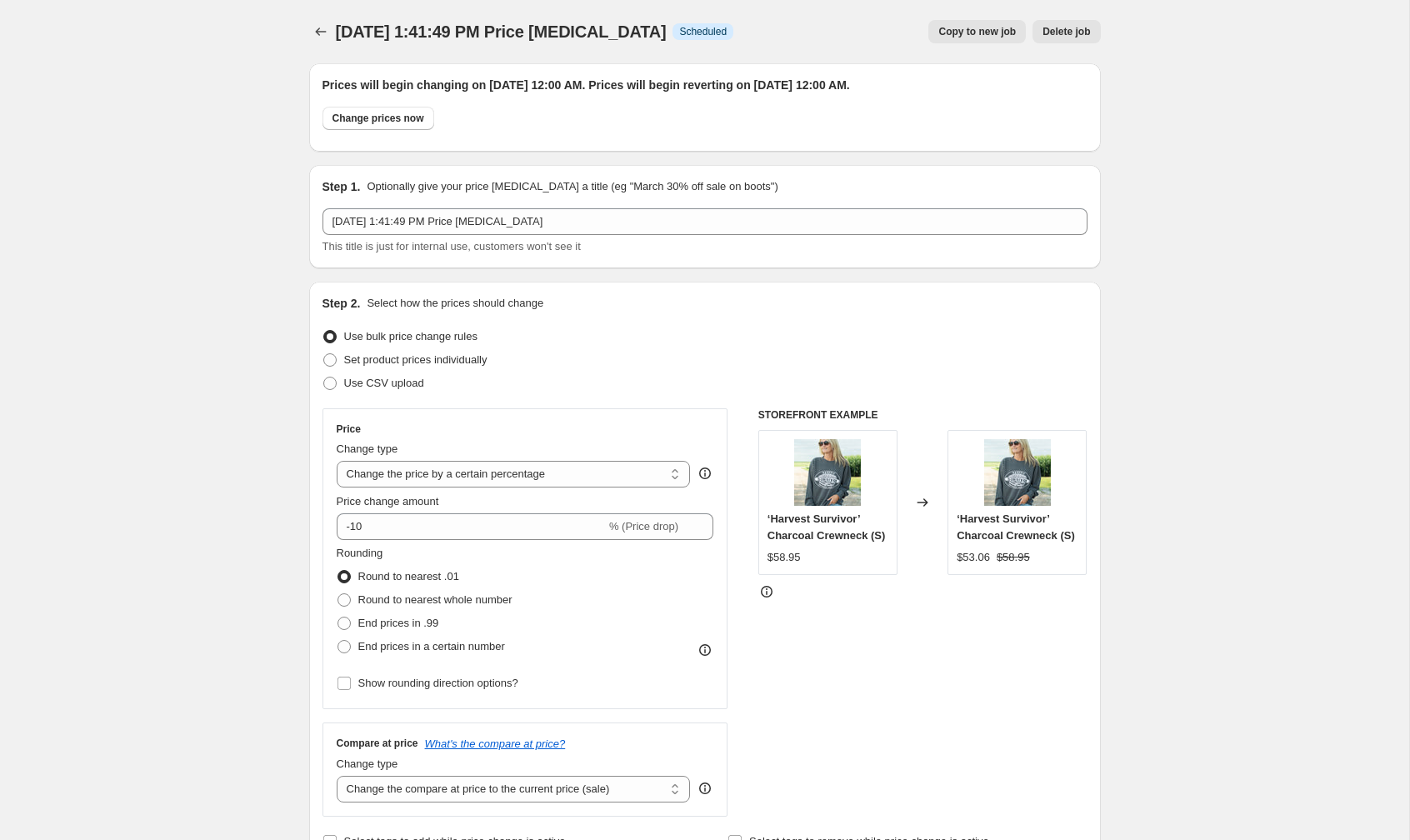
click at [565, 34] on span "[DATE] 1:41:49 PM Price [MEDICAL_DATA]" at bounding box center [501, 31] width 331 height 18
click at [574, 34] on span "[DATE] 1:41:49 PM Price [MEDICAL_DATA]" at bounding box center [501, 31] width 331 height 18
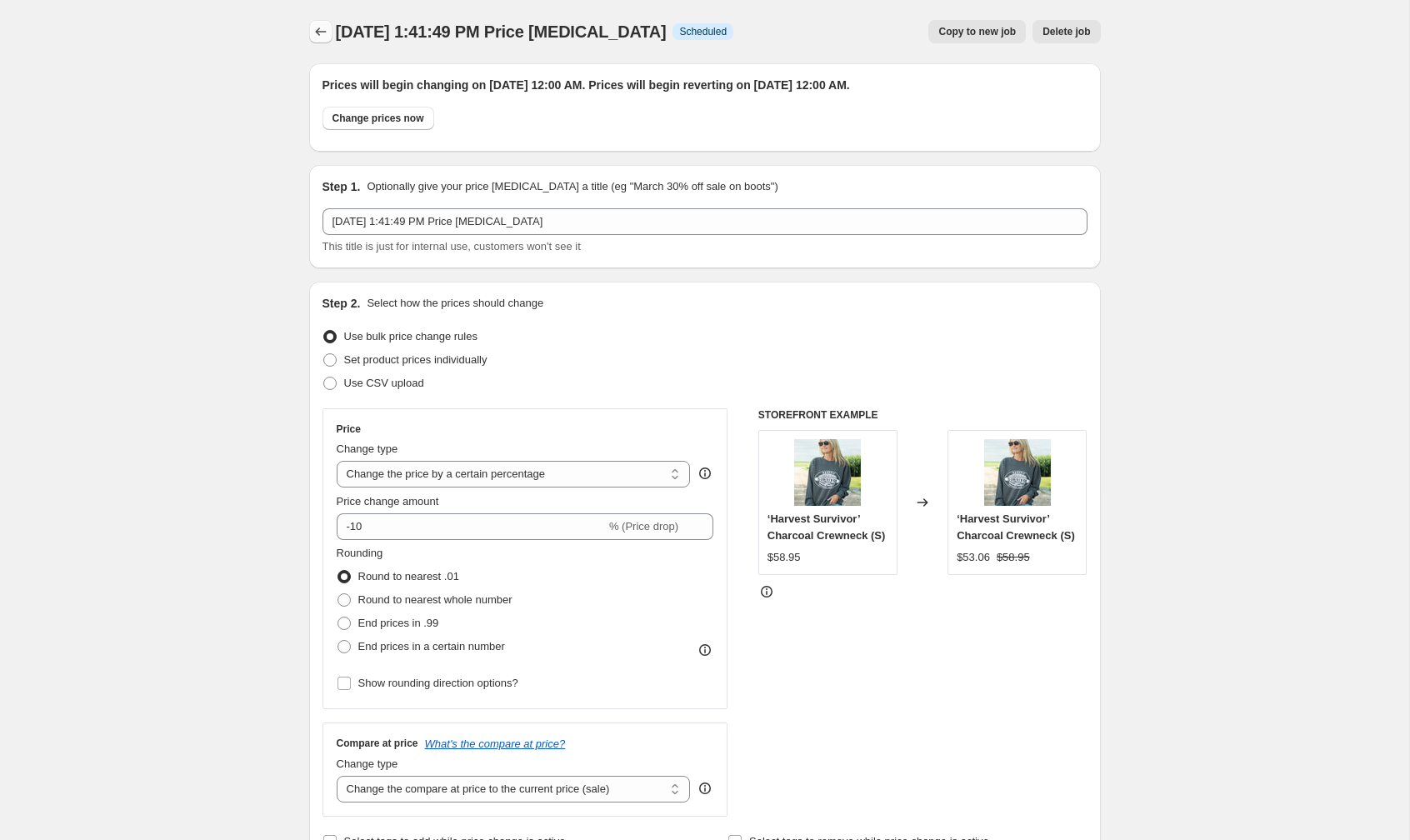
click at [318, 31] on icon "Price change jobs" at bounding box center [320, 31] width 16 height 16
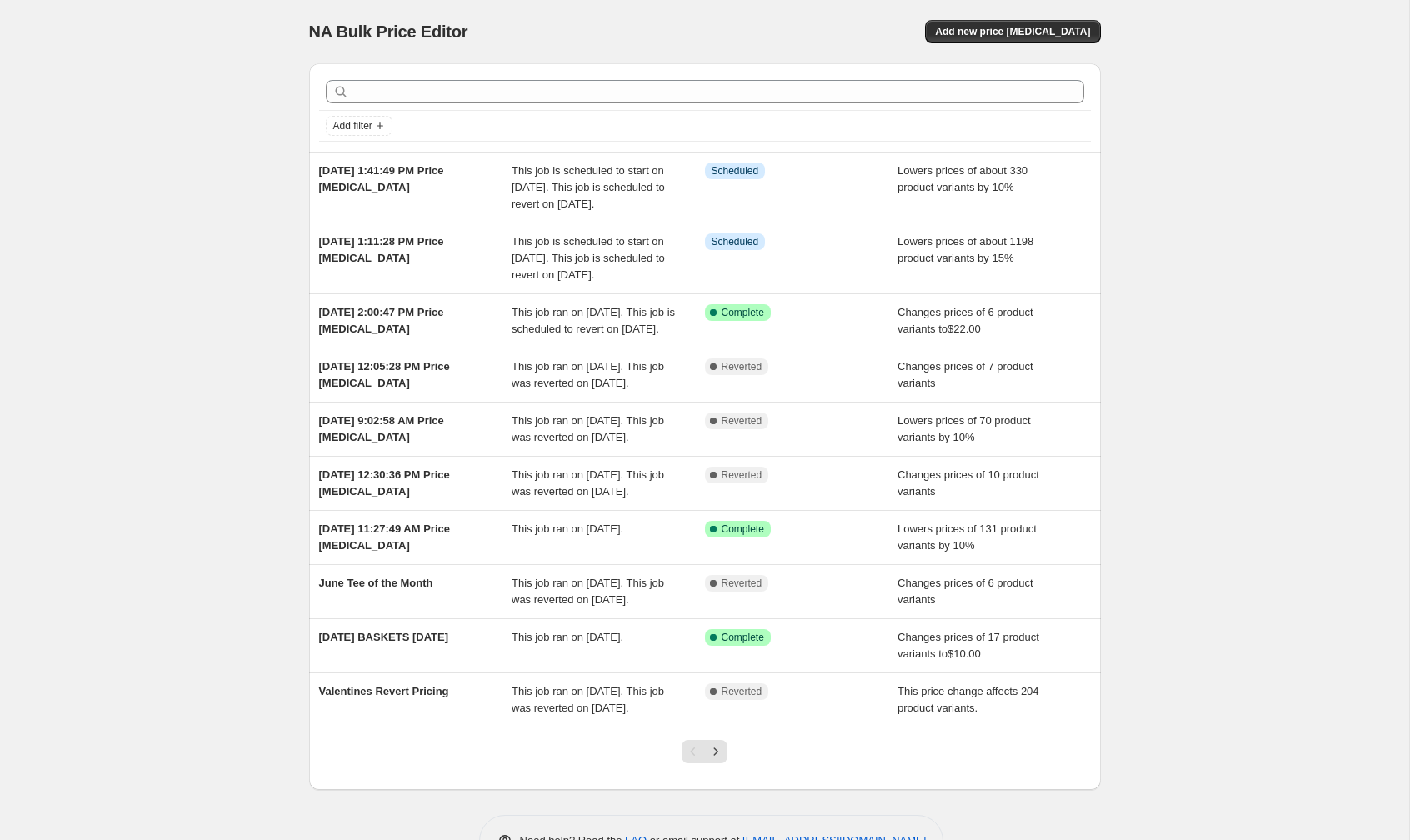
click at [70, 68] on div "NA Bulk Price Editor. This page is ready NA Bulk Price Editor Add new price [ME…" at bounding box center [704, 446] width 1409 height 892
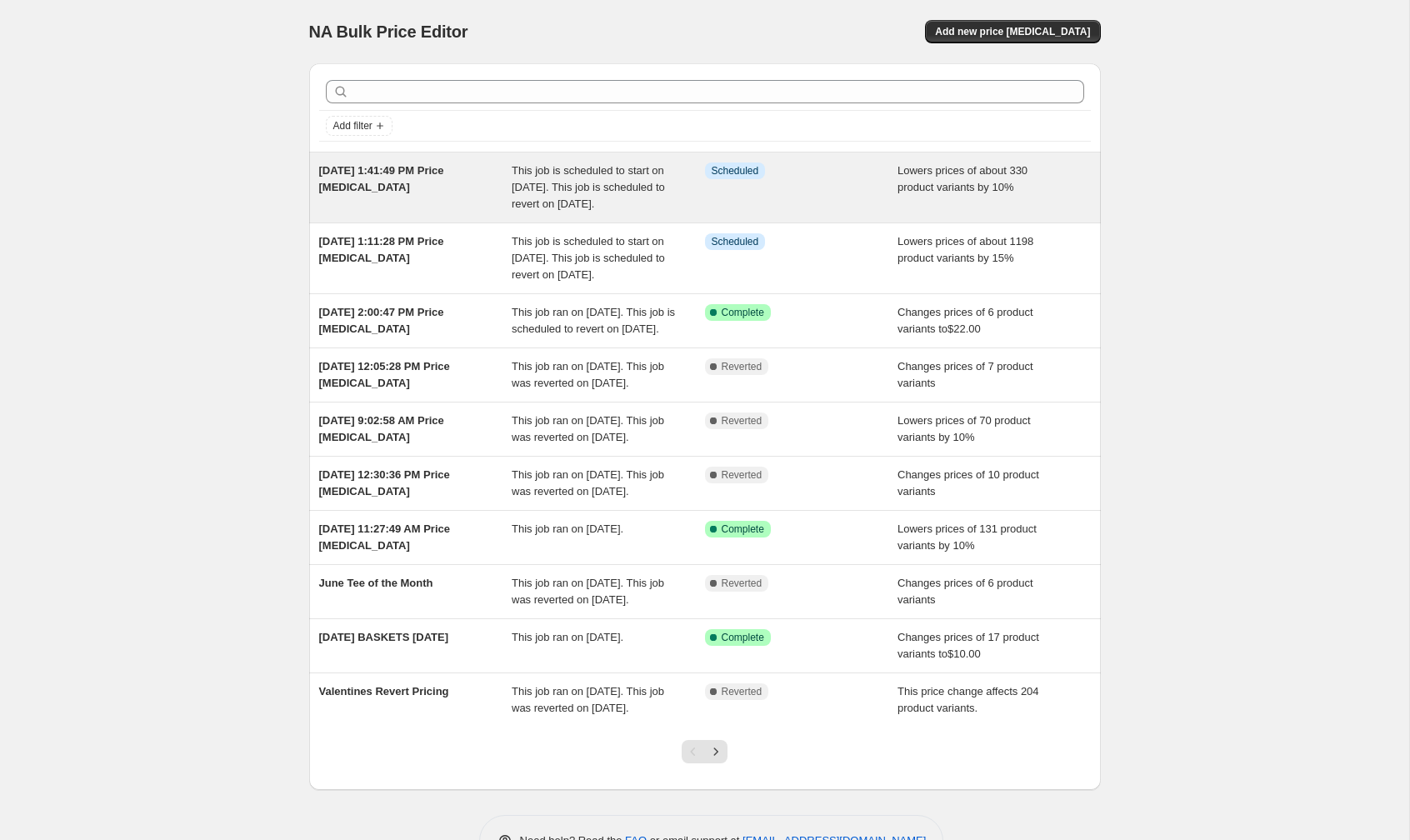
click at [353, 178] on div "[DATE] 1:41:49 PM Price [MEDICAL_DATA]" at bounding box center [416, 188] width 194 height 50
select select "percentage"
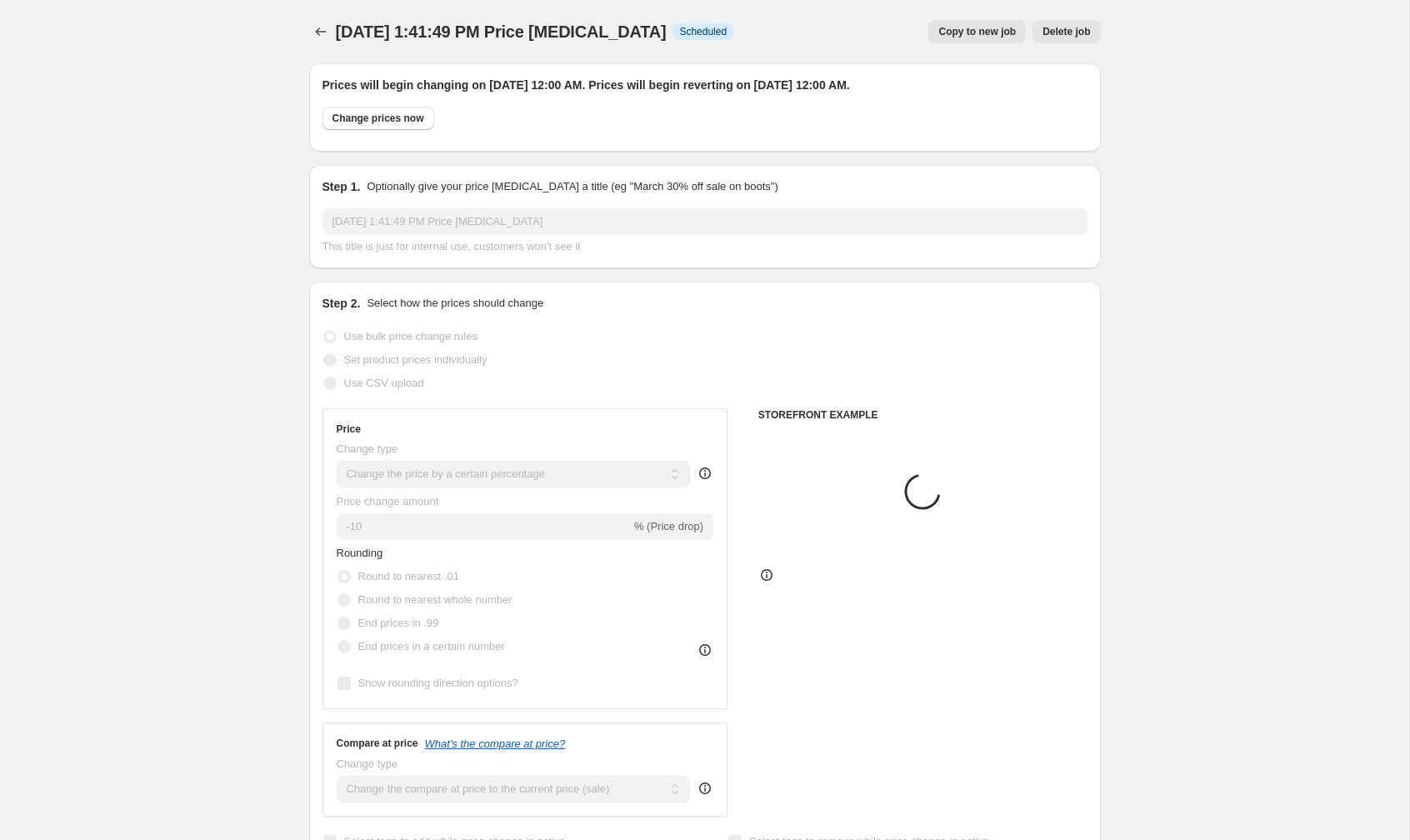
select select "collection"
